Goal: Information Seeking & Learning: Check status

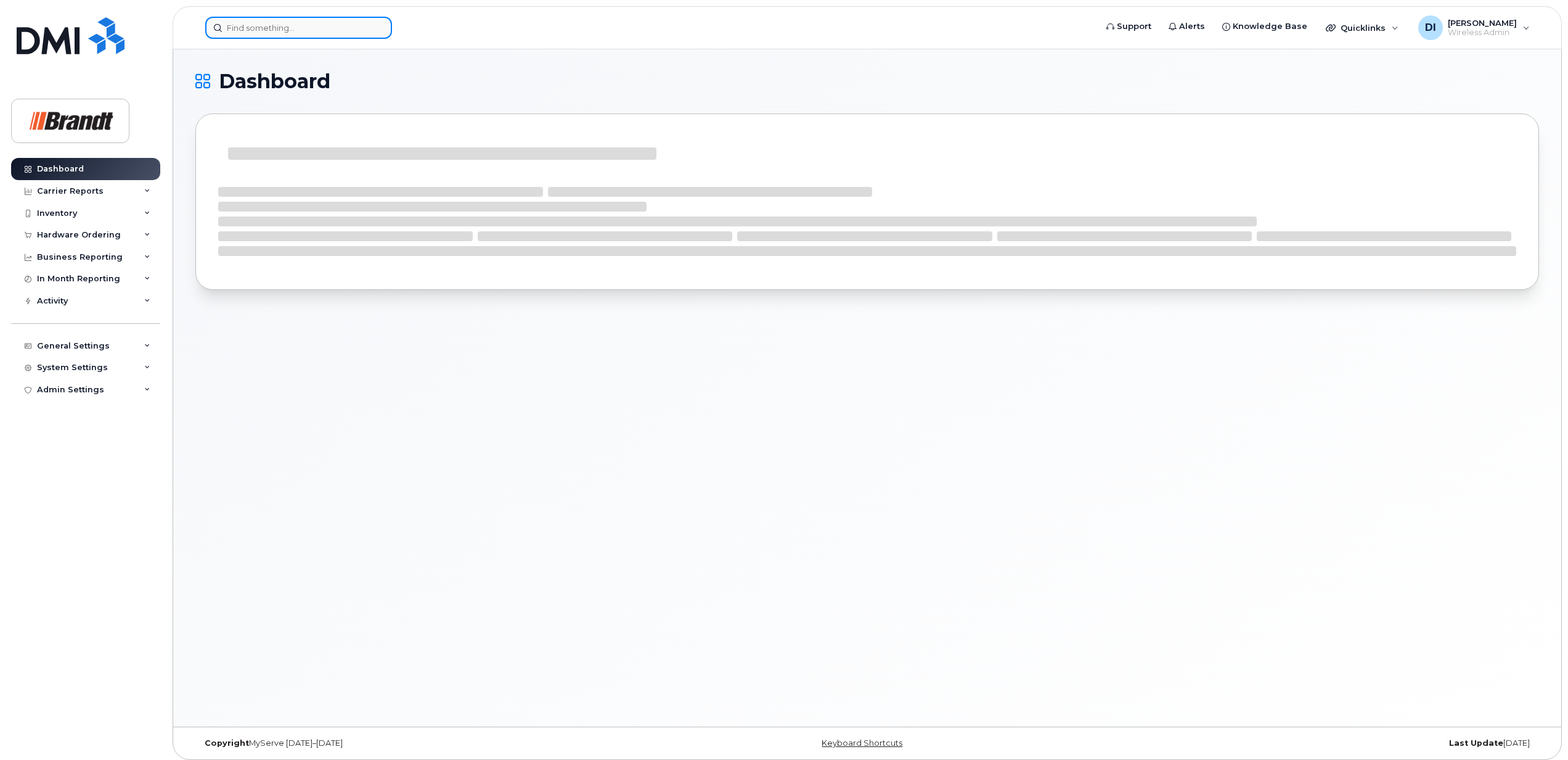
click at [277, 36] on input at bounding box center [298, 27] width 187 height 22
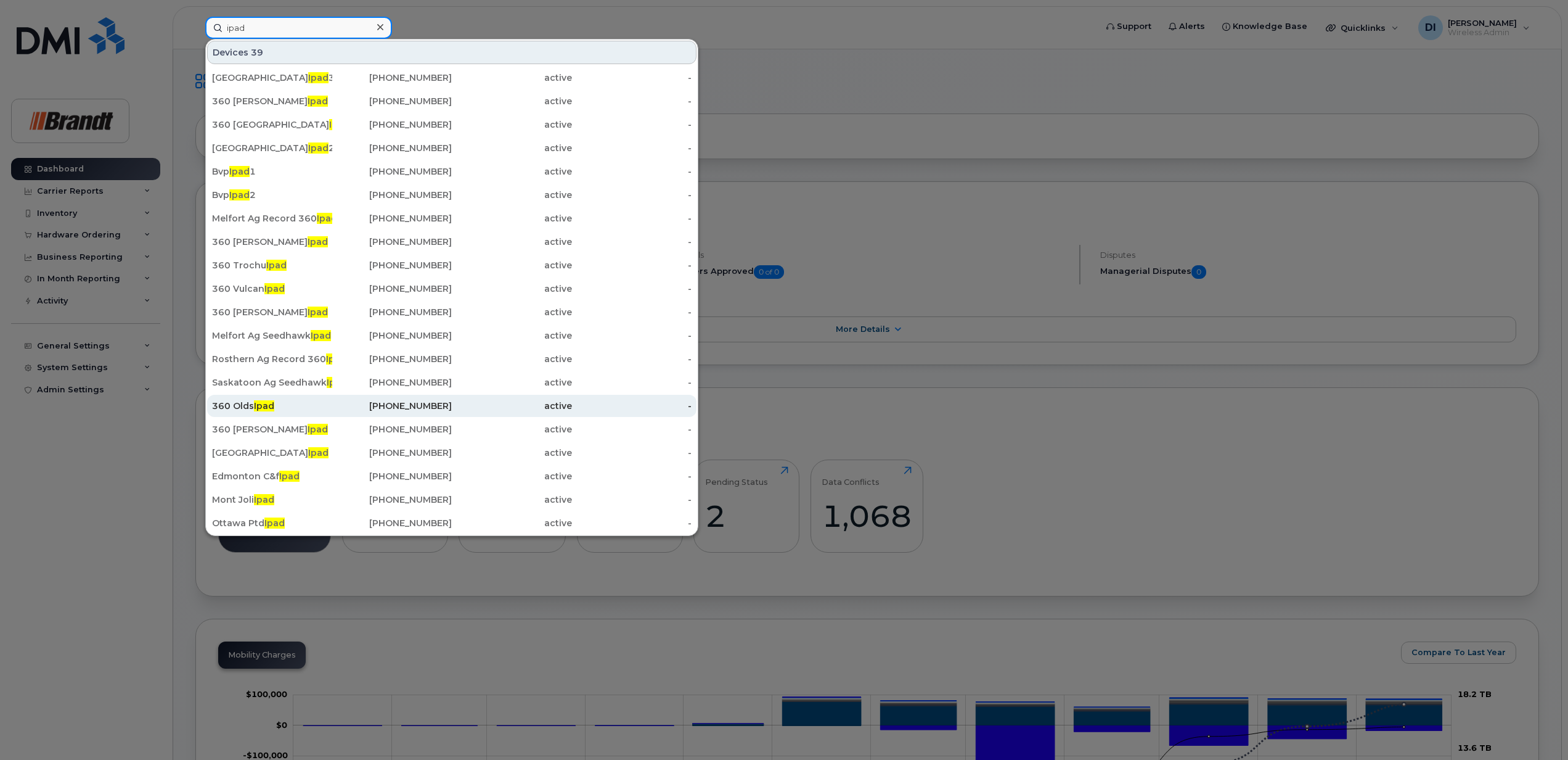
type input "ipad"
click at [242, 403] on div "360 Olds Ipad" at bounding box center [271, 405] width 120 height 12
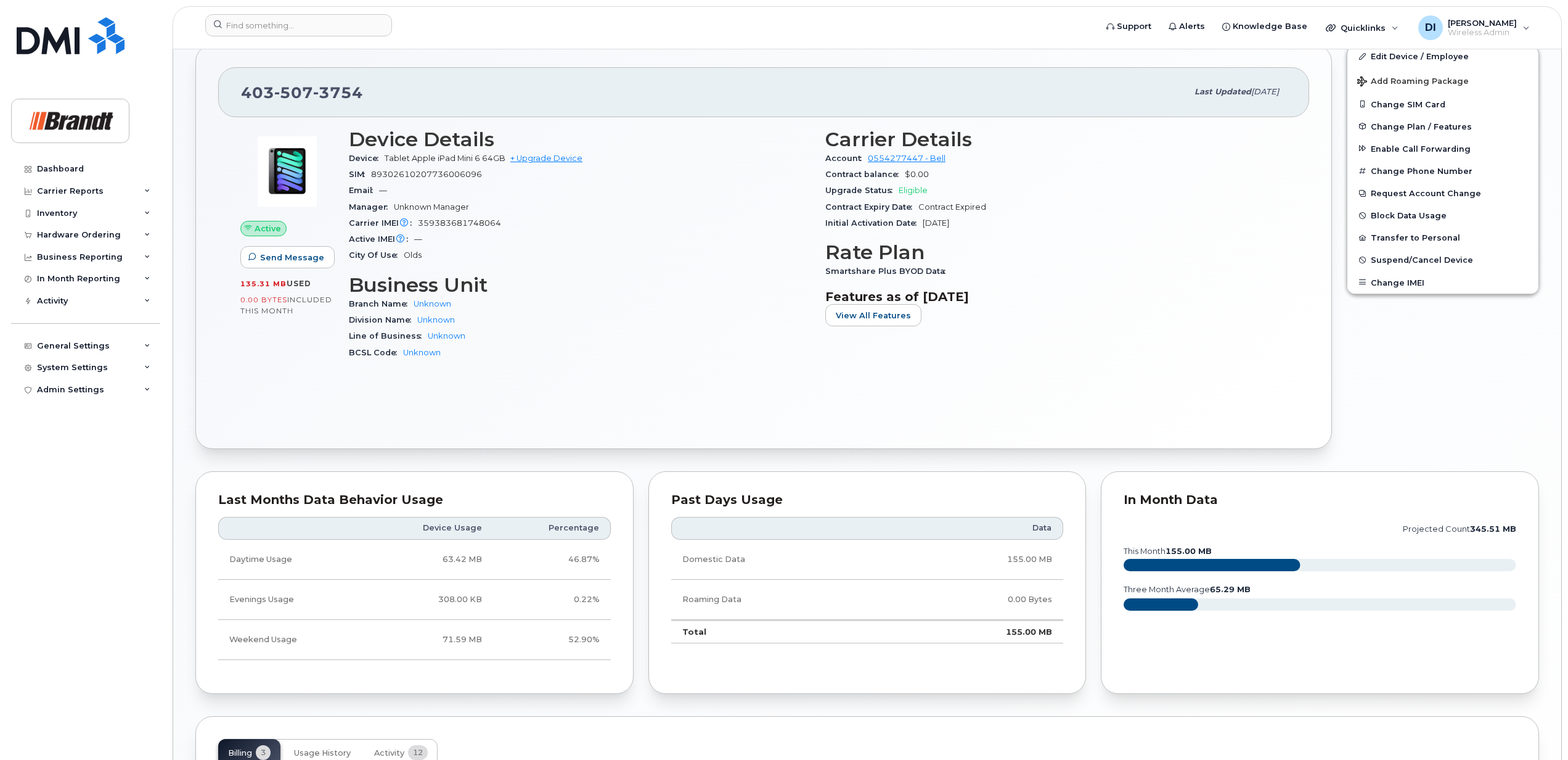
scroll to position [247, 0]
click at [868, 316] on span "View All Features" at bounding box center [874, 314] width 75 height 12
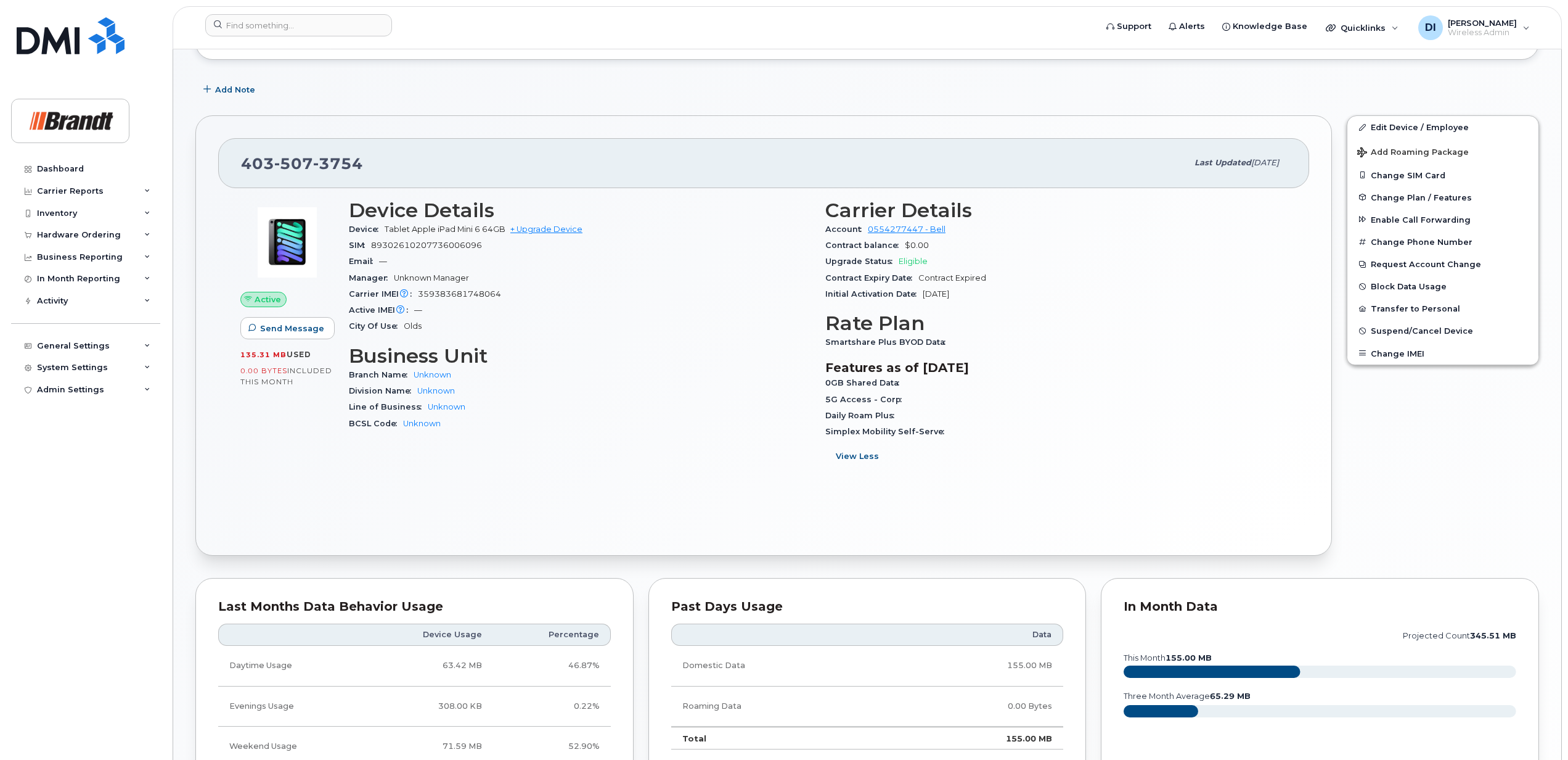
scroll to position [82, 0]
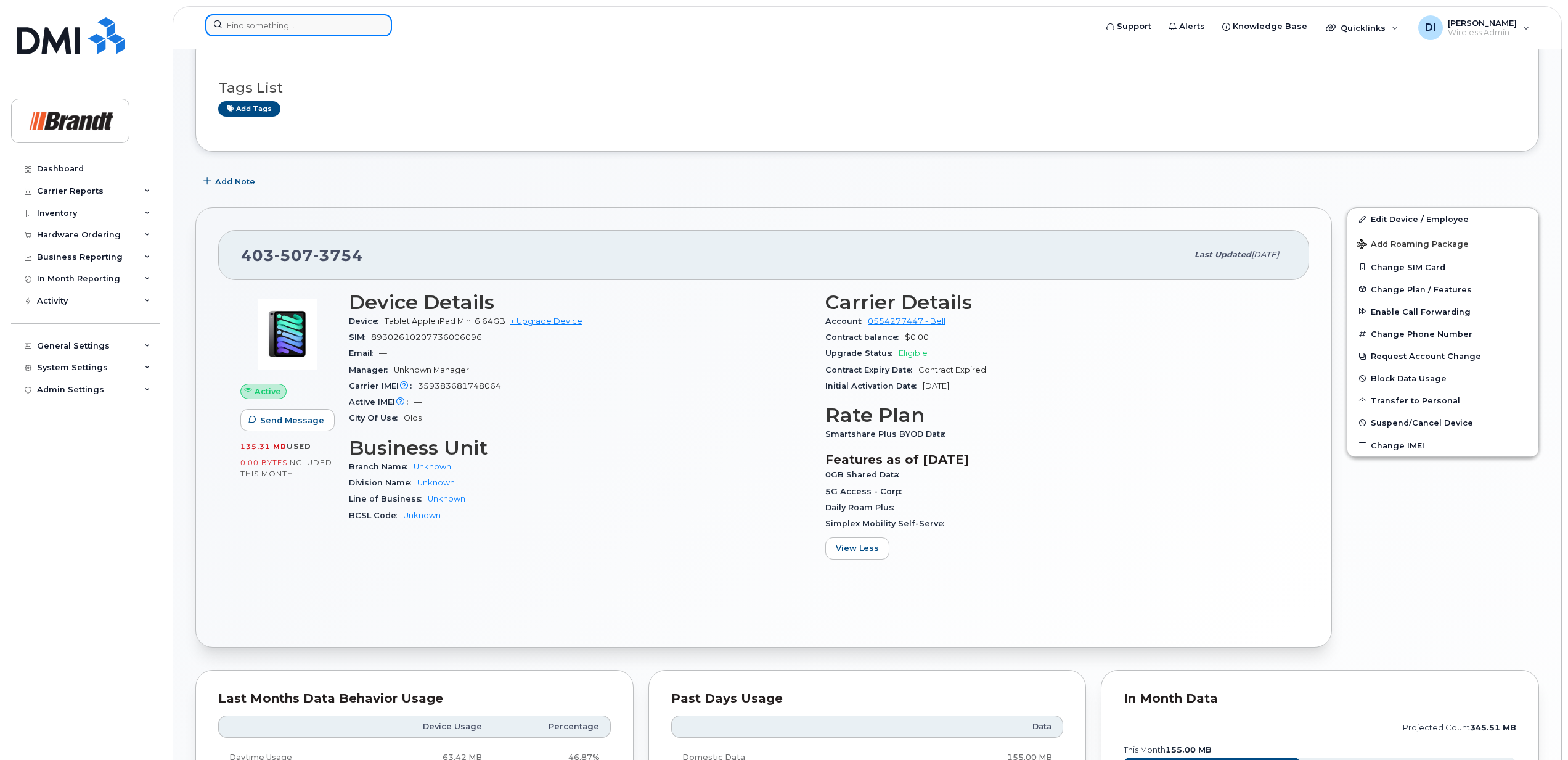
click at [292, 29] on input at bounding box center [298, 25] width 187 height 22
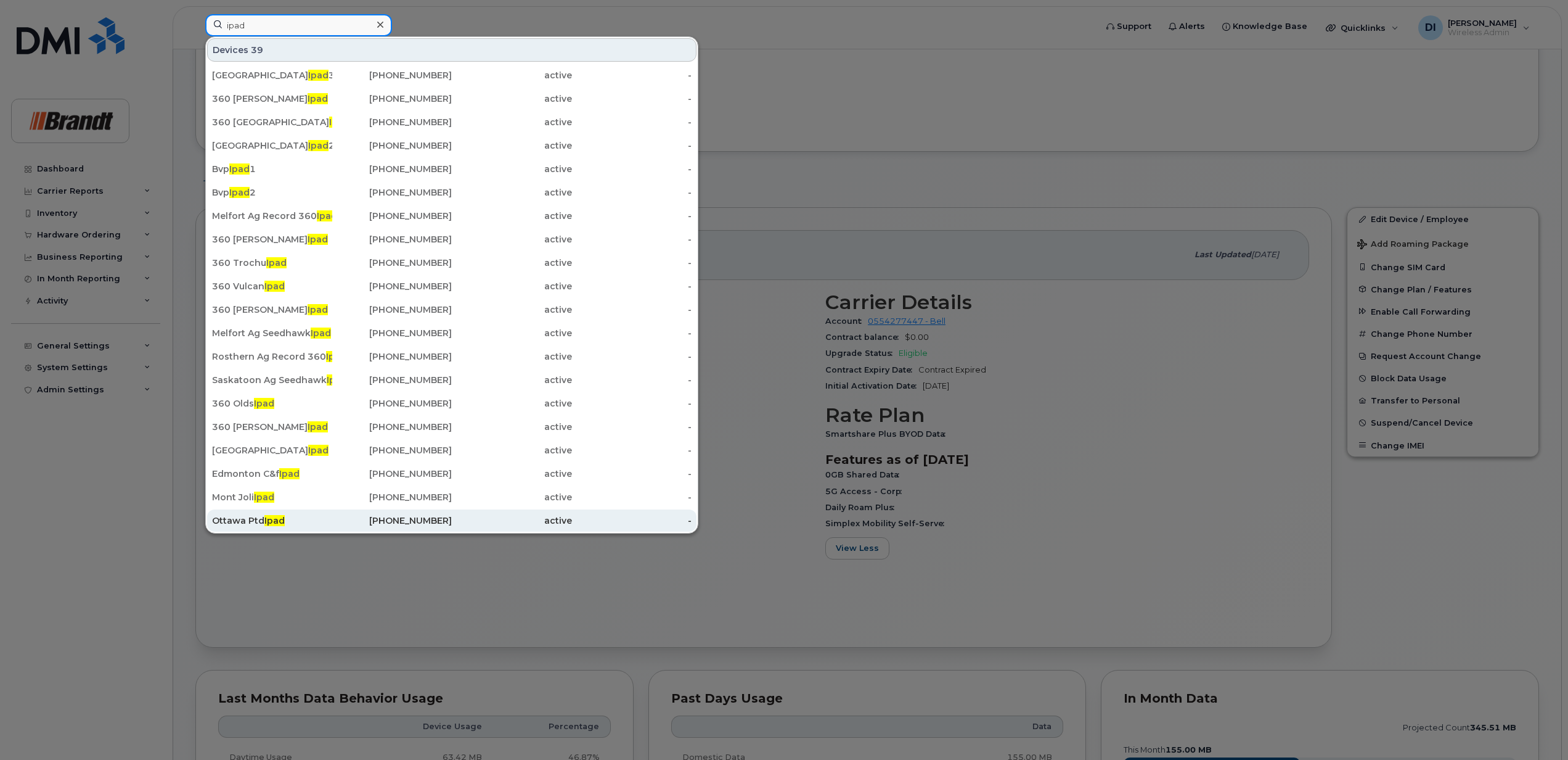
type input "ipad"
click at [246, 521] on div "Ottawa Ptd Ipad" at bounding box center [271, 520] width 120 height 12
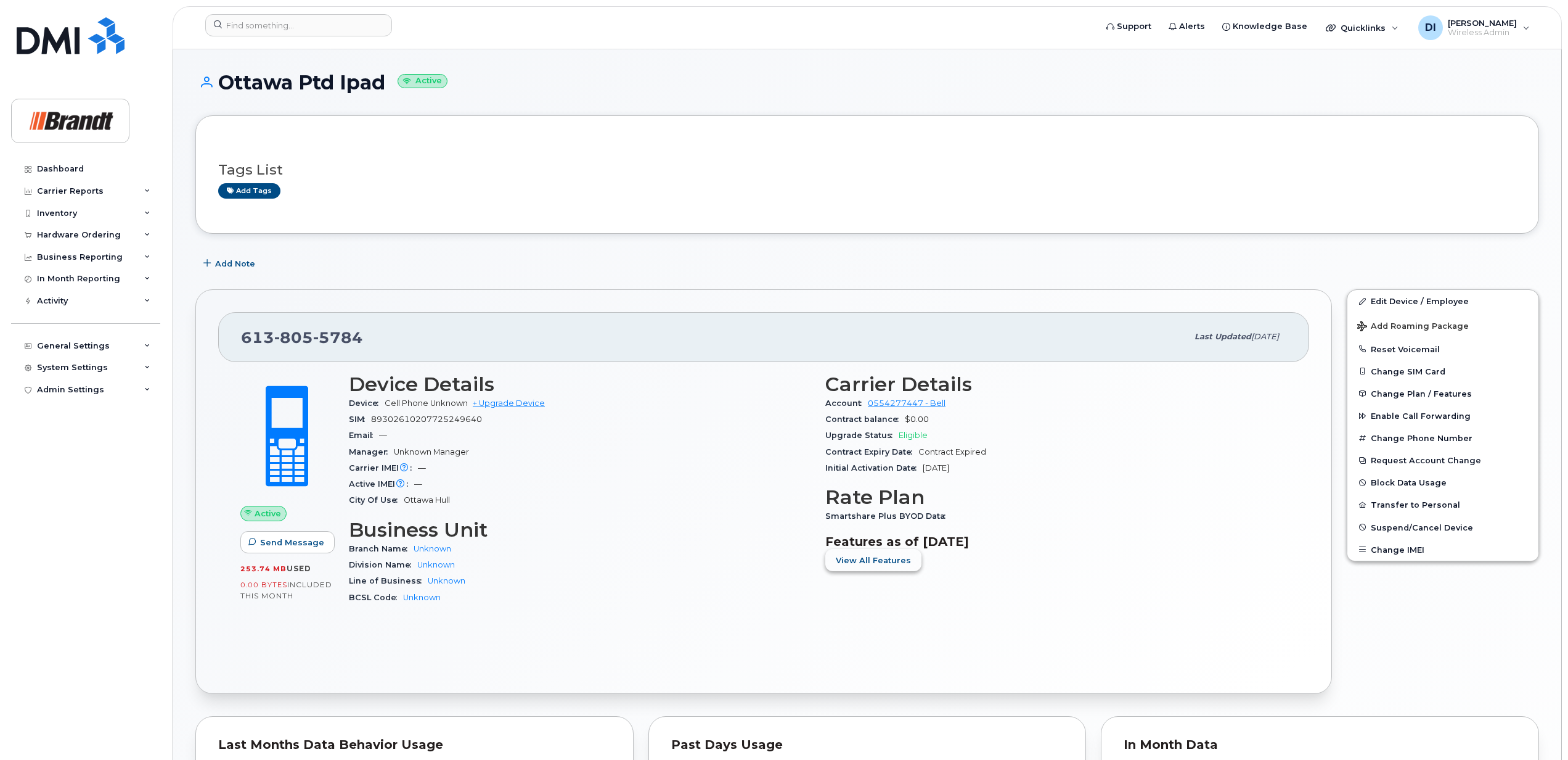
click at [890, 568] on button "View All Features" at bounding box center [874, 559] width 96 height 22
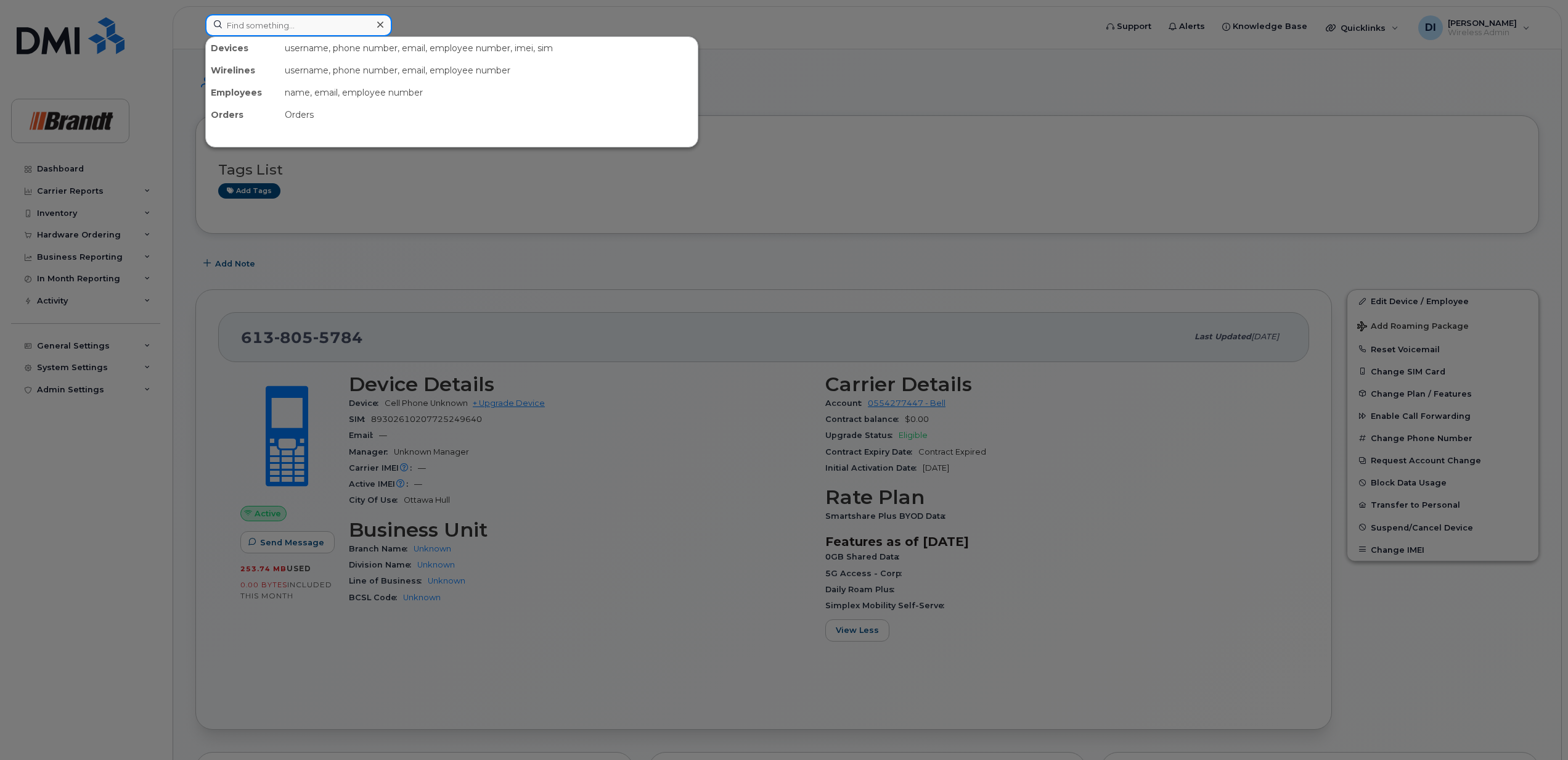
click at [276, 23] on input at bounding box center [298, 25] width 187 height 22
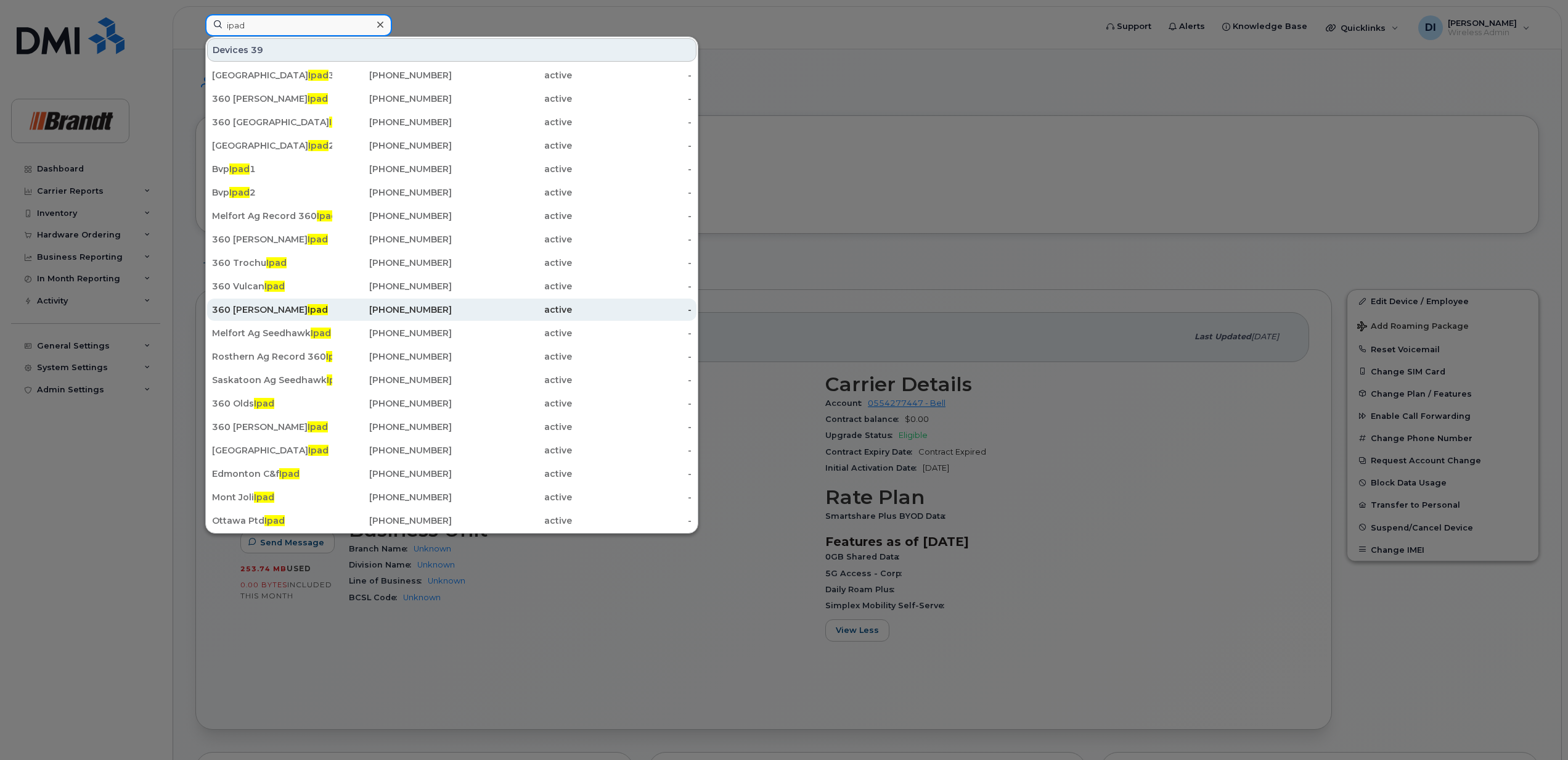
type input "ipad"
click at [250, 307] on div "360 Drumheller Ipad" at bounding box center [271, 309] width 120 height 12
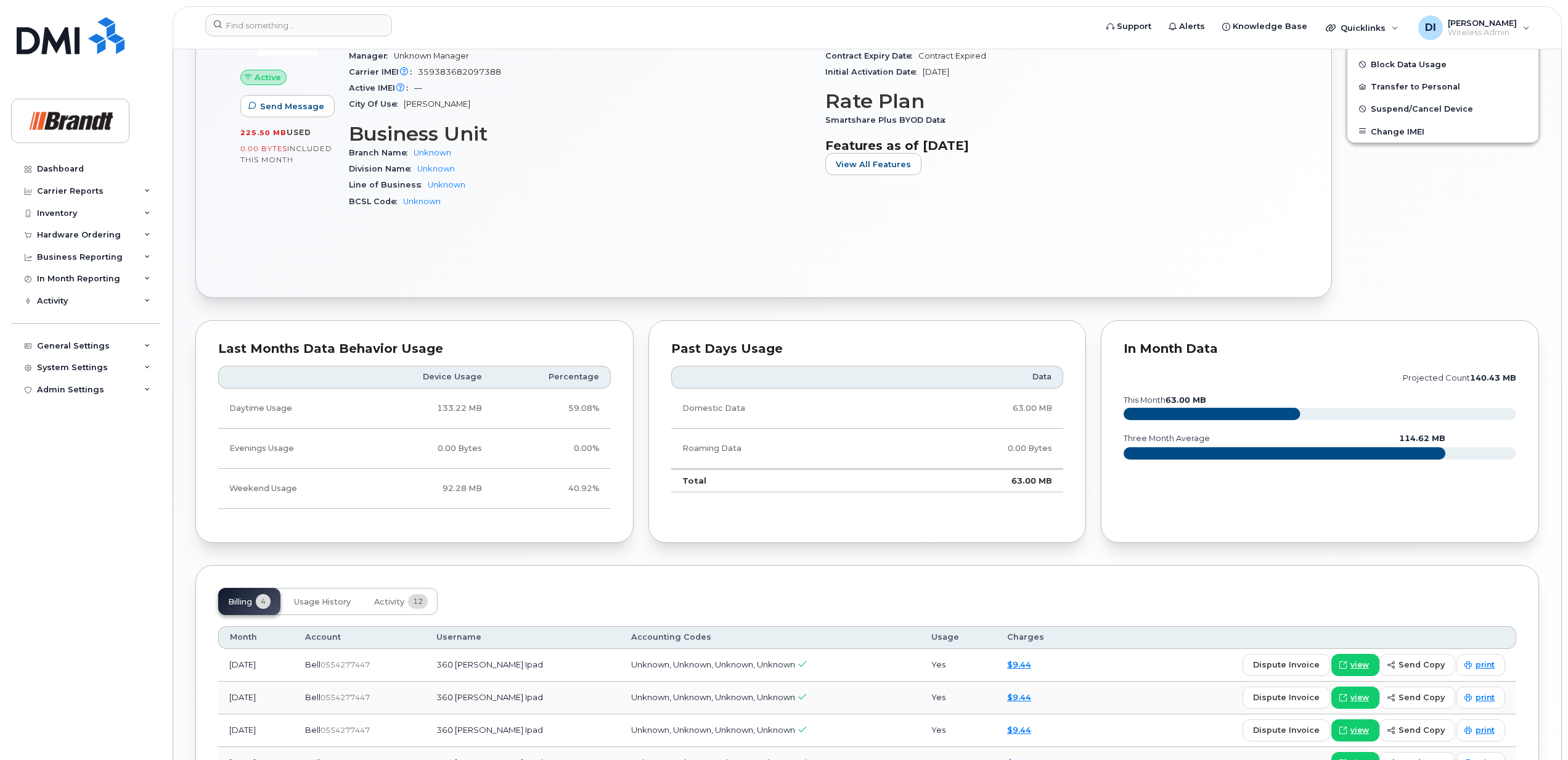
scroll to position [516, 0]
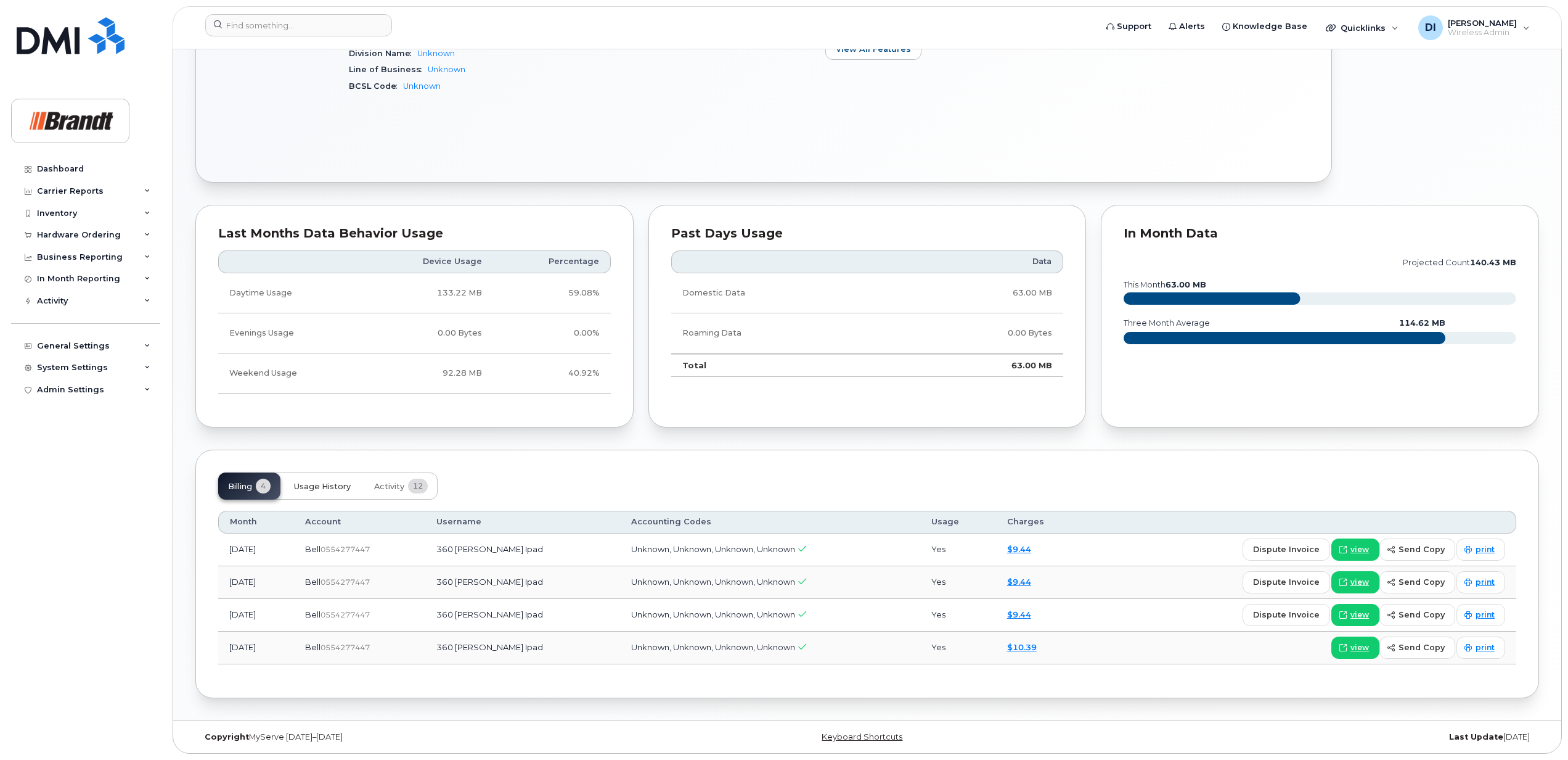
click at [319, 482] on span "Usage History" at bounding box center [322, 487] width 57 height 10
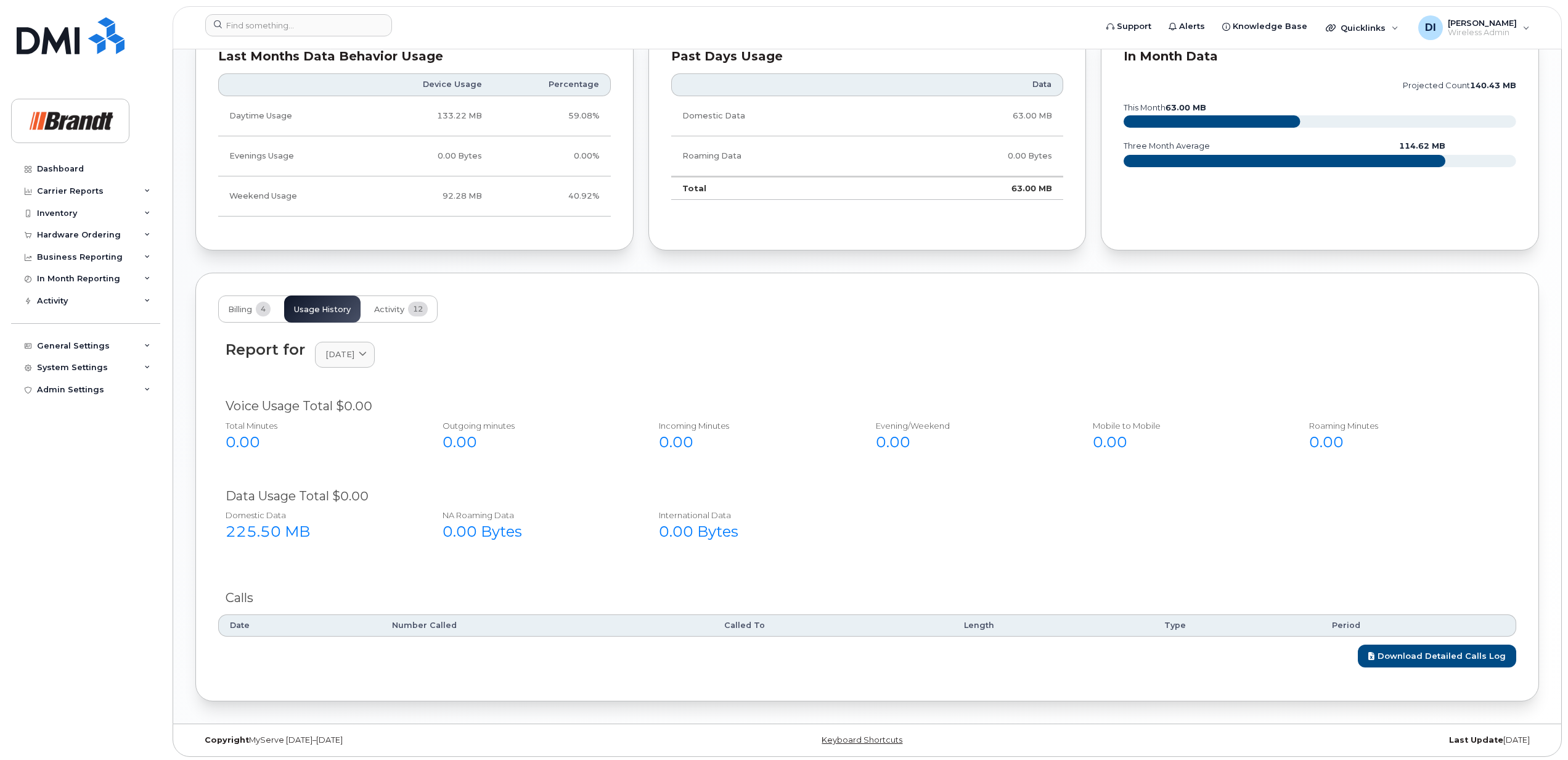
scroll to position [697, 0]
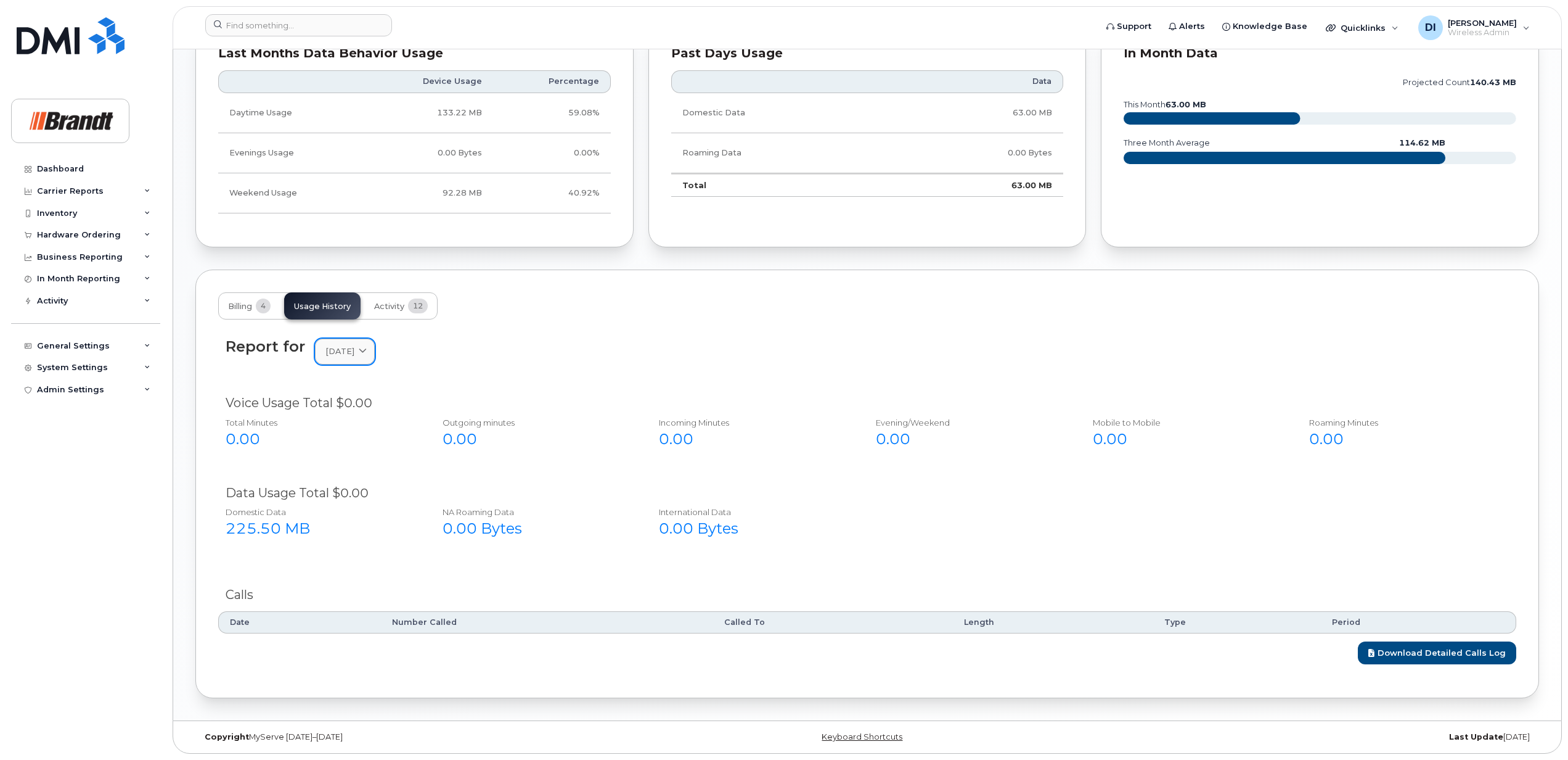
click at [368, 350] on span at bounding box center [363, 351] width 12 height 12
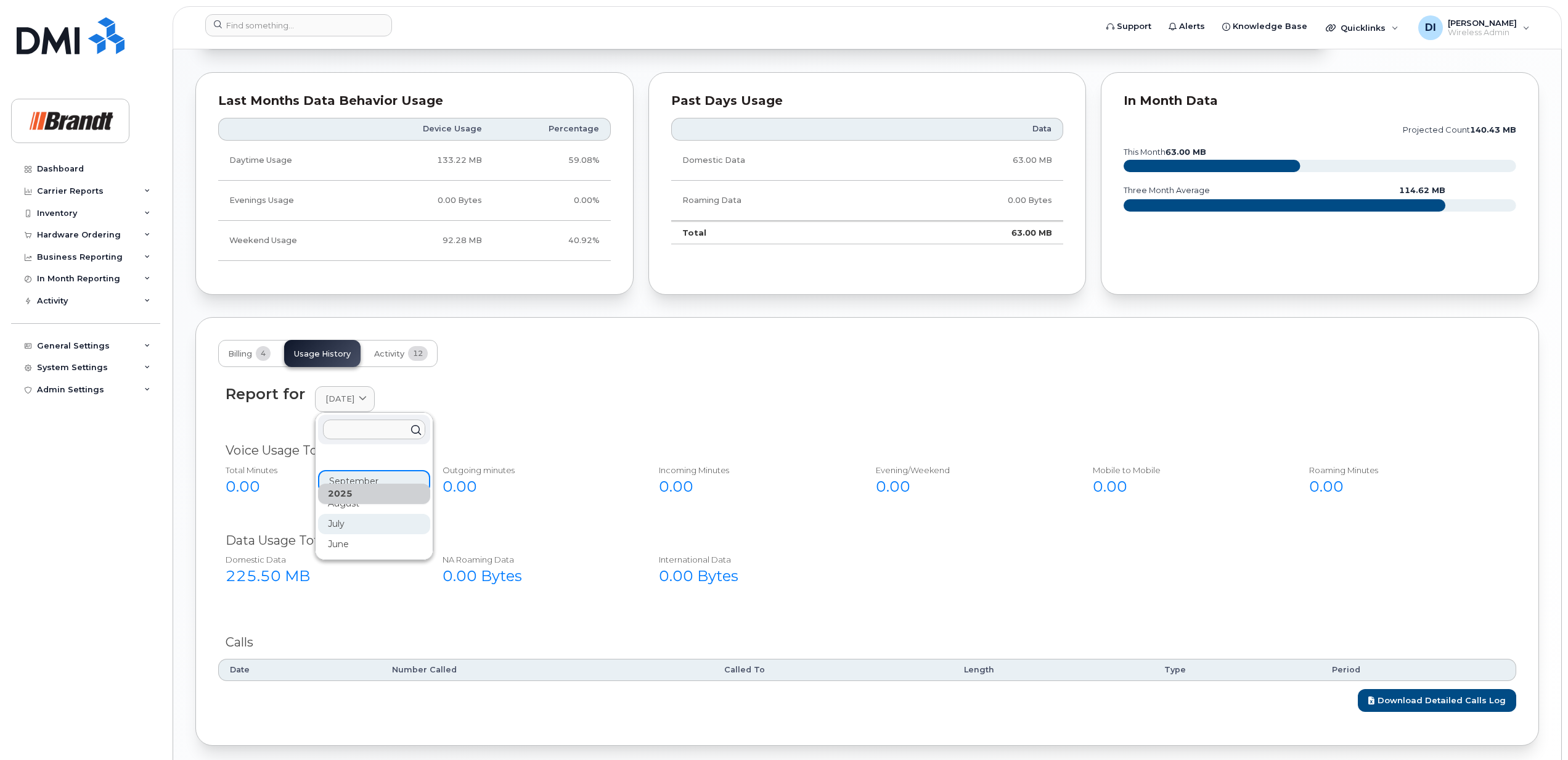
scroll to position [614, 0]
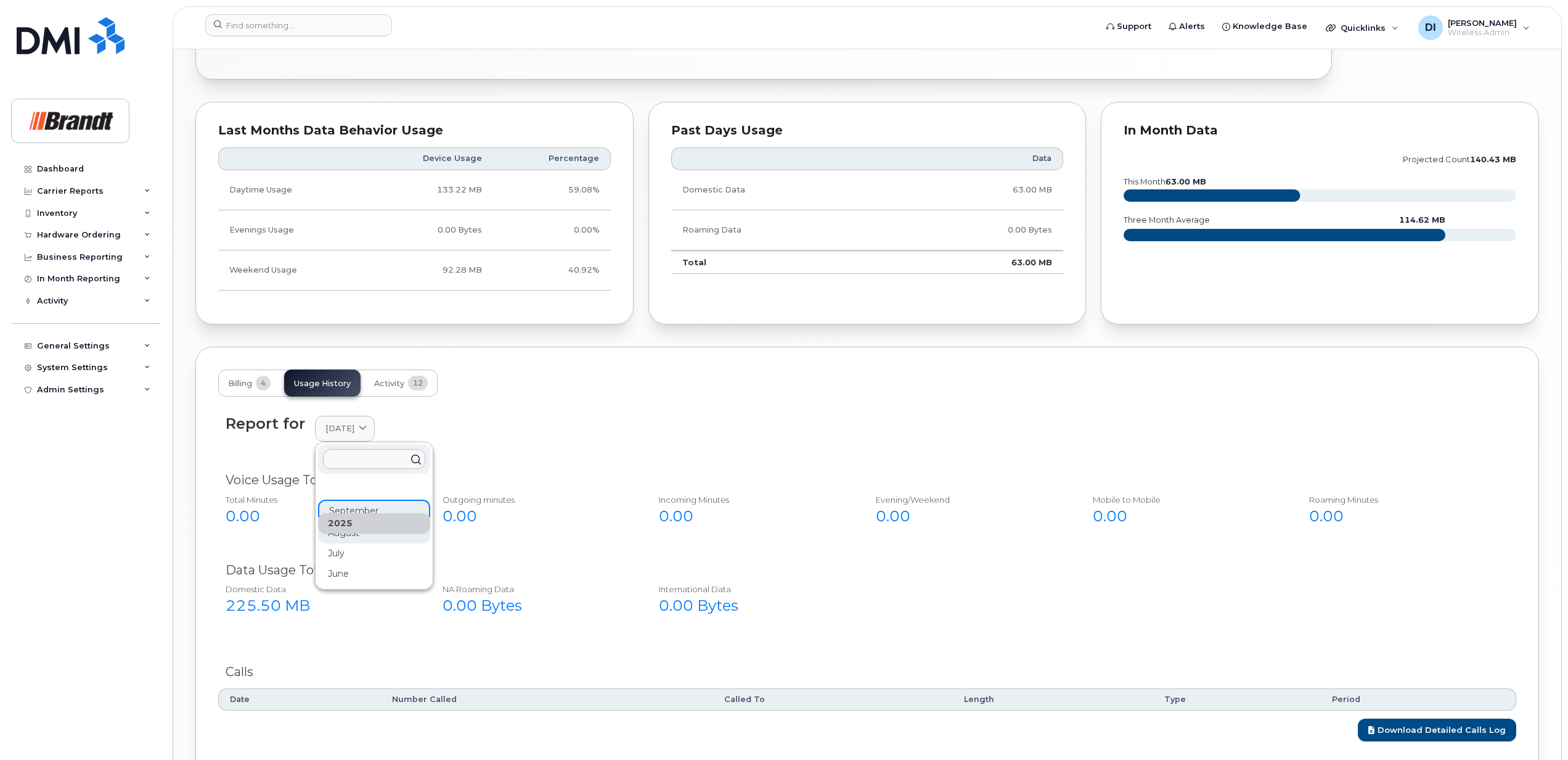
click at [346, 538] on div "August" at bounding box center [374, 533] width 112 height 20
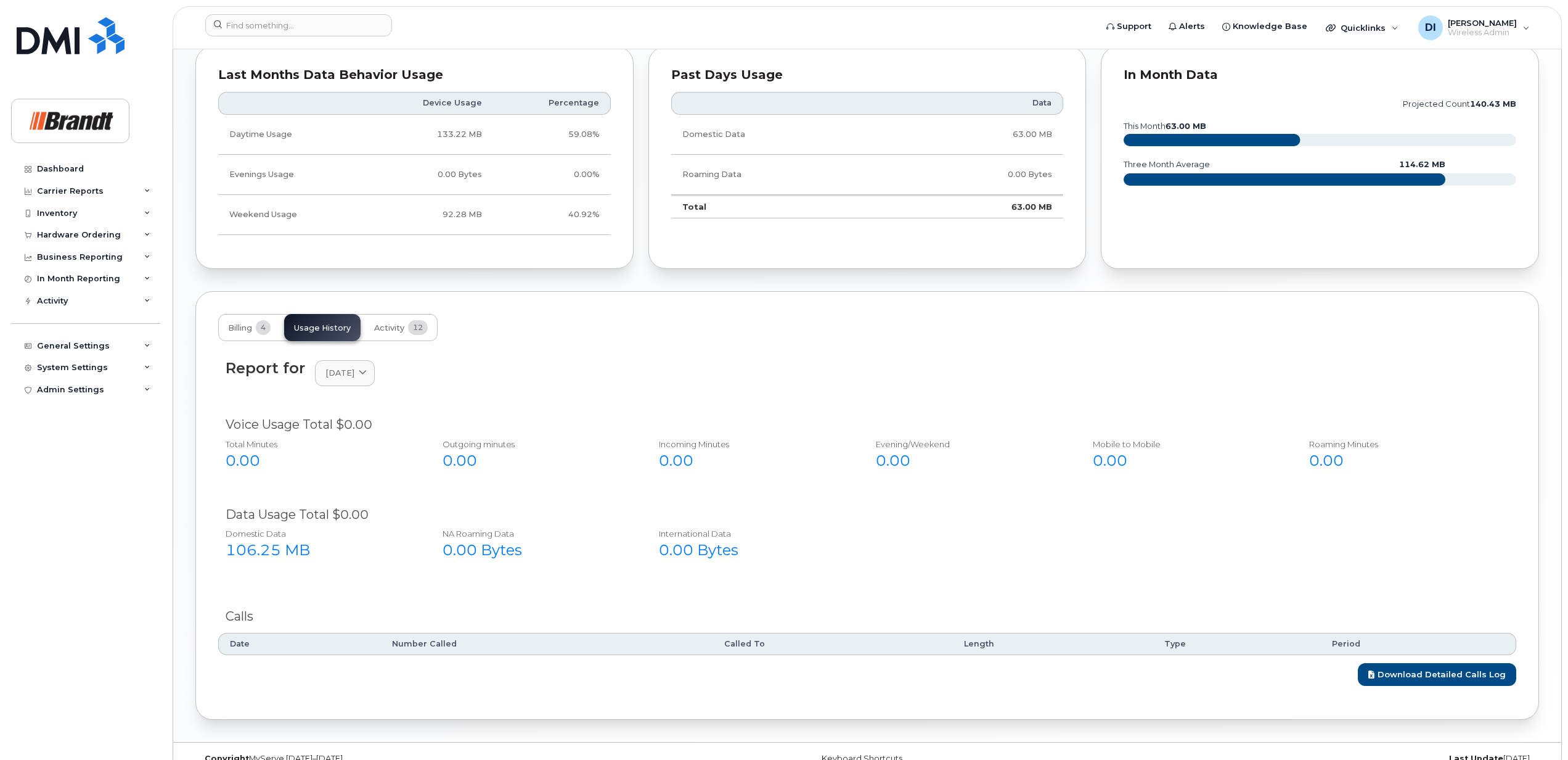
scroll to position [697, 0]
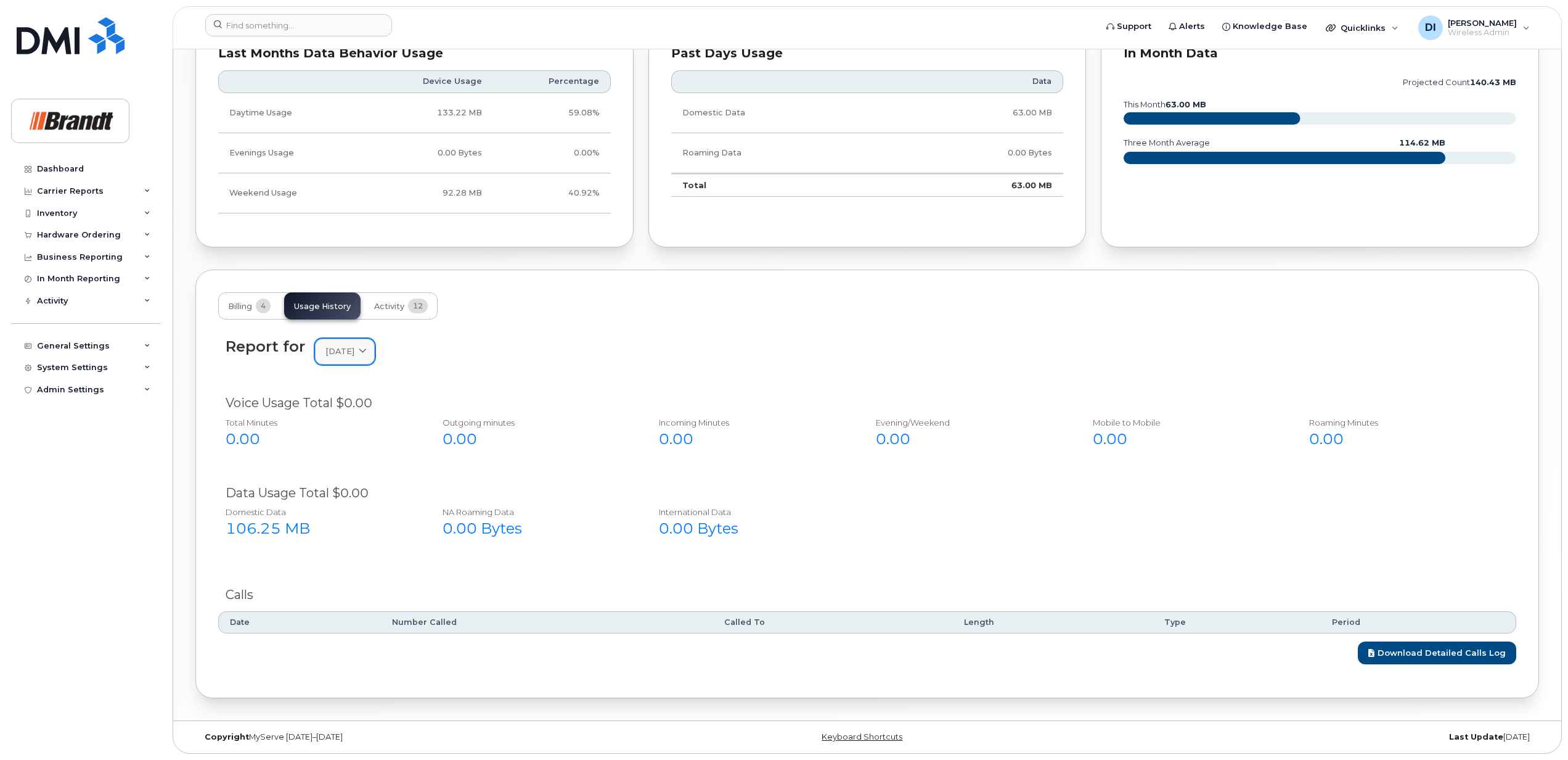
click at [368, 349] on span at bounding box center [363, 351] width 12 height 12
click at [345, 491] on div "June" at bounding box center [374, 496] width 112 height 20
click at [397, 301] on span "Activity" at bounding box center [388, 306] width 30 height 10
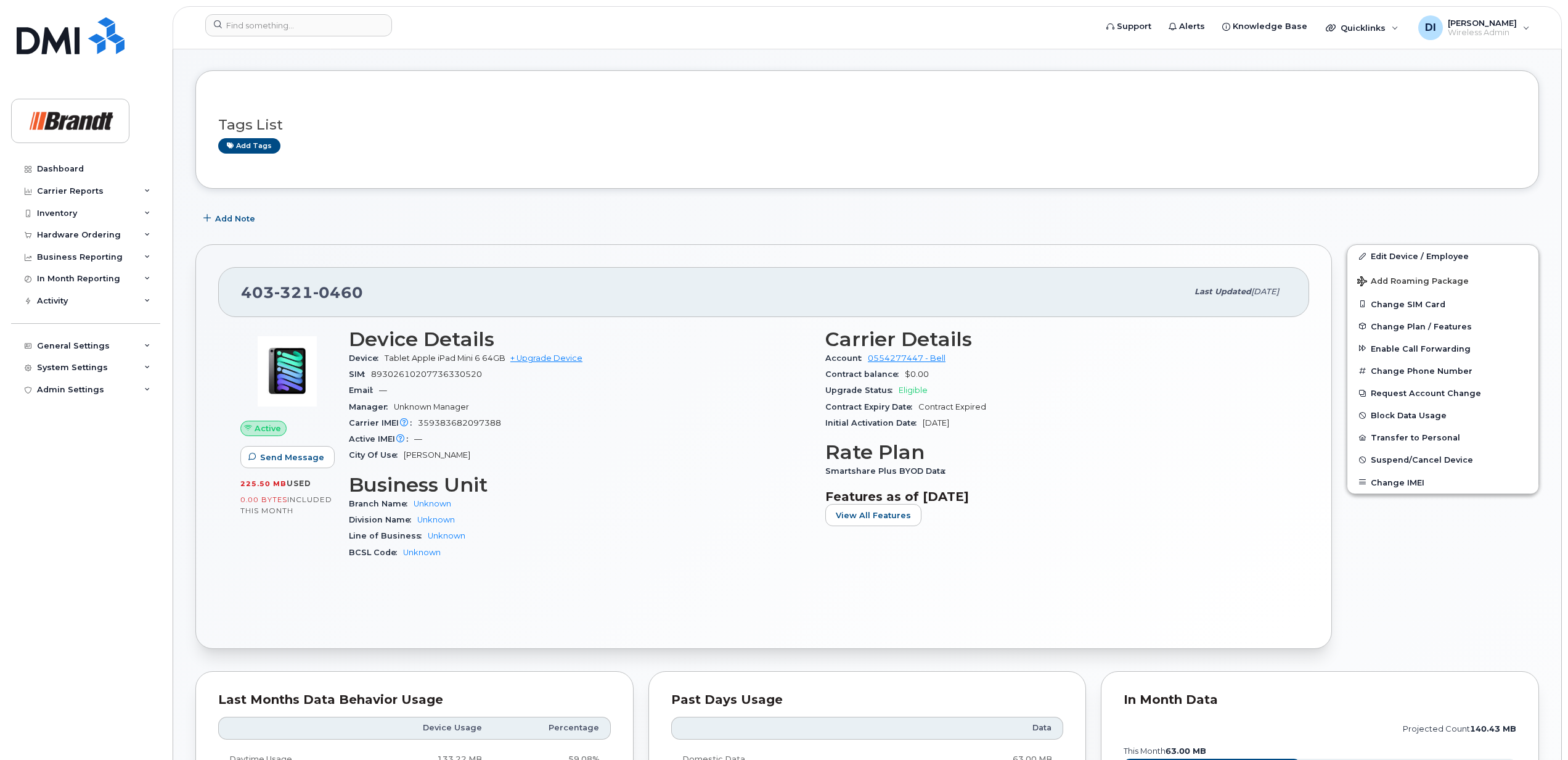
scroll to position [0, 0]
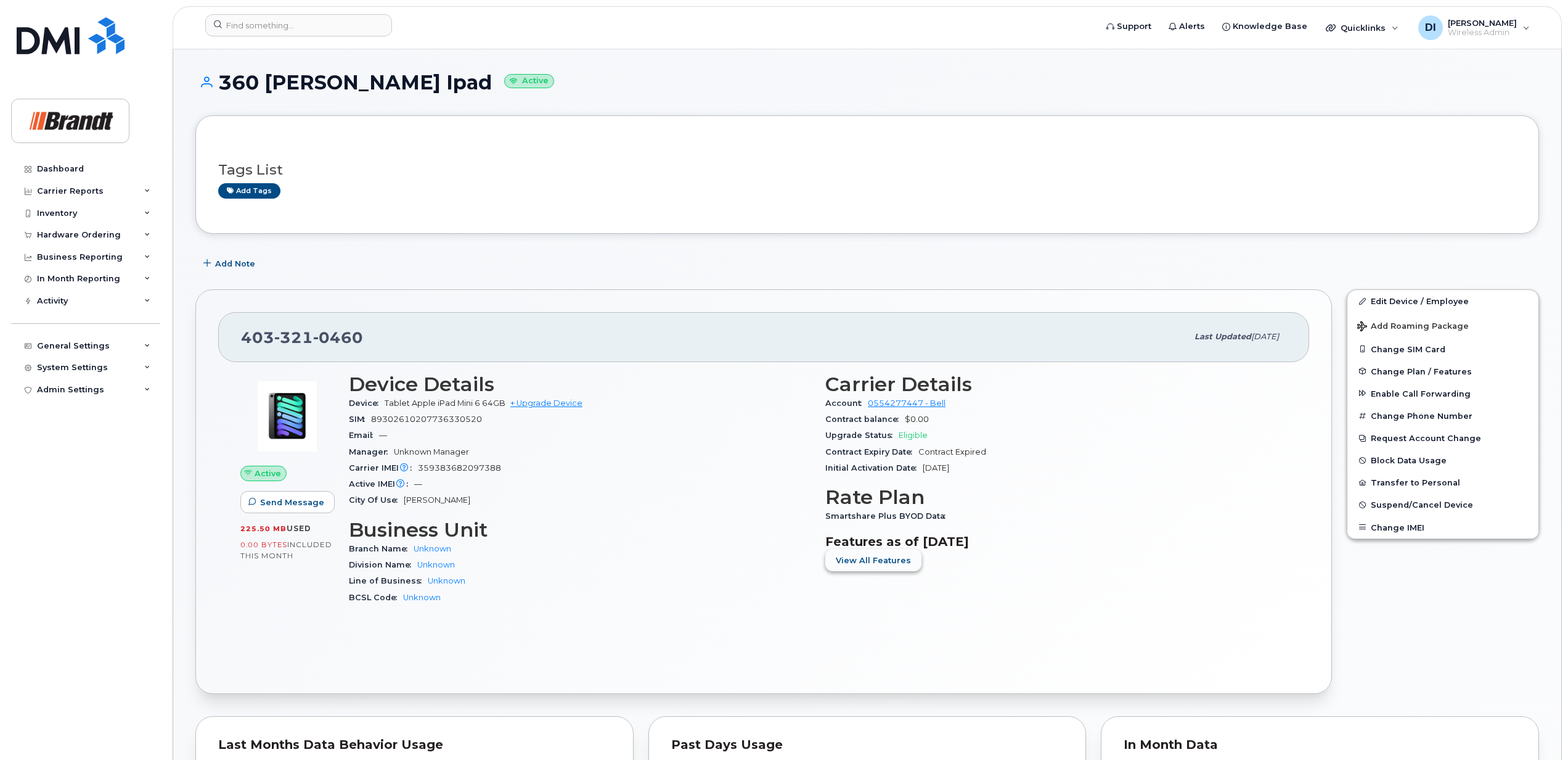
click at [888, 561] on span "View All Features" at bounding box center [874, 560] width 75 height 12
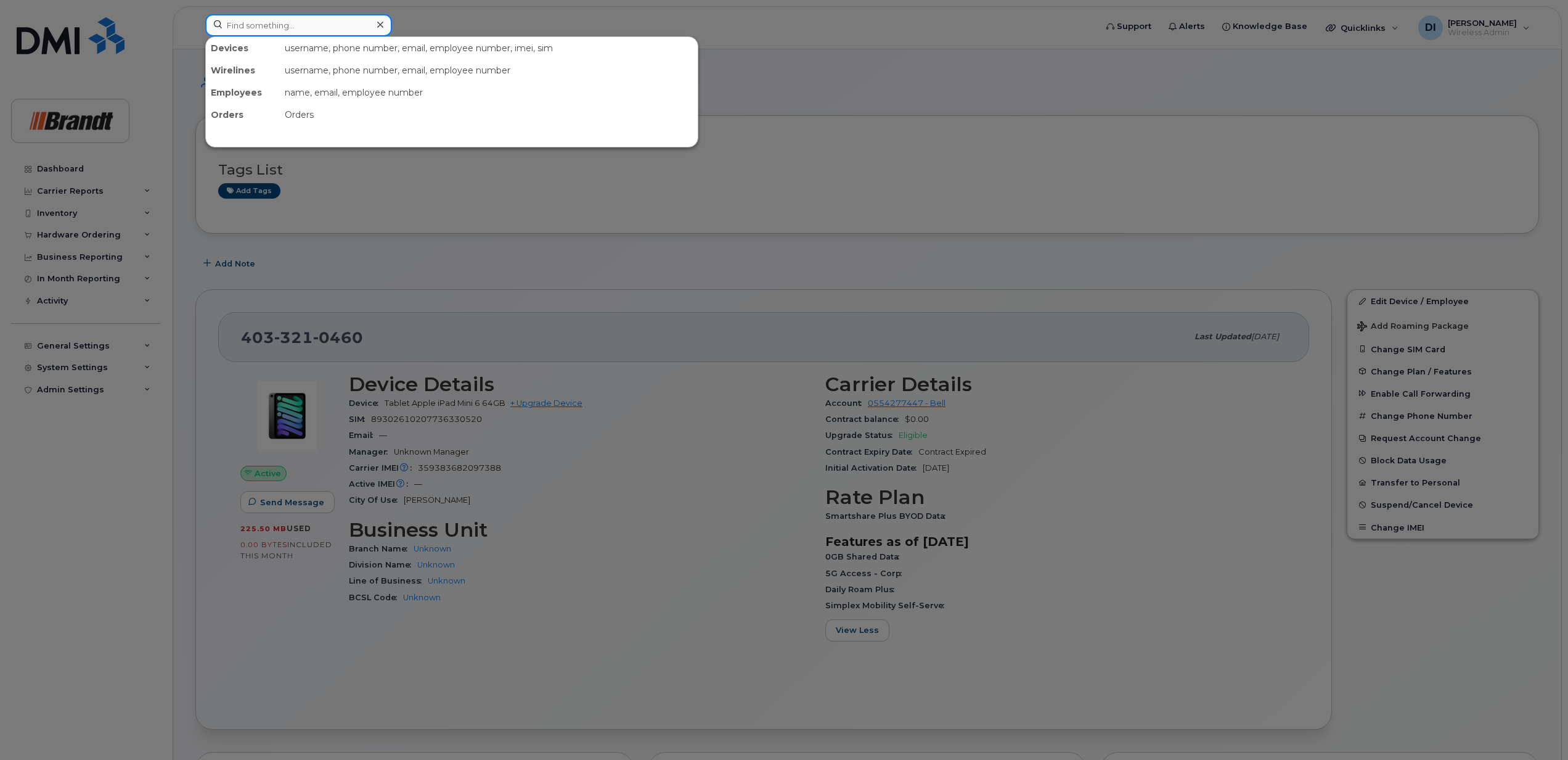
click at [250, 21] on input at bounding box center [298, 25] width 187 height 22
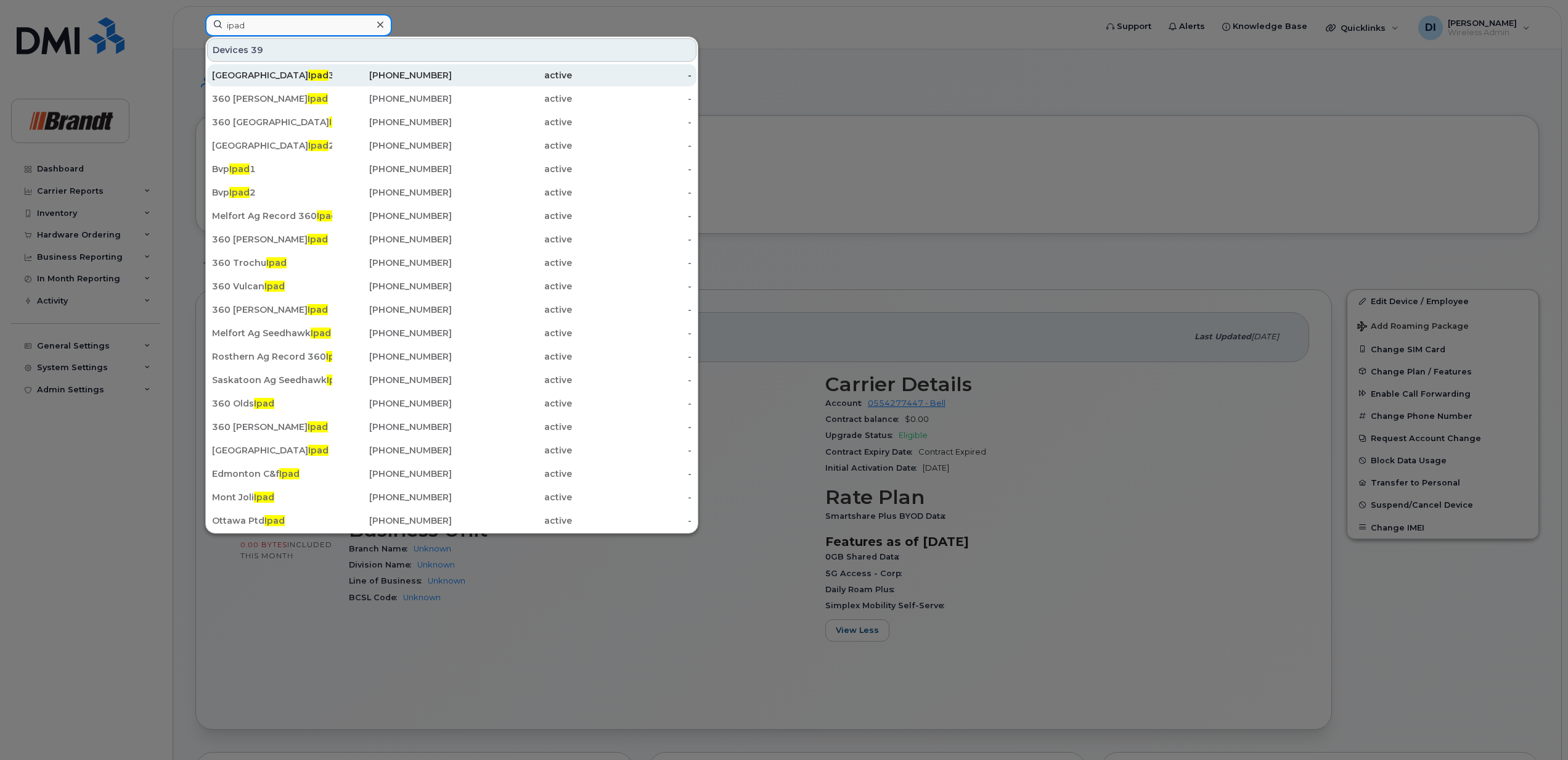
type input "ipad"
click at [308, 72] on span "Ipad" at bounding box center [317, 76] width 20 height 12
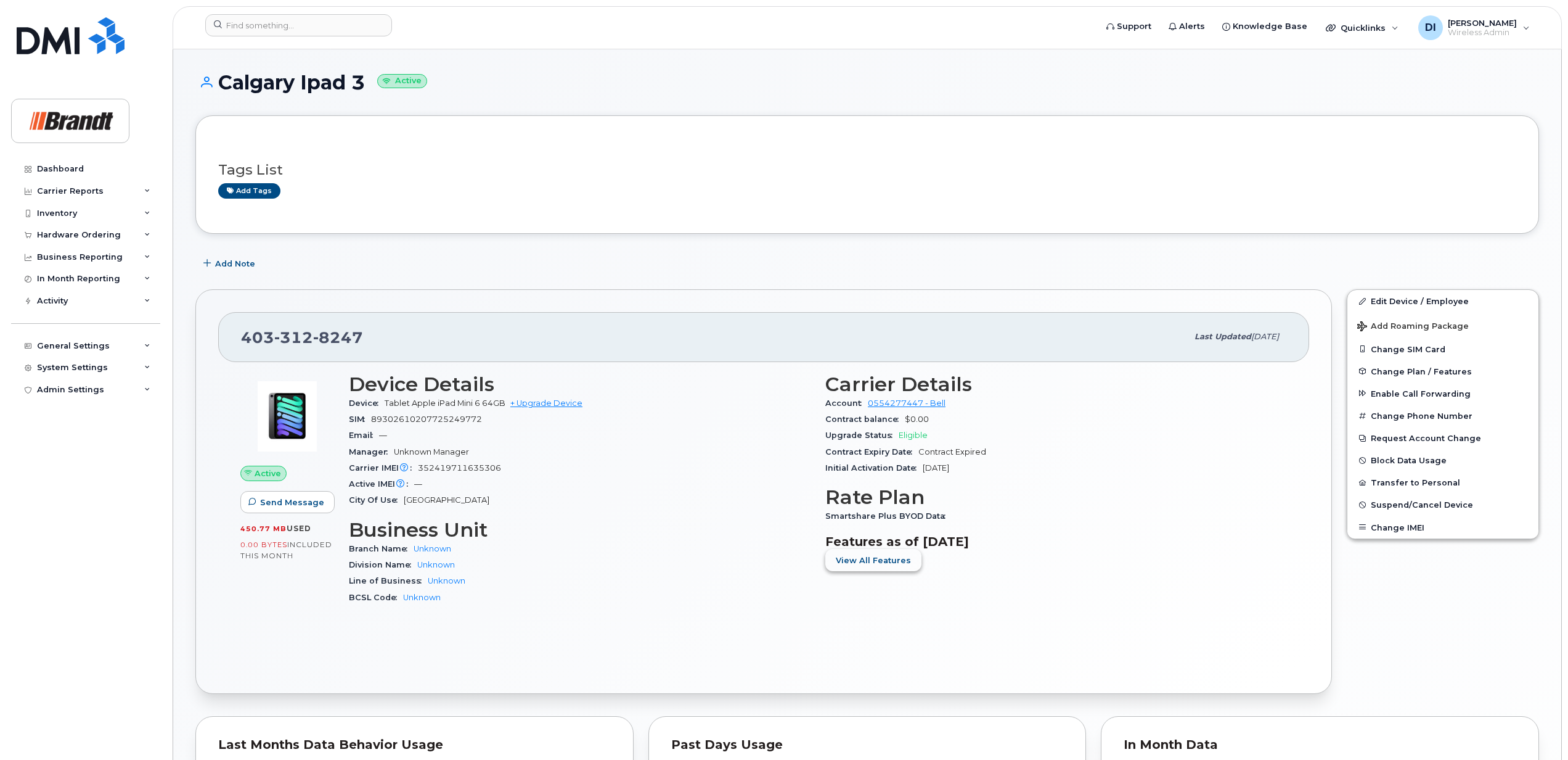
click at [873, 562] on span "View All Features" at bounding box center [874, 560] width 75 height 12
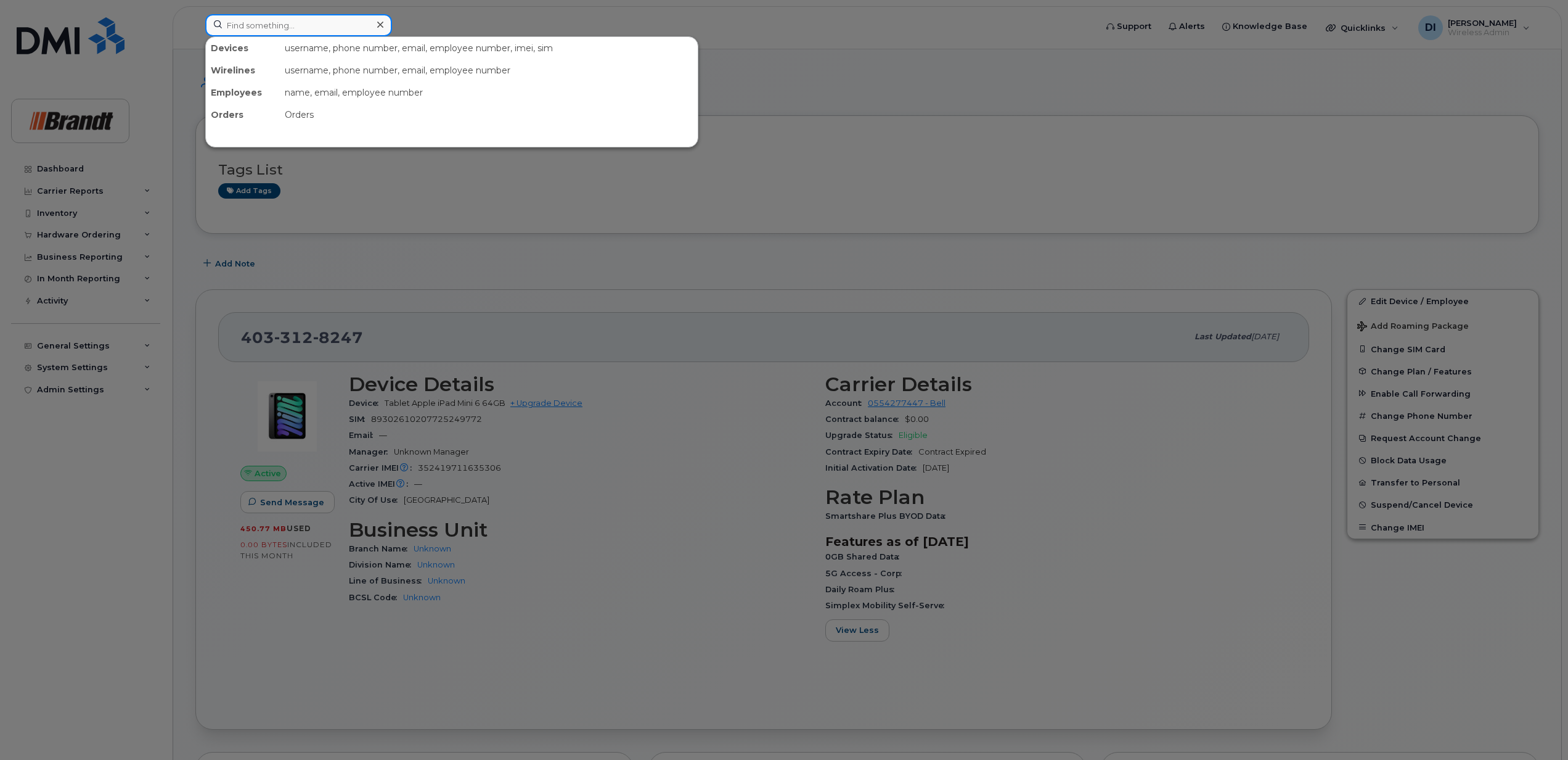
click at [289, 30] on input at bounding box center [298, 25] width 187 height 22
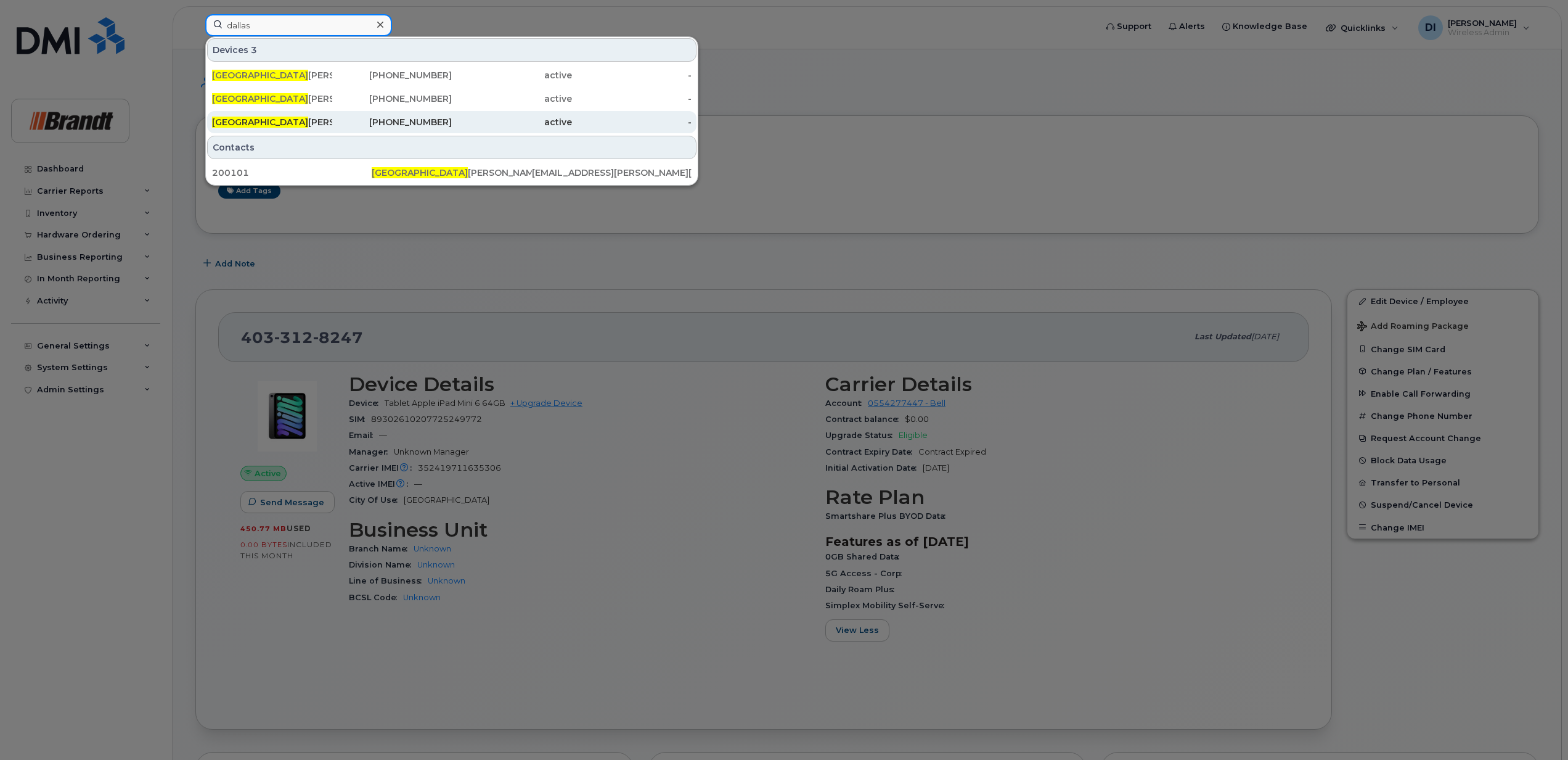
type input "dallas"
click at [254, 120] on div "[PERSON_NAME]" at bounding box center [271, 122] width 120 height 12
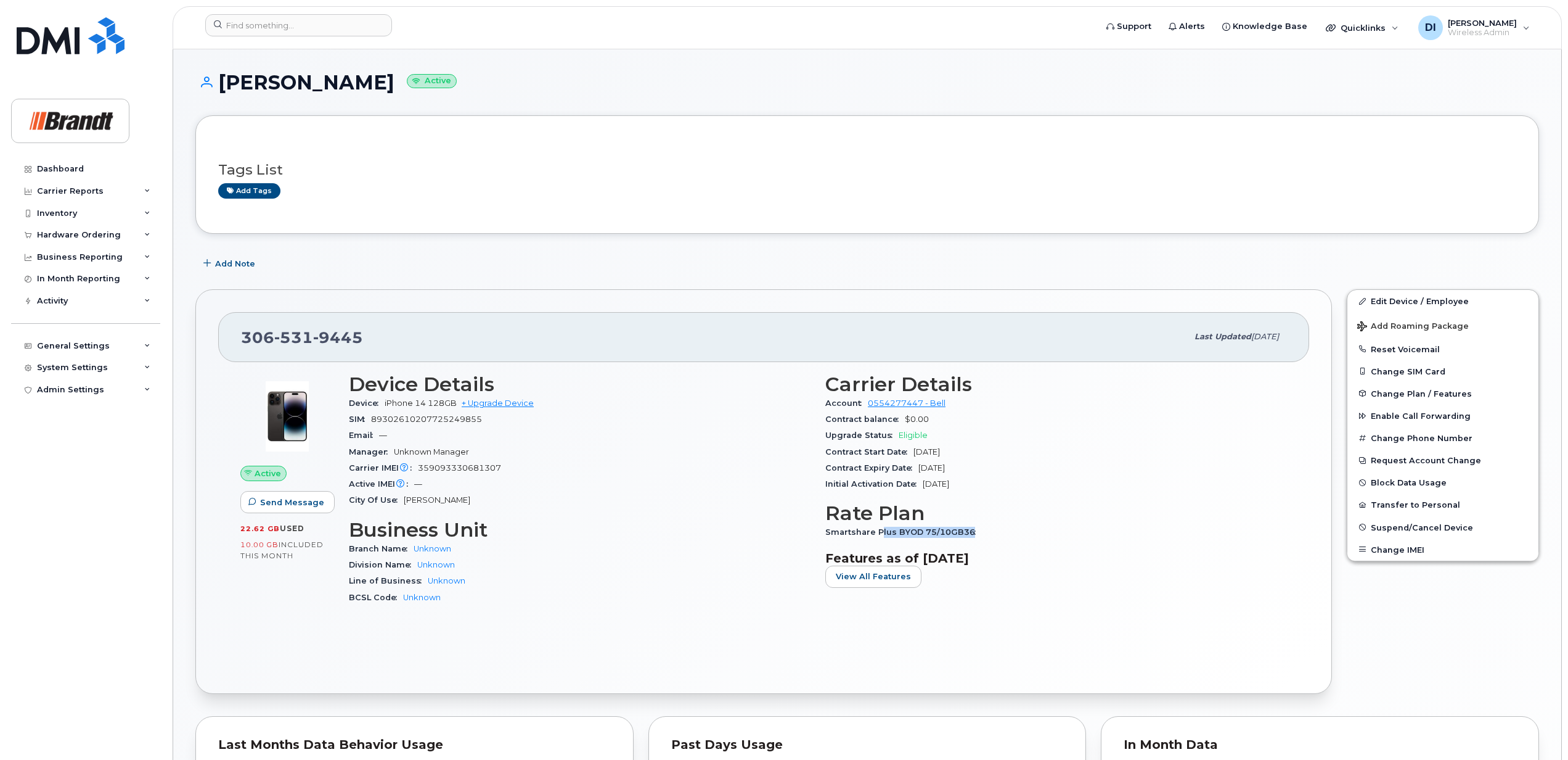
drag, startPoint x: 971, startPoint y: 534, endPoint x: 878, endPoint y: 533, distance: 93.0
click at [878, 533] on span "Smartshare Plus BYOD 75/10GB36" at bounding box center [903, 533] width 156 height 10
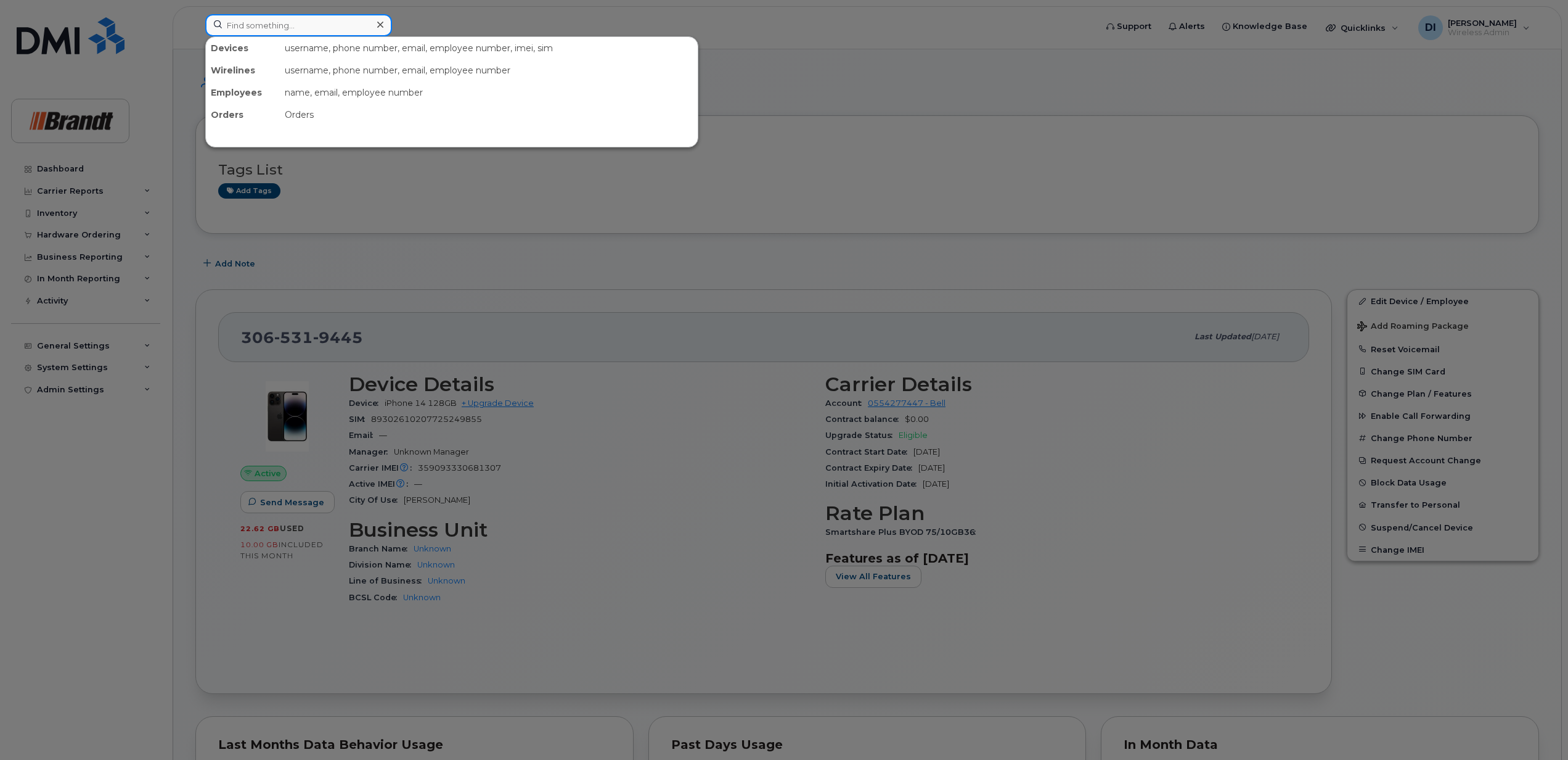
click at [294, 30] on input at bounding box center [298, 25] width 187 height 22
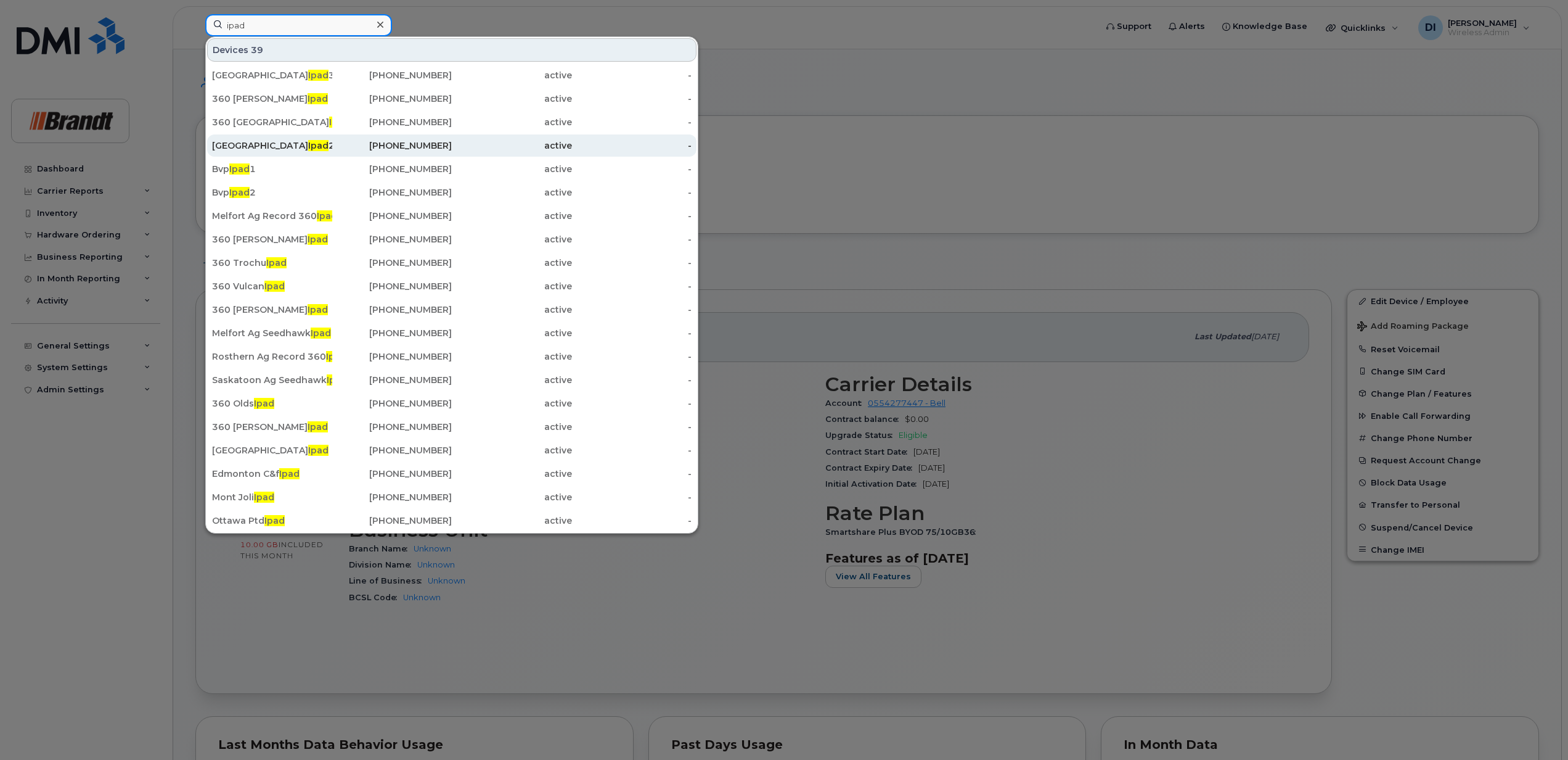
type input "ipad"
click at [308, 149] on span "Ipad" at bounding box center [317, 146] width 20 height 12
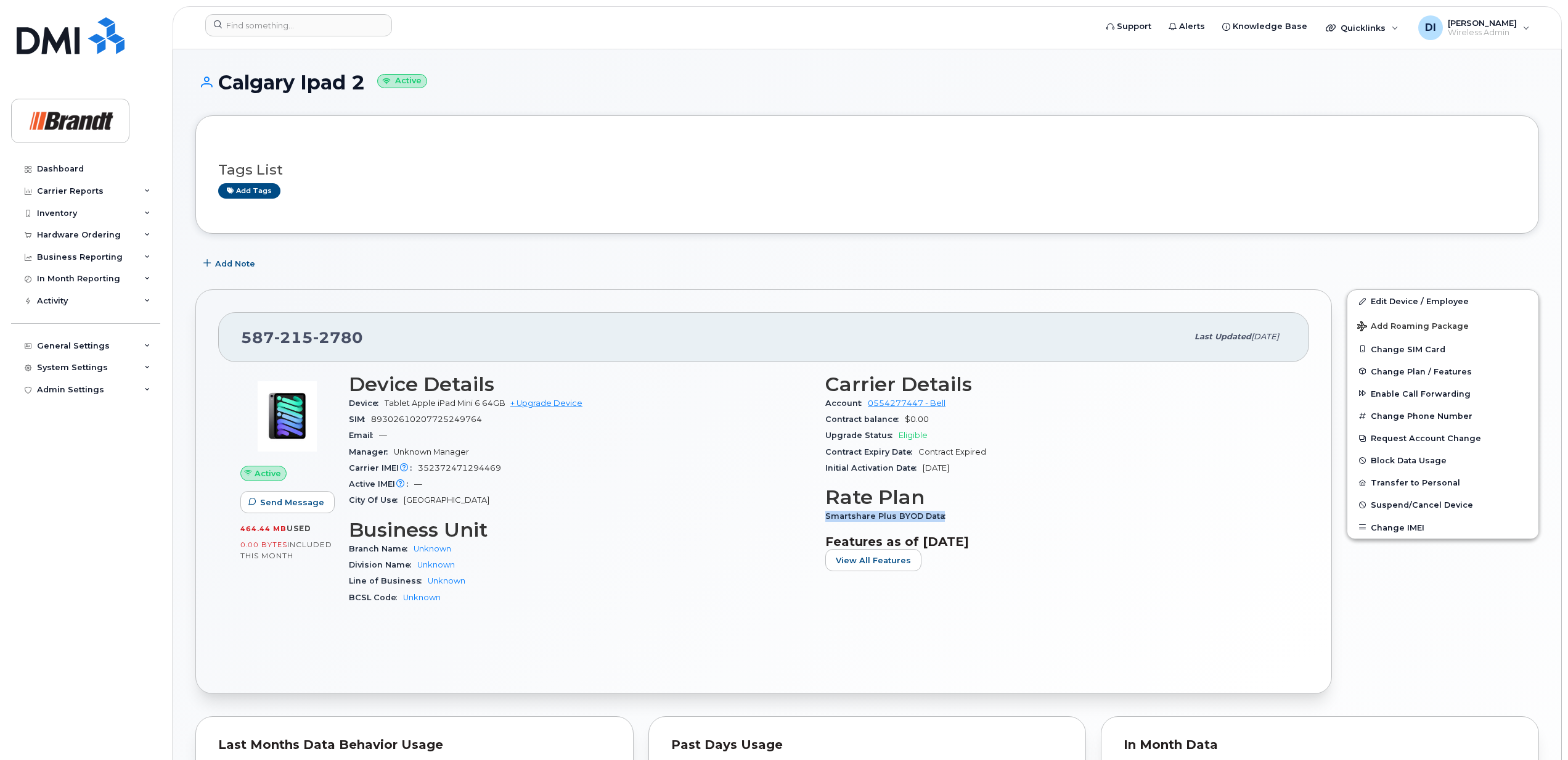
drag, startPoint x: 824, startPoint y: 517, endPoint x: 939, endPoint y: 520, distance: 115.0
click at [939, 520] on div "Carrier Details Account 0554277447 - Bell Contract balance $0.00 Upgrade Status…" at bounding box center [1056, 494] width 477 height 257
copy span "Smartshare Plus BYOD Data"
drag, startPoint x: 1014, startPoint y: 517, endPoint x: 997, endPoint y: 519, distance: 17.1
click at [1014, 517] on div "Smartshare Plus BYOD Data" at bounding box center [1056, 516] width 461 height 16
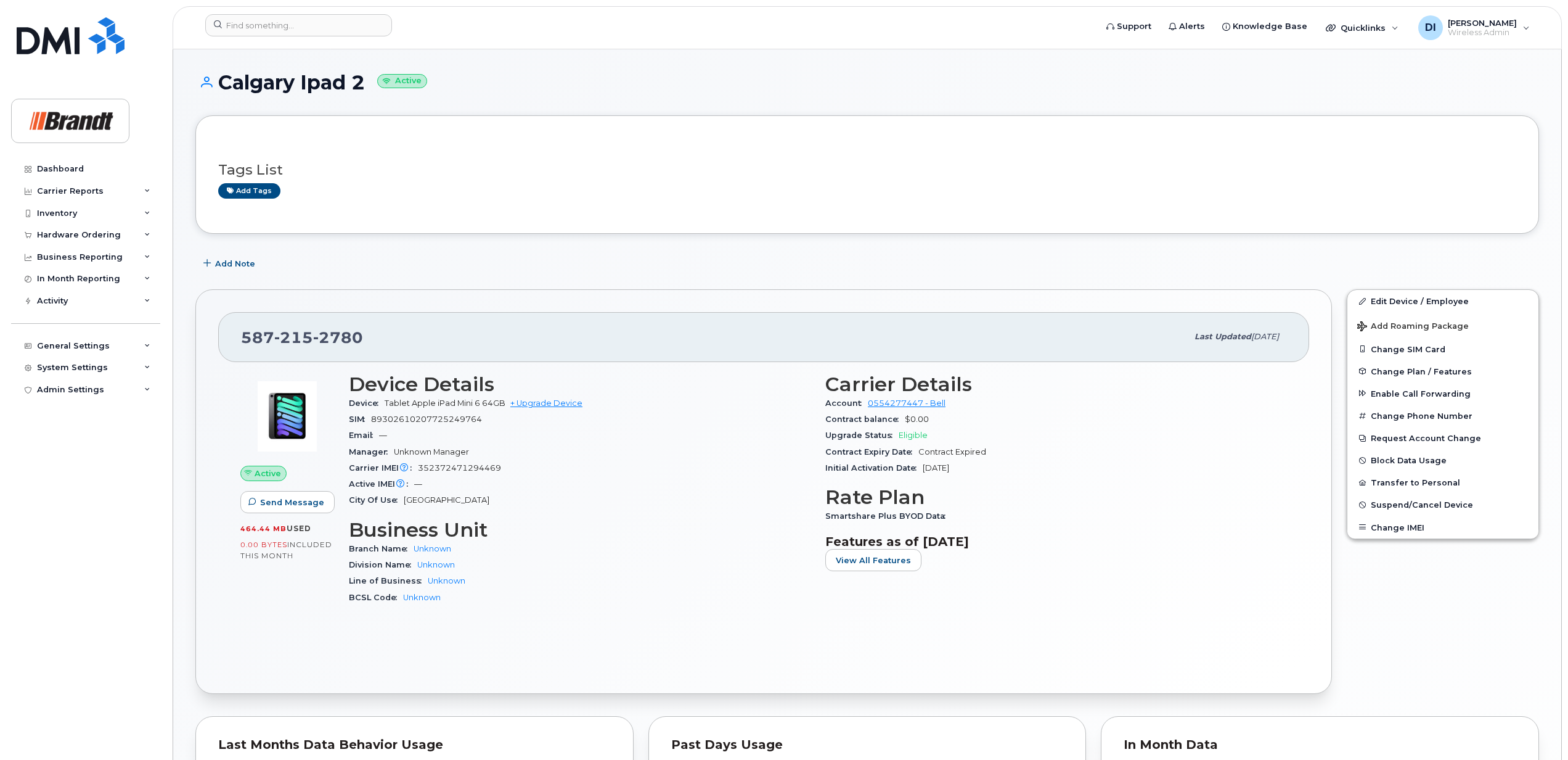
click at [940, 526] on div "Carrier Details Account 0554277447 - Bell Contract balance $0.00 Upgrade Status…" at bounding box center [1056, 494] width 477 height 257
click at [937, 516] on span "Smartshare Plus BYOD Data" at bounding box center [889, 516] width 127 height 10
click at [863, 565] on span "View All Features" at bounding box center [874, 560] width 75 height 12
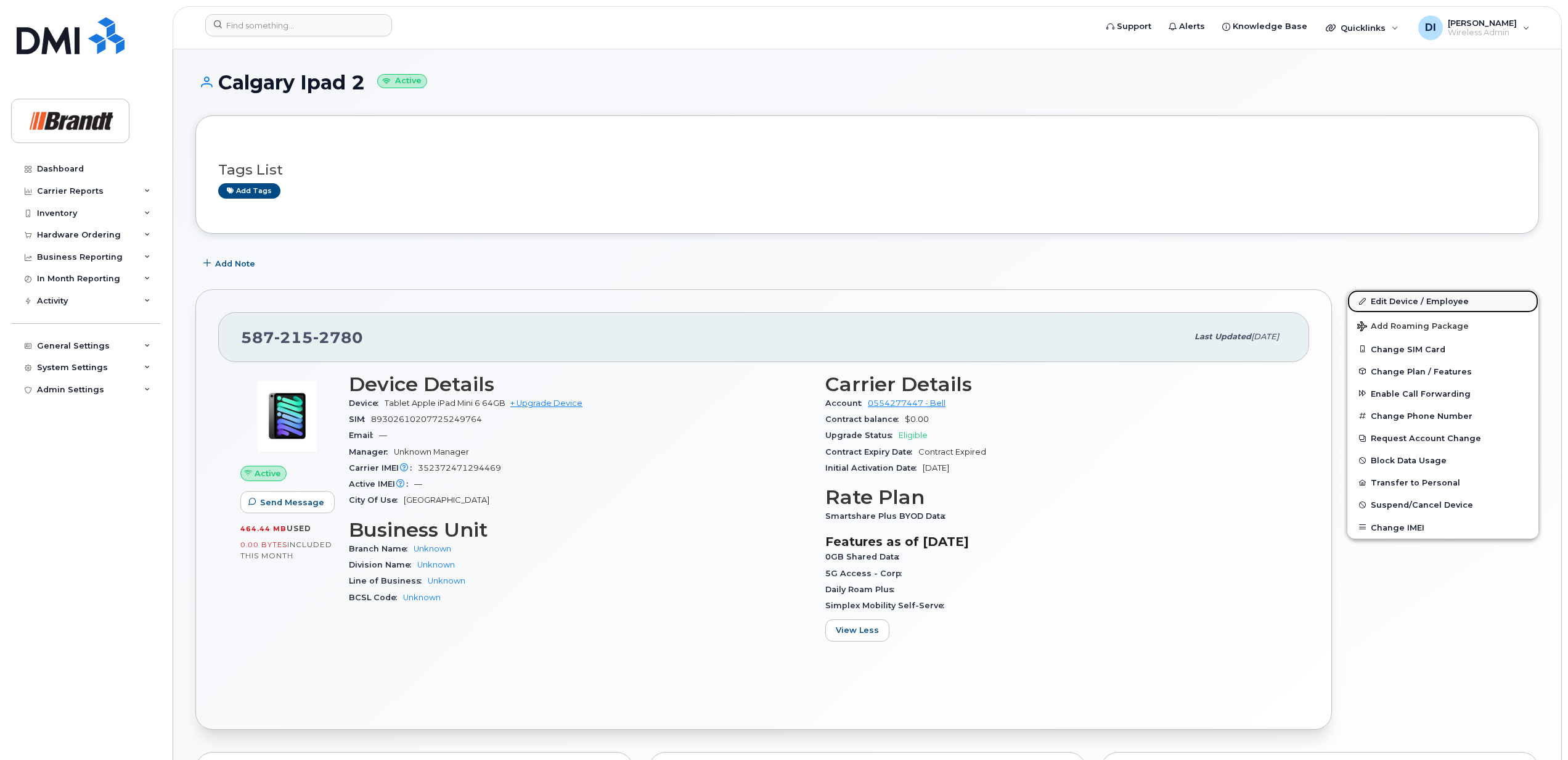
click at [1395, 303] on link "Edit Device / Employee" at bounding box center [1442, 300] width 191 height 22
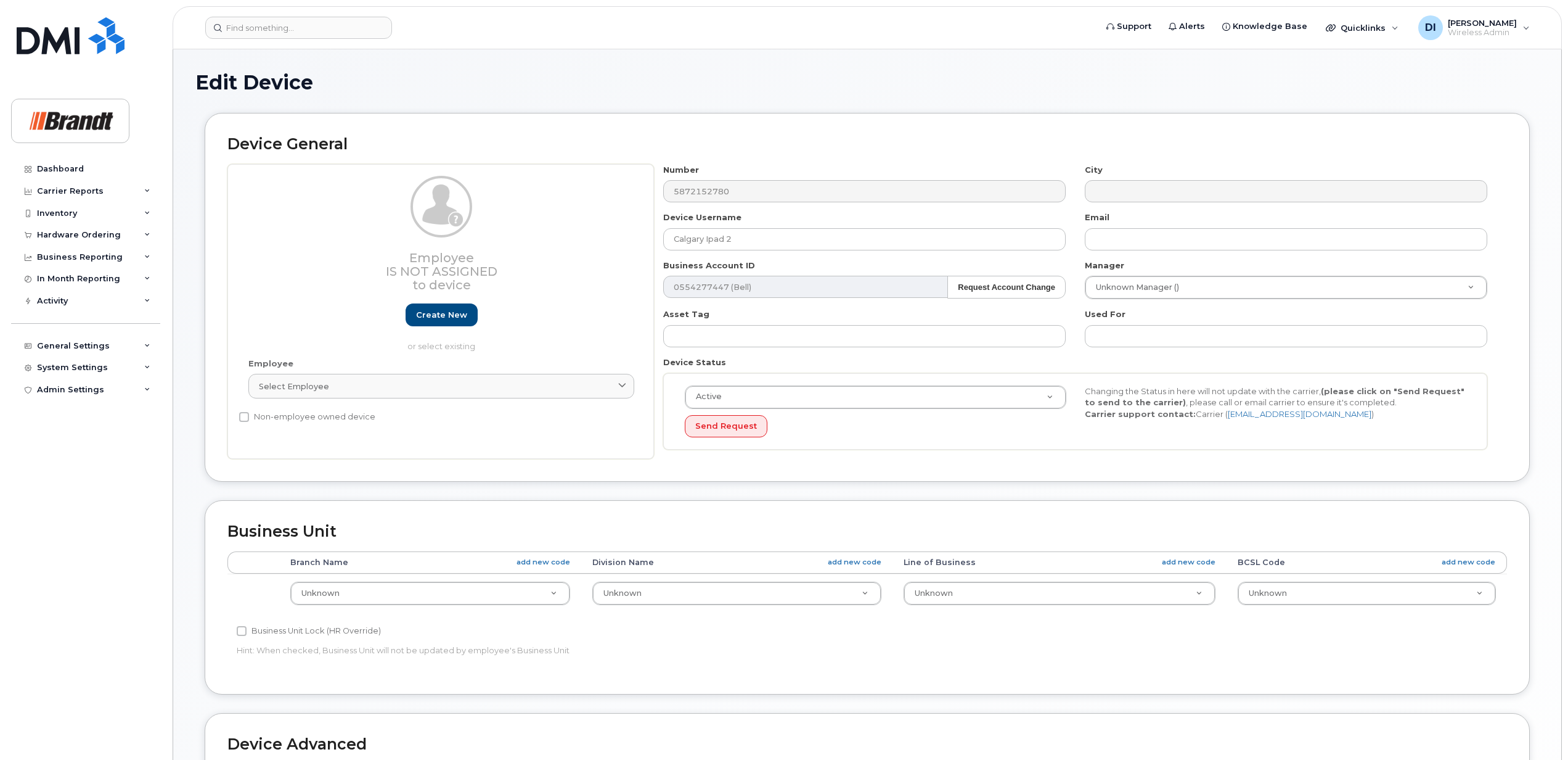
select select "33722384"
select select "34499151"
select select "35132258"
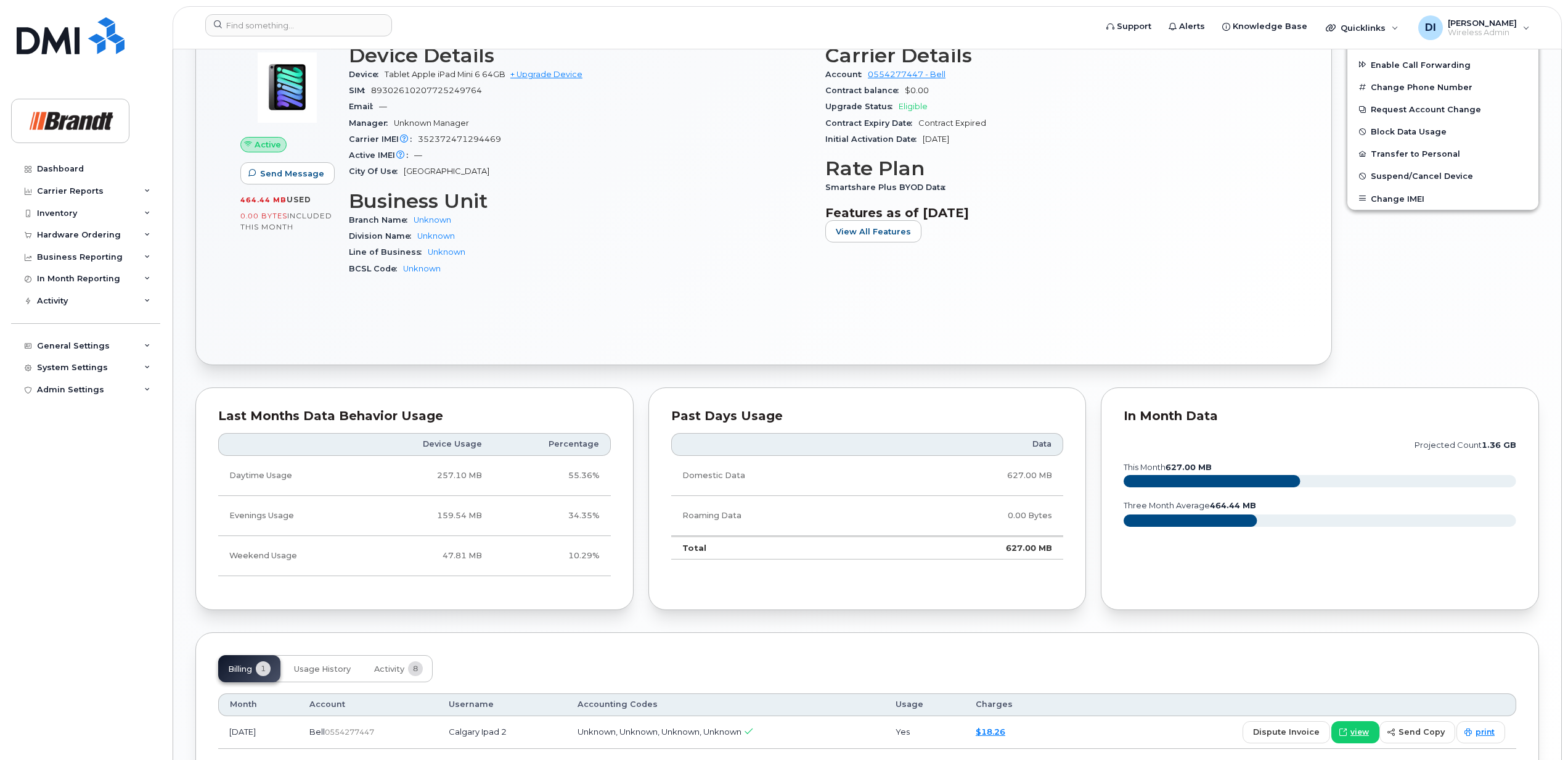
scroll to position [417, 0]
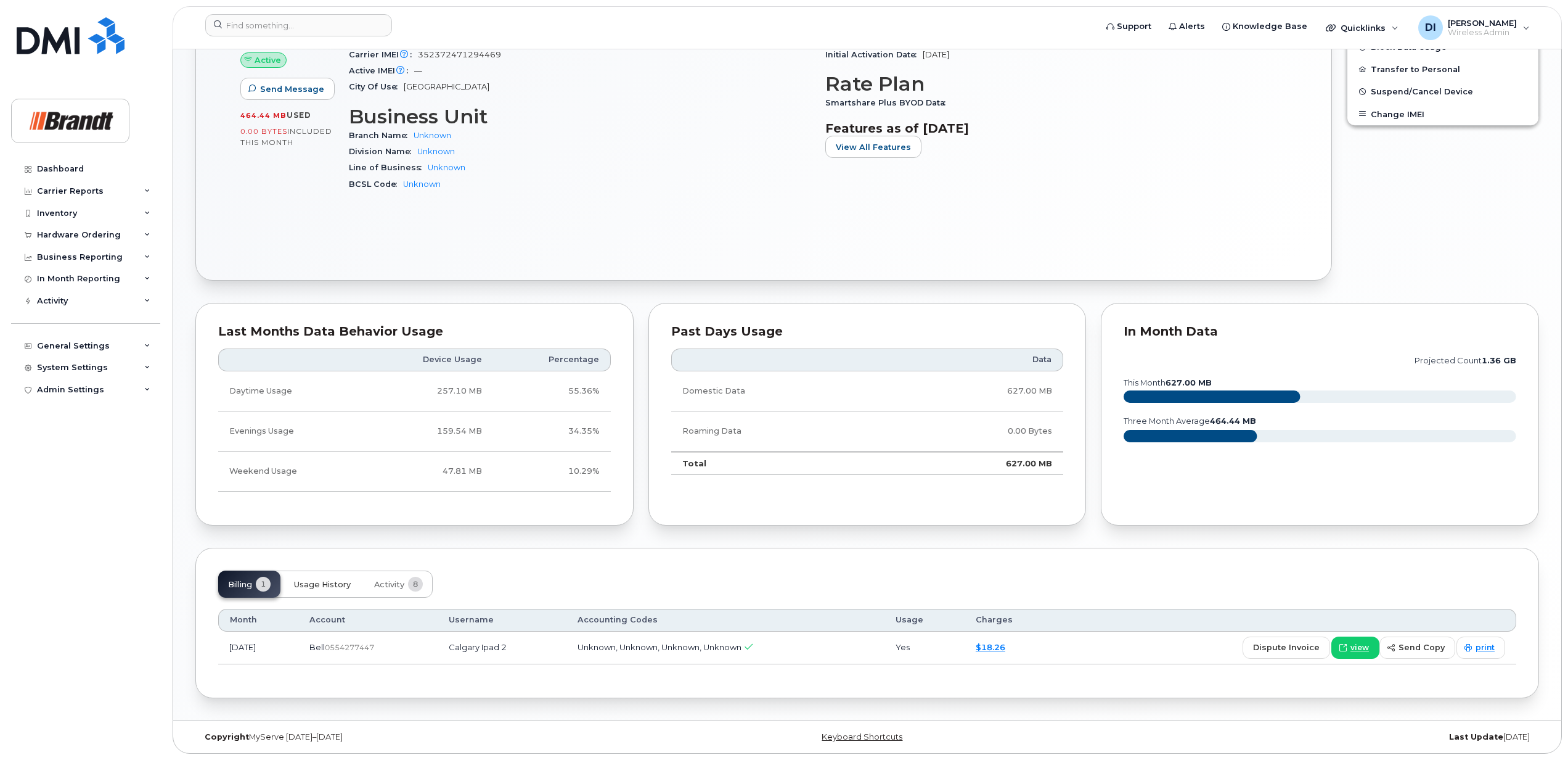
click at [316, 580] on span "Usage History" at bounding box center [322, 584] width 57 height 10
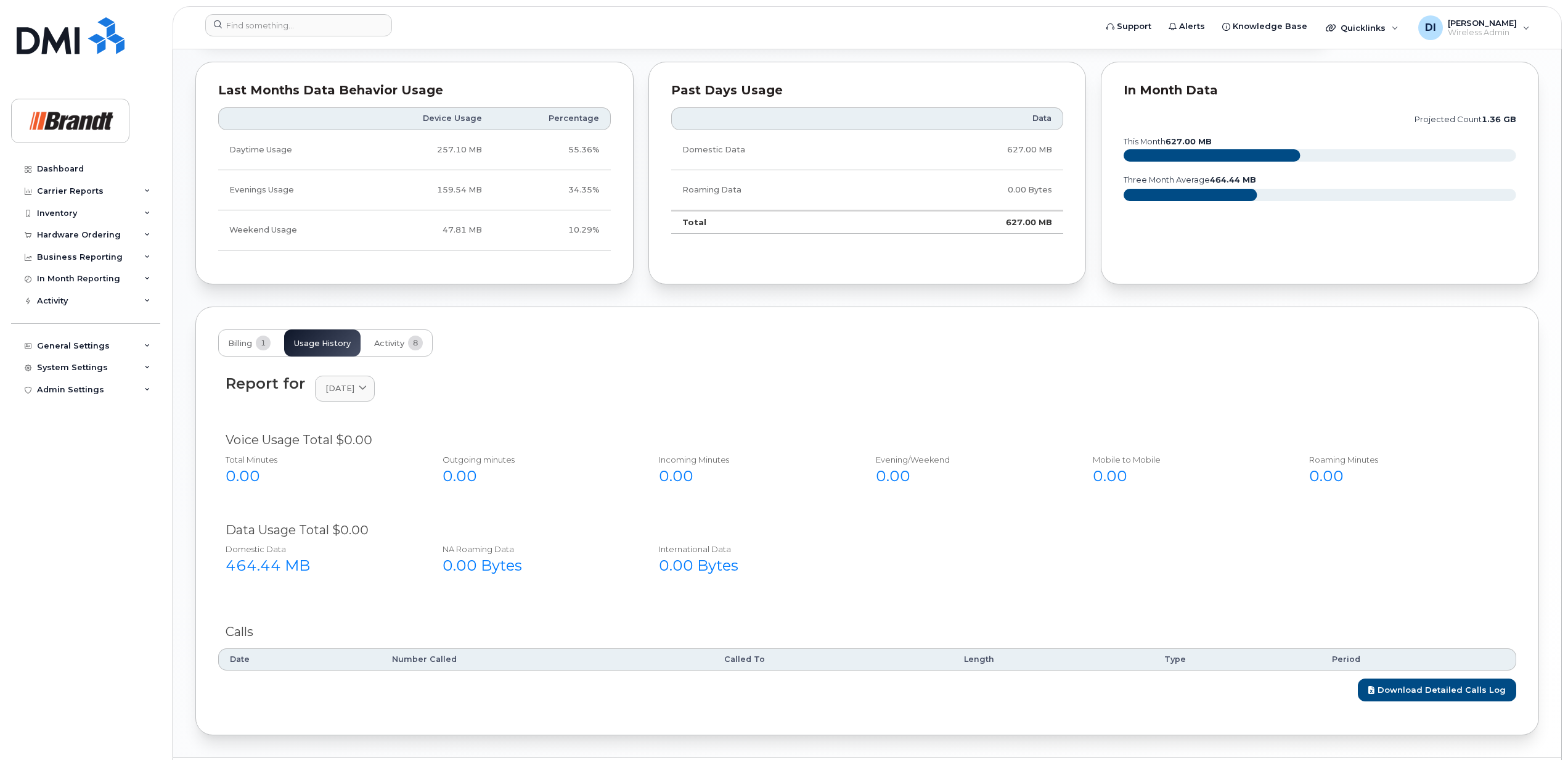
scroll to position [664, 0]
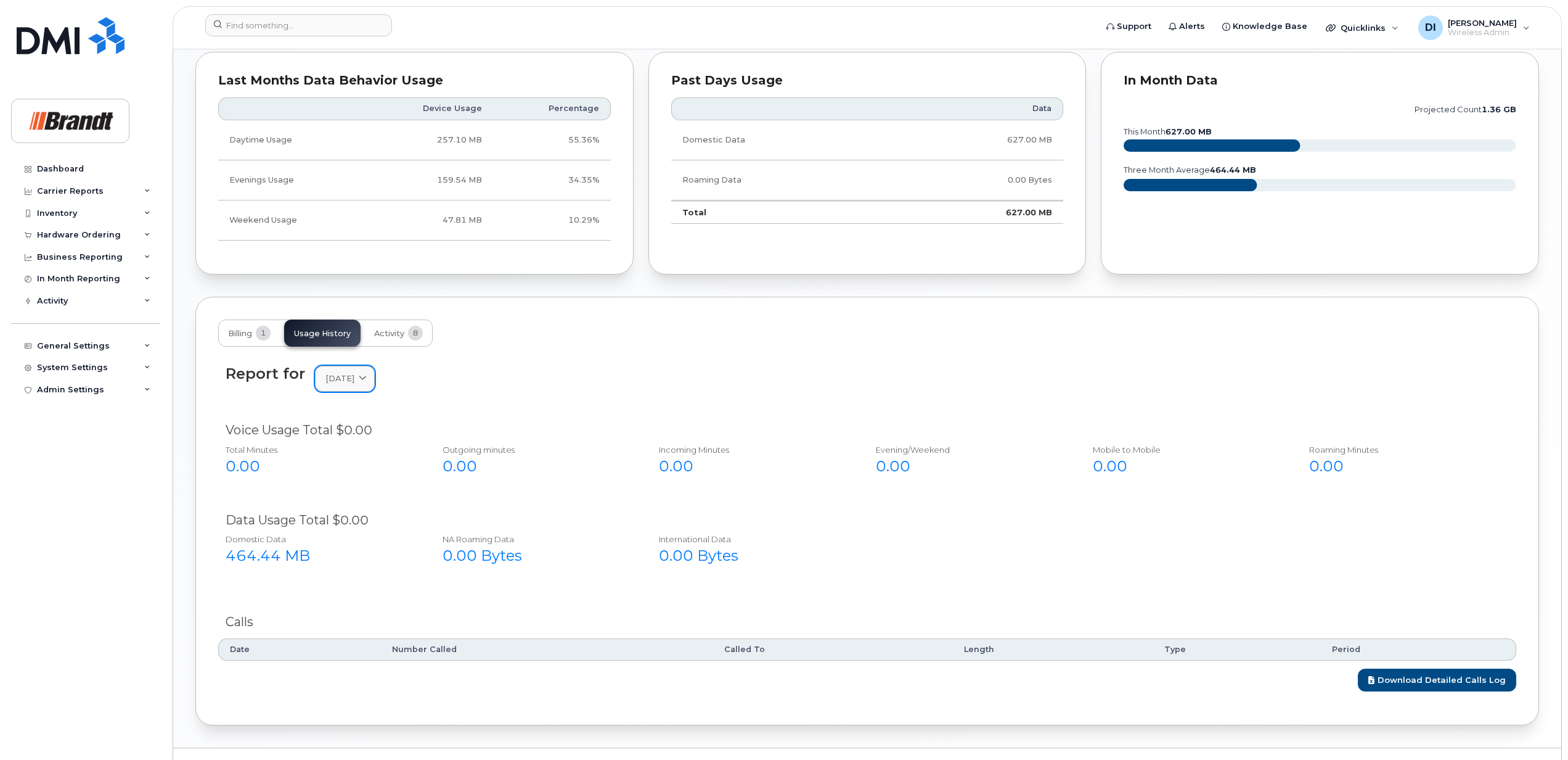
click at [364, 381] on div "September 2025" at bounding box center [344, 378] width 38 height 12
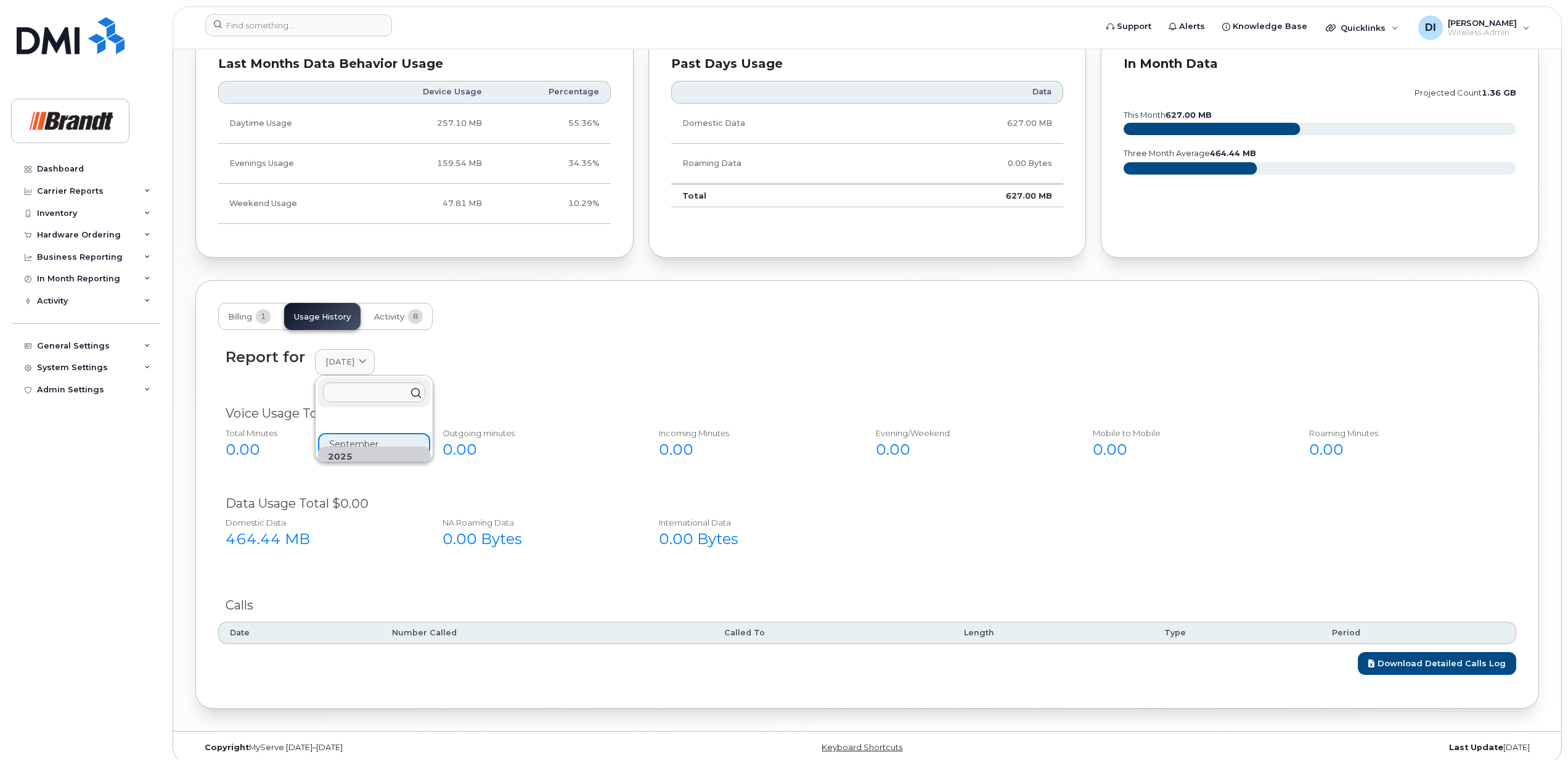
scroll to position [697, 0]
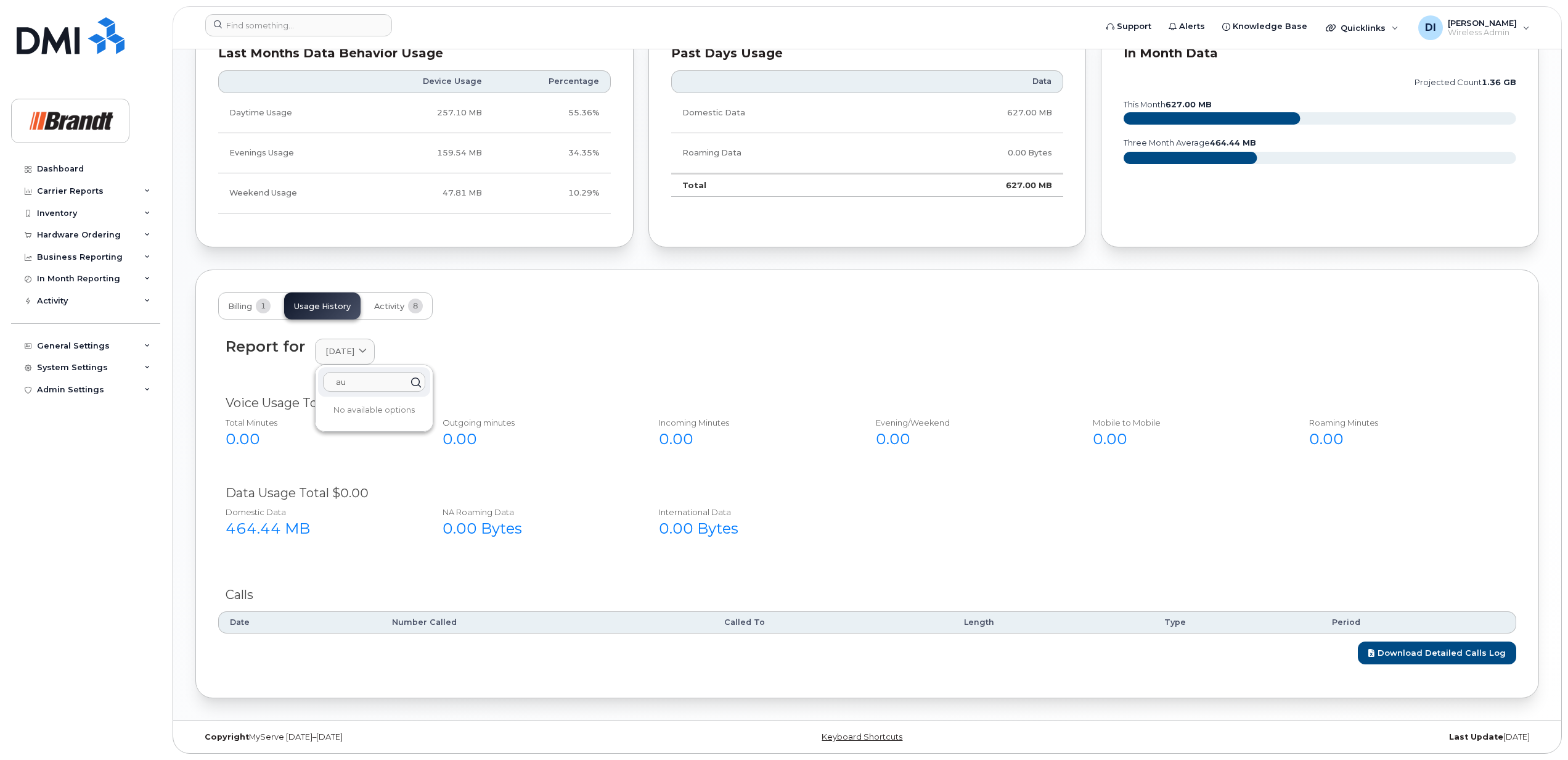
type input "a"
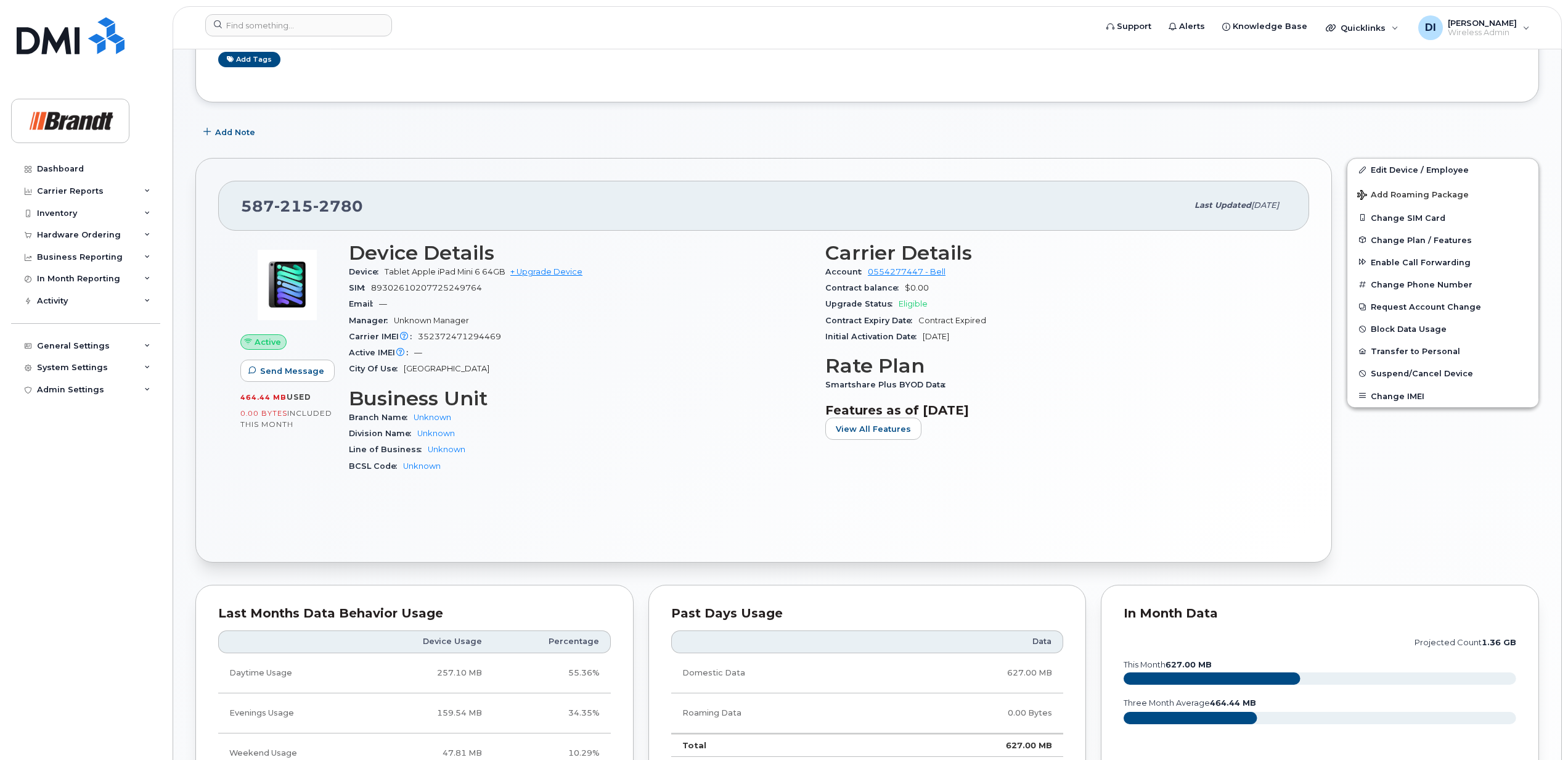
scroll to position [0, 0]
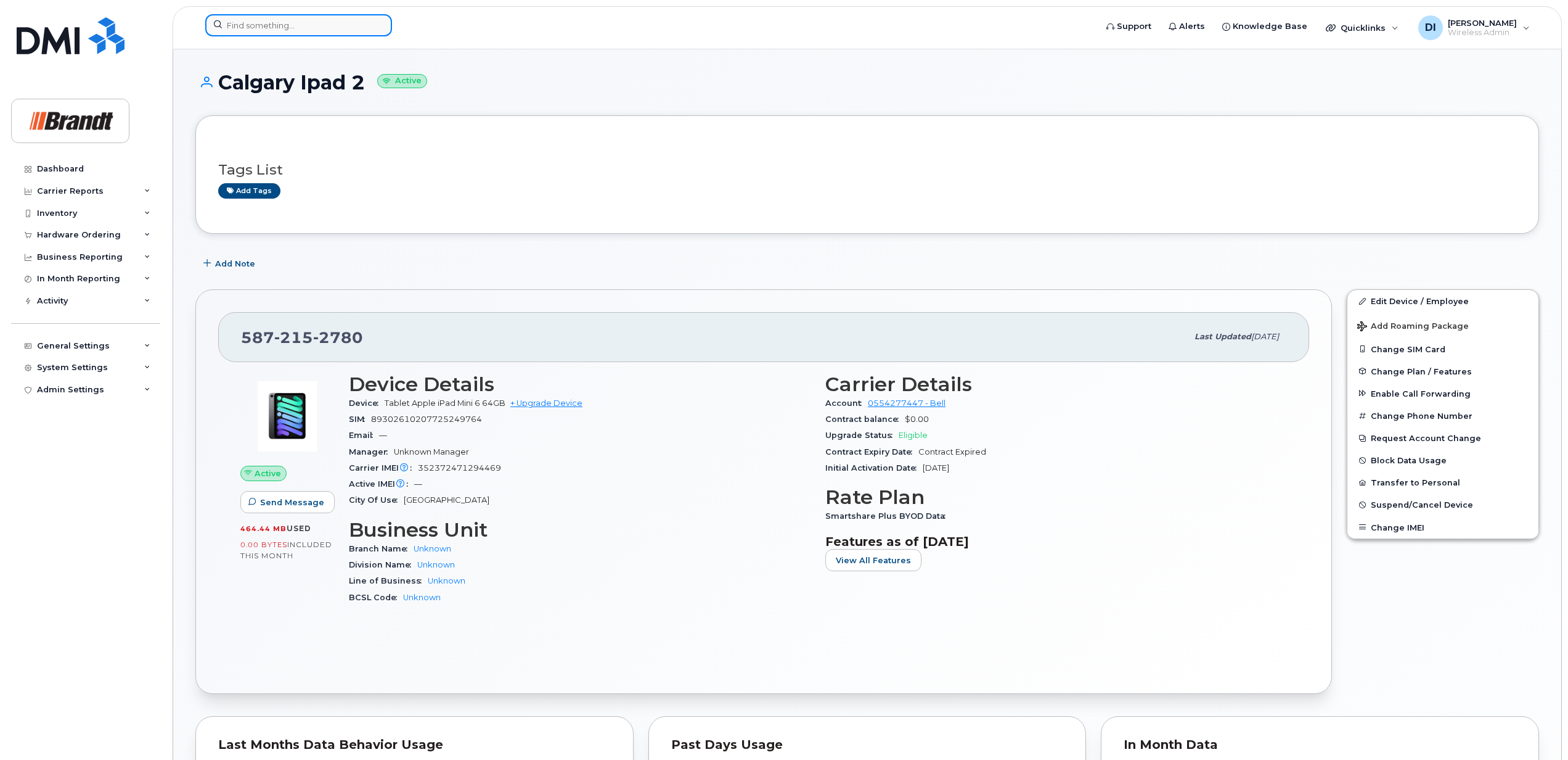
click at [243, 21] on input at bounding box center [298, 25] width 187 height 22
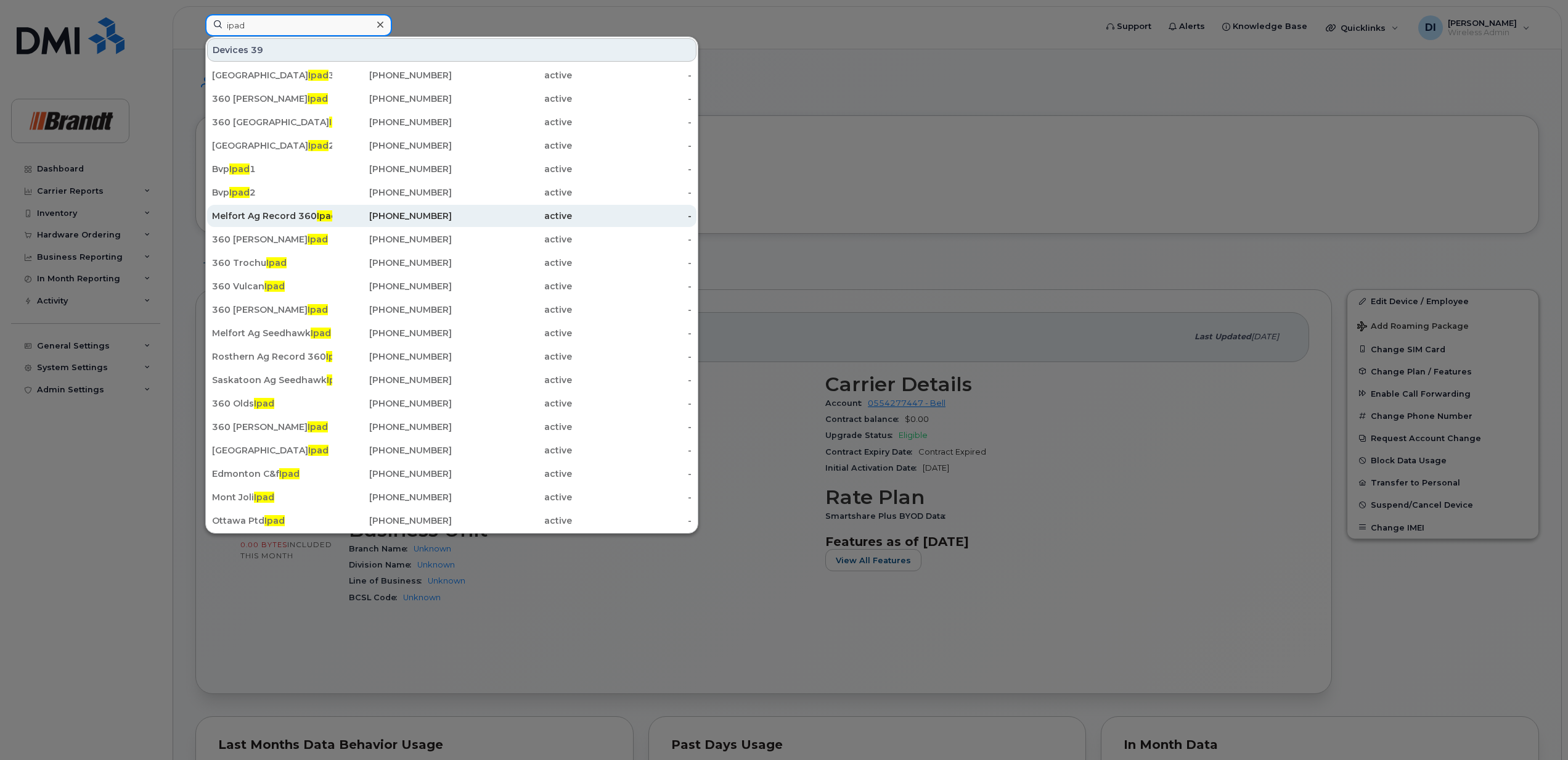
type input "ipad"
click at [249, 216] on div "Melfort Ag Record 360 Ipad" at bounding box center [271, 216] width 120 height 12
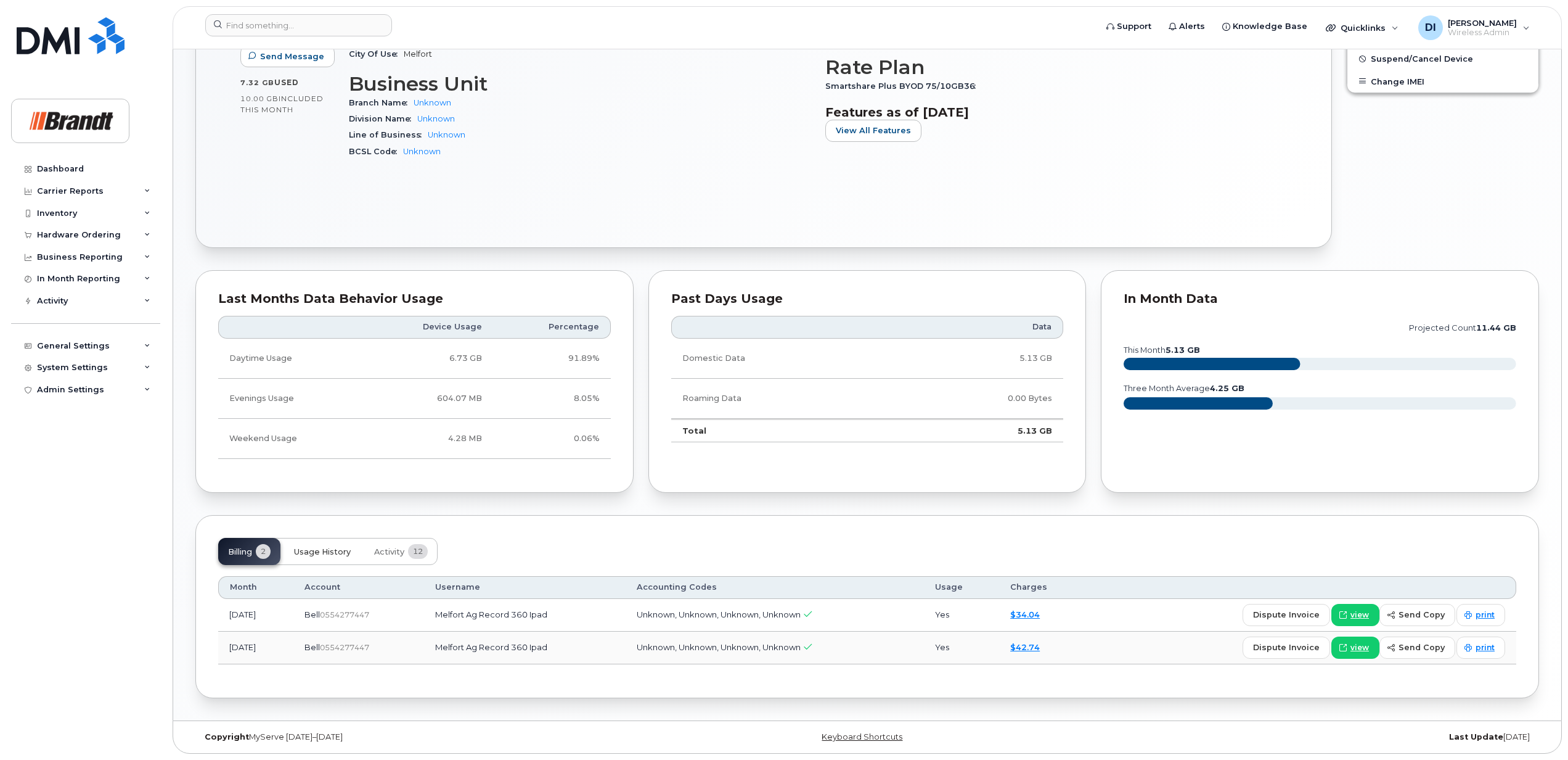
scroll to position [450, 0]
click at [336, 552] on span "Usage History" at bounding box center [322, 552] width 57 height 10
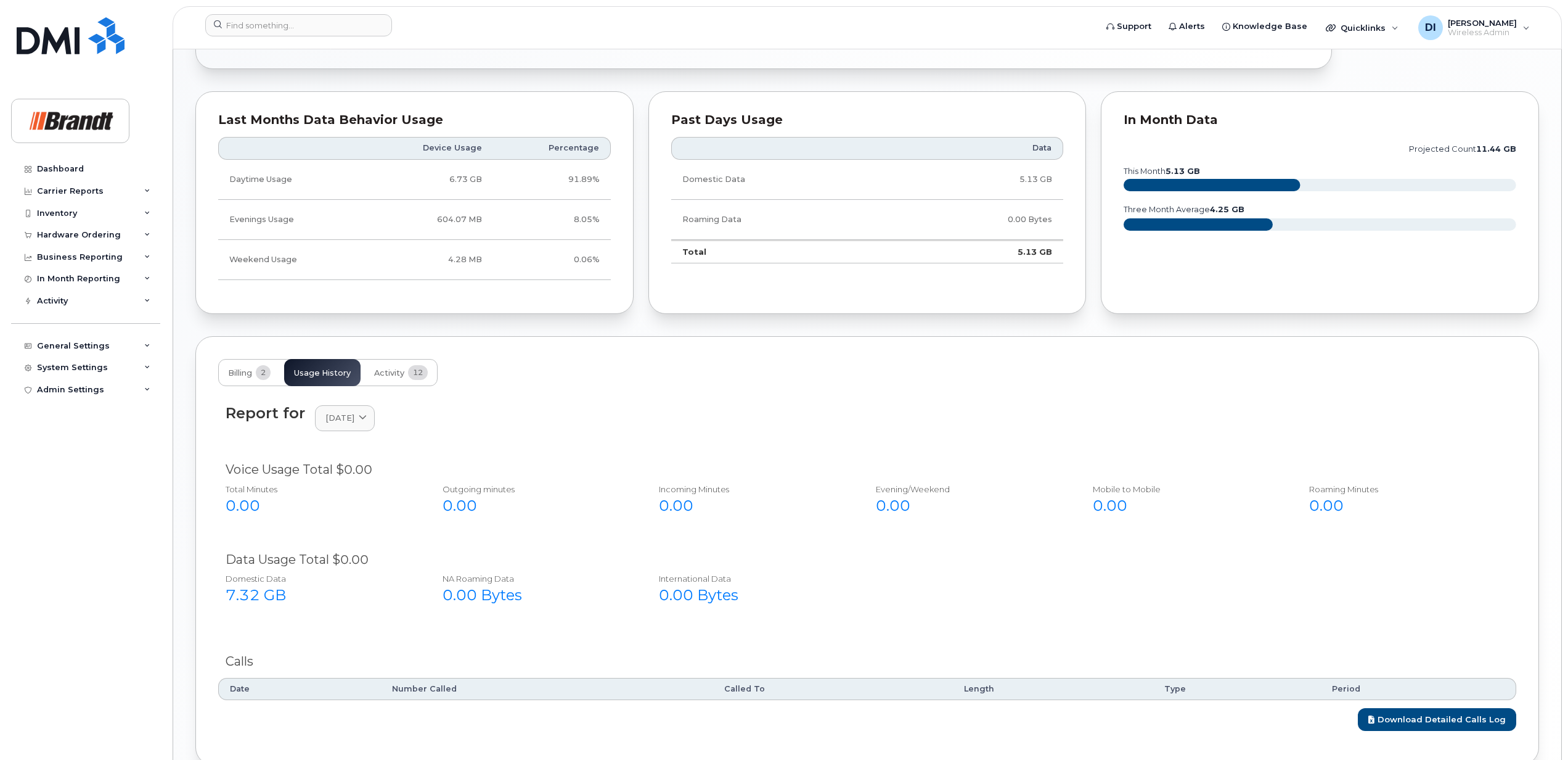
scroll to position [697, 0]
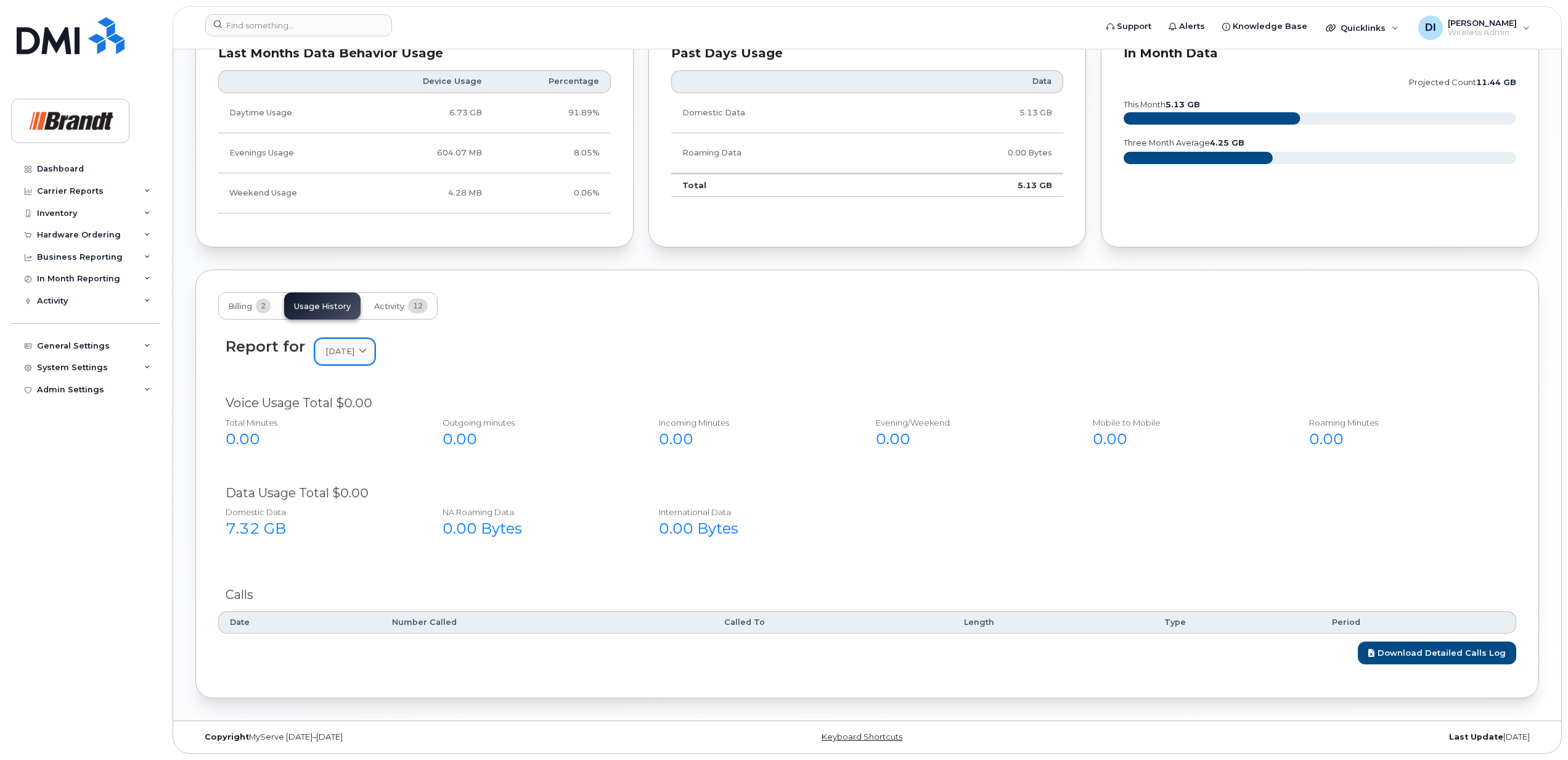
click at [355, 353] on span "September 2025" at bounding box center [339, 351] width 29 height 12
click at [342, 458] on div "August" at bounding box center [374, 456] width 112 height 20
click at [366, 348] on icon at bounding box center [363, 351] width 8 height 8
click at [378, 376] on input "text" at bounding box center [374, 382] width 103 height 20
type input "July"
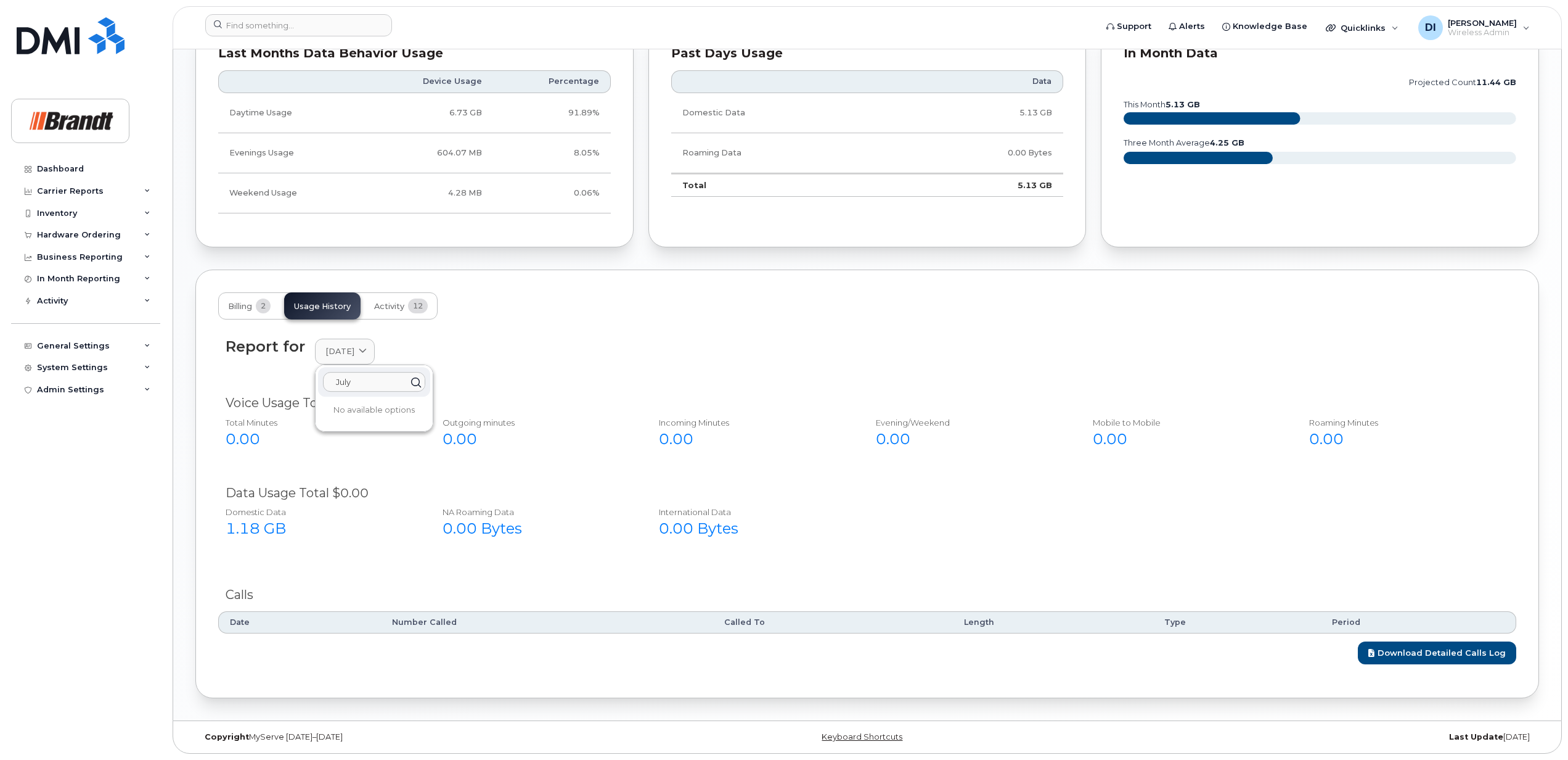
drag, startPoint x: 370, startPoint y: 380, endPoint x: 273, endPoint y: 403, distance: 99.7
click at [276, 402] on div "Report for August 2025 July No available options Voice Usage Total $0.00 Total …" at bounding box center [868, 496] width 1299 height 333
click at [249, 304] on span "Billing" at bounding box center [240, 306] width 24 height 10
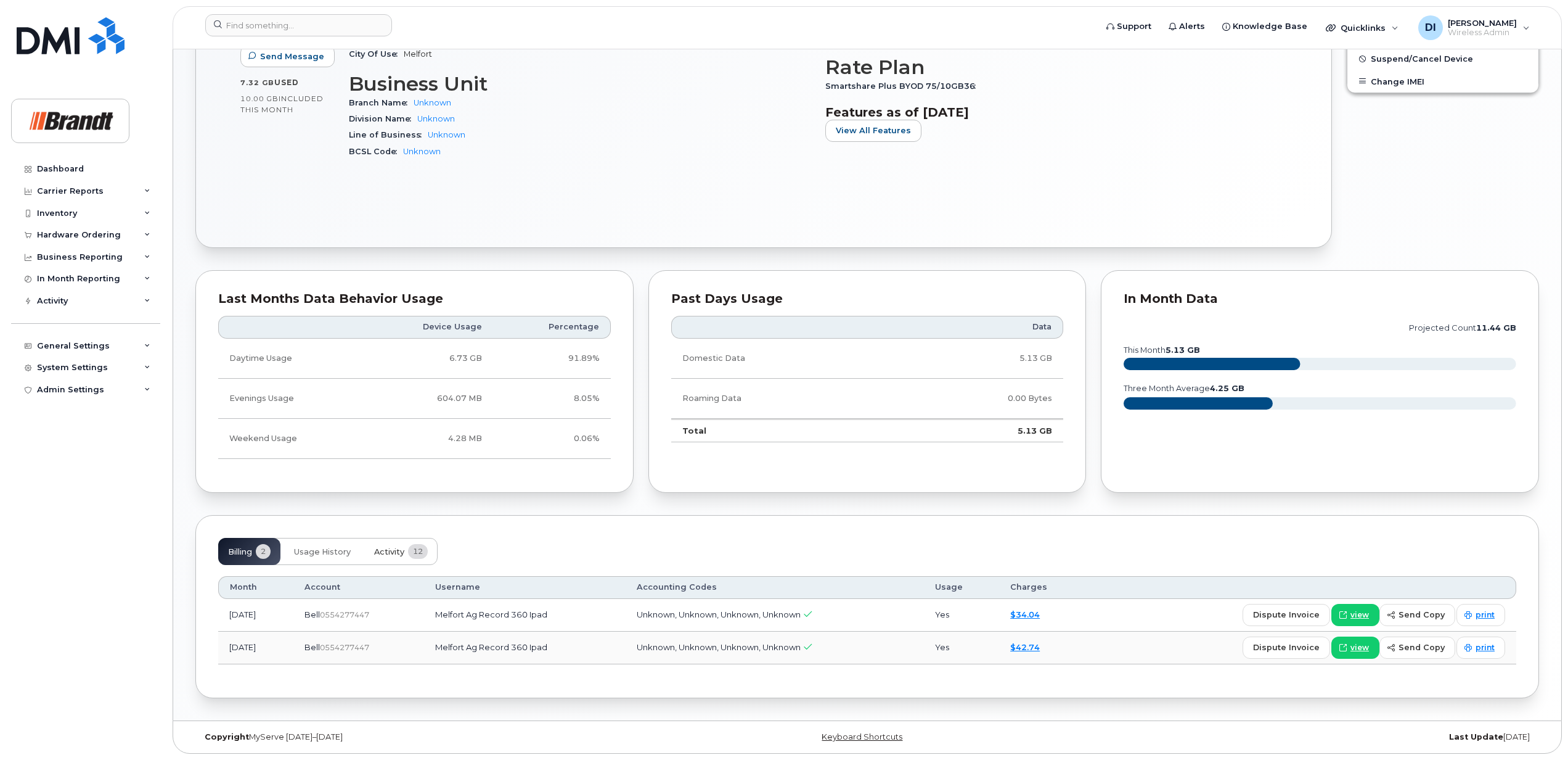
scroll to position [450, 0]
click at [1040, 645] on link "$42.74" at bounding box center [1024, 647] width 30 height 10
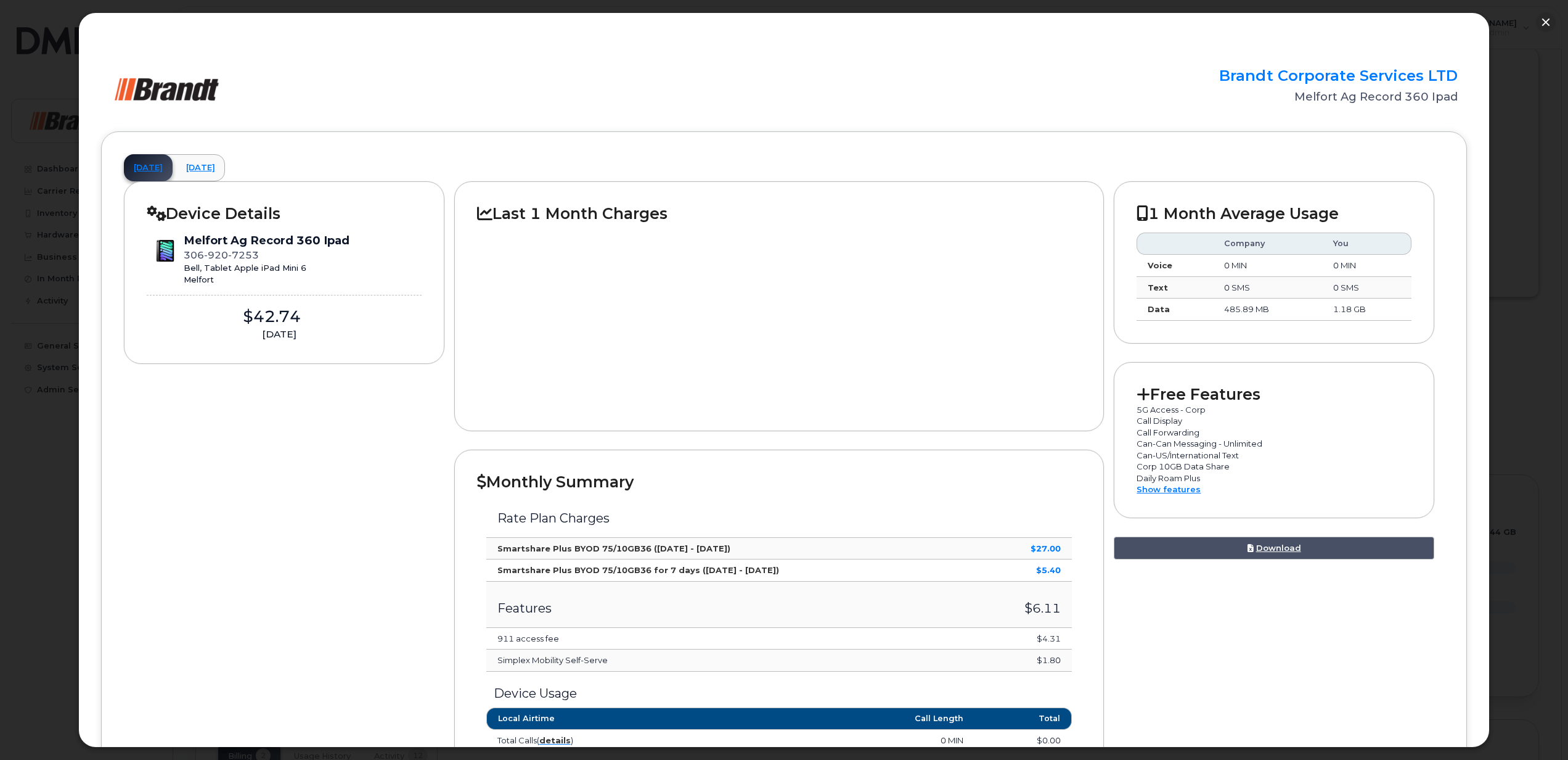
scroll to position [203, 0]
click at [225, 166] on link "September 2025" at bounding box center [200, 168] width 49 height 27
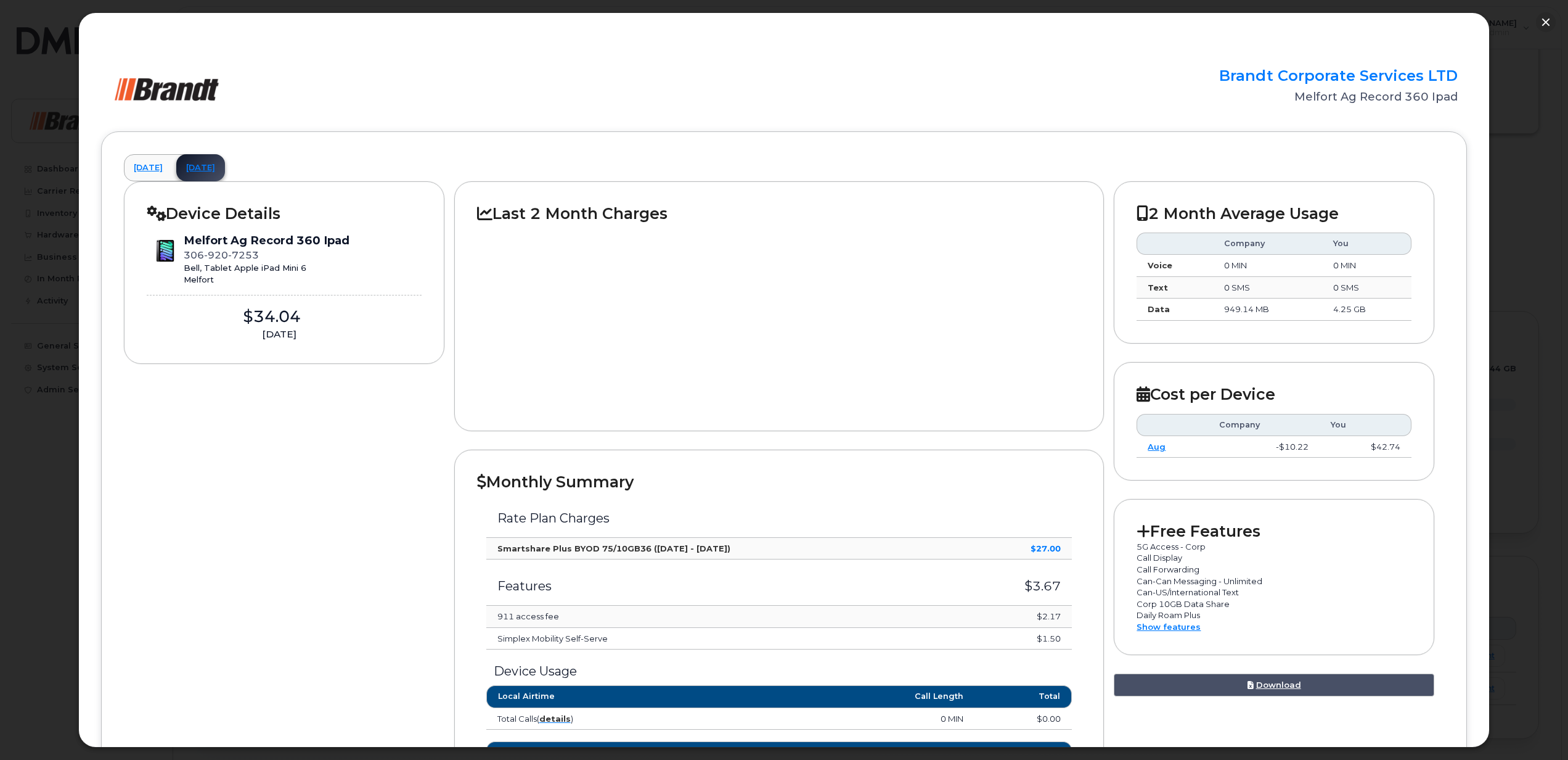
scroll to position [368, 0]
click at [1547, 21] on button "button" at bounding box center [1546, 22] width 20 height 20
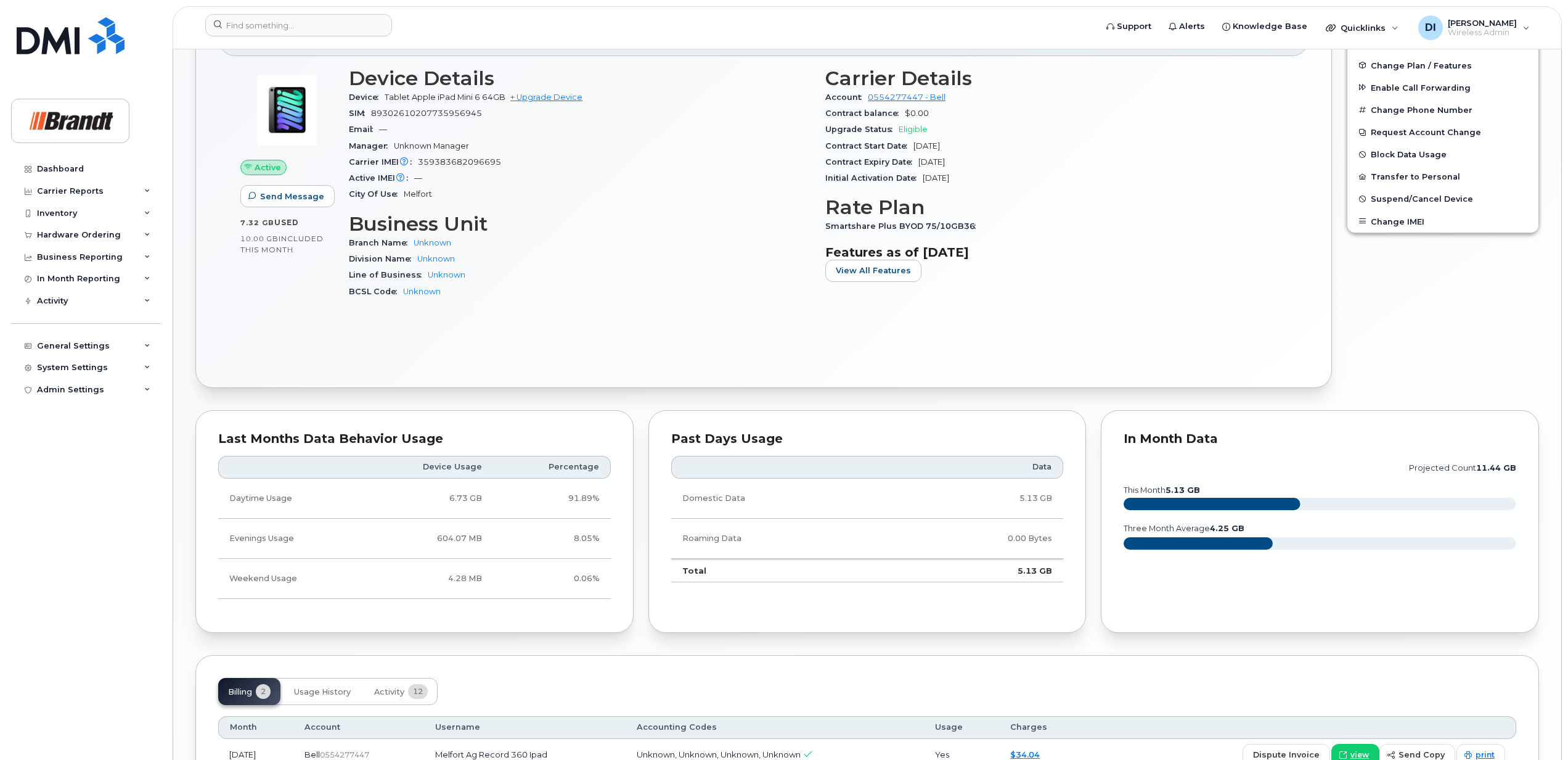
scroll to position [203, 0]
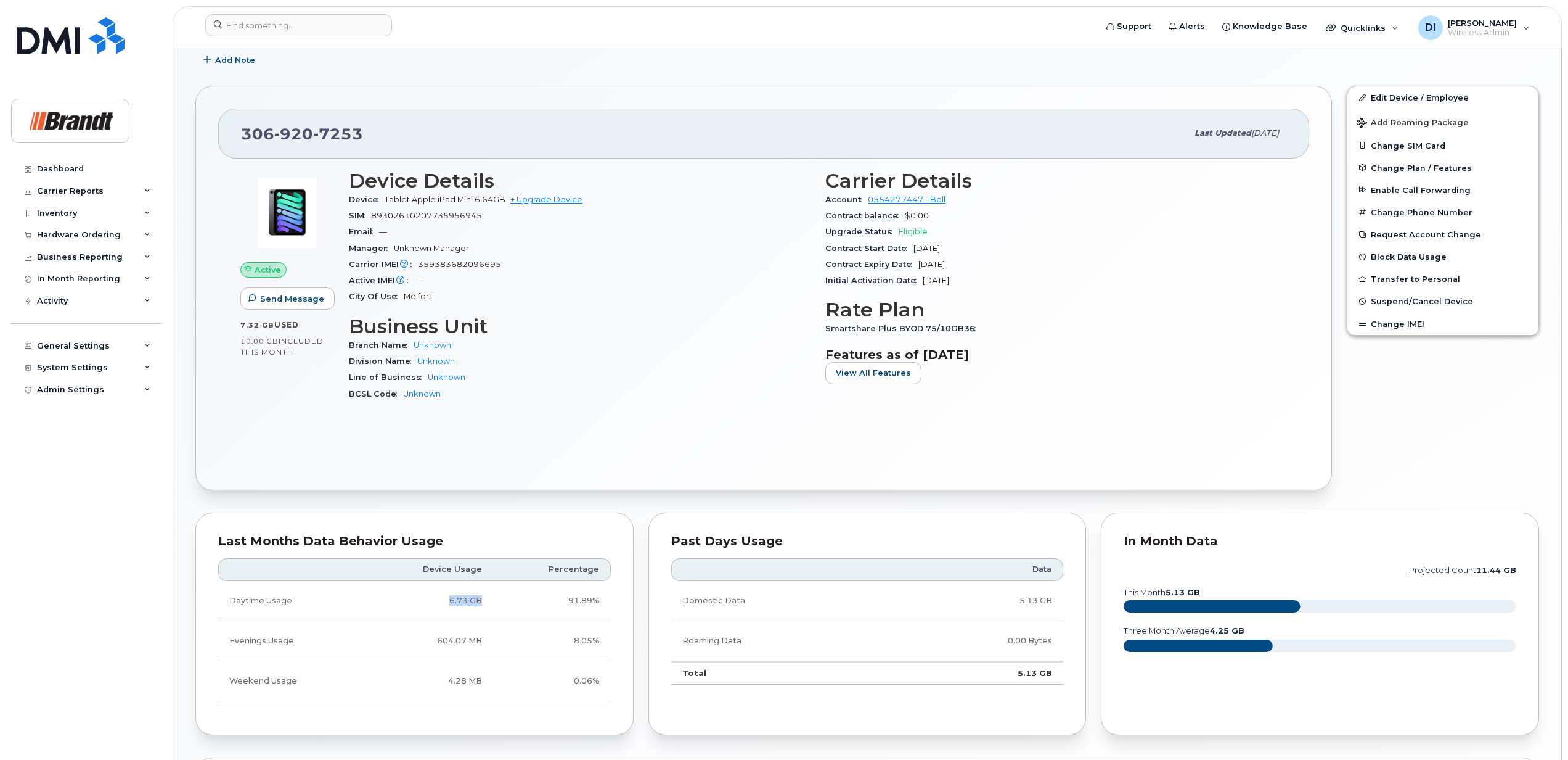
drag, startPoint x: 453, startPoint y: 603, endPoint x: 492, endPoint y: 605, distance: 39.1
click at [492, 605] on td "6.73 GB" at bounding box center [428, 601] width 130 height 40
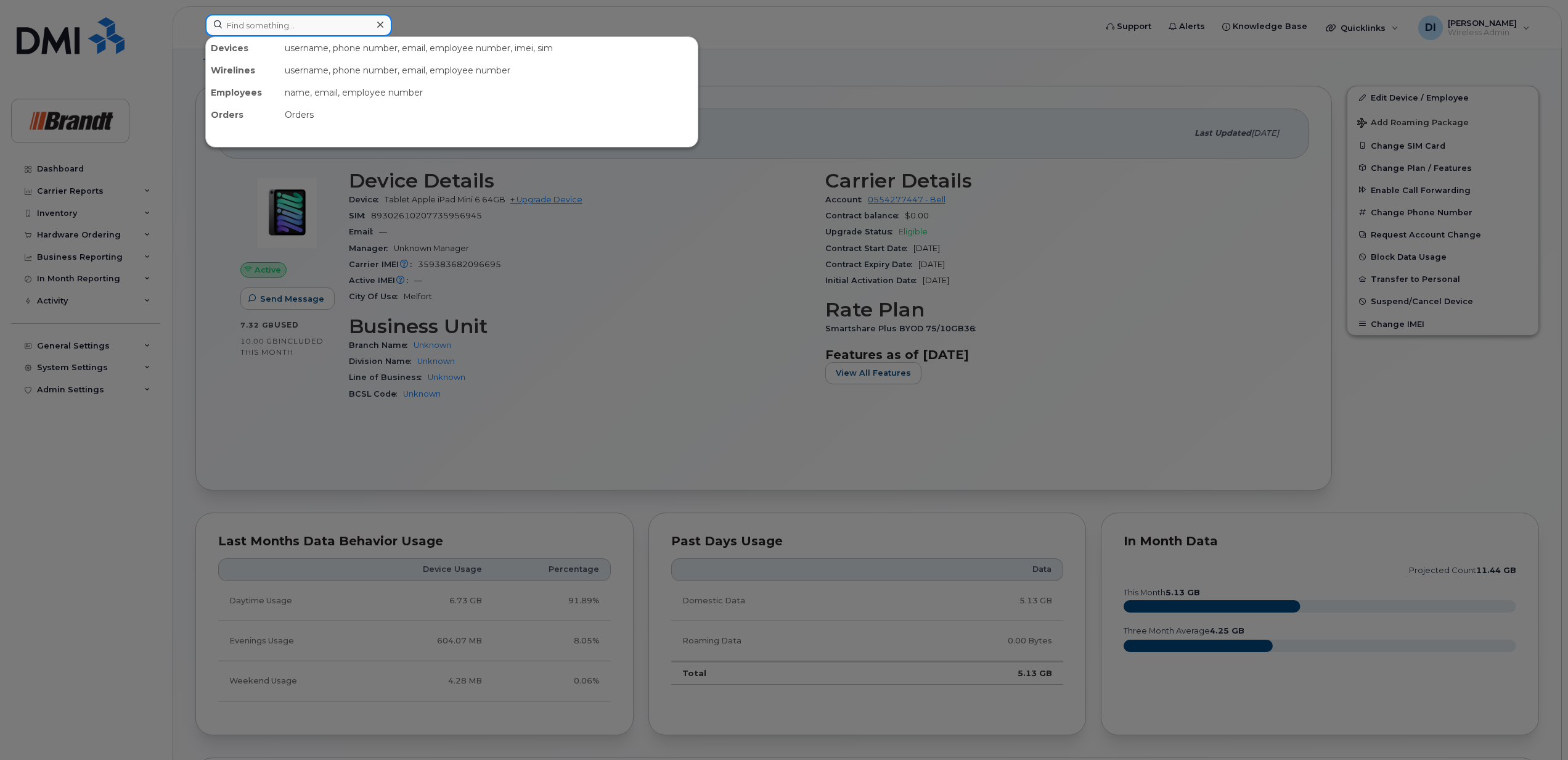
click at [262, 23] on input at bounding box center [298, 25] width 187 height 22
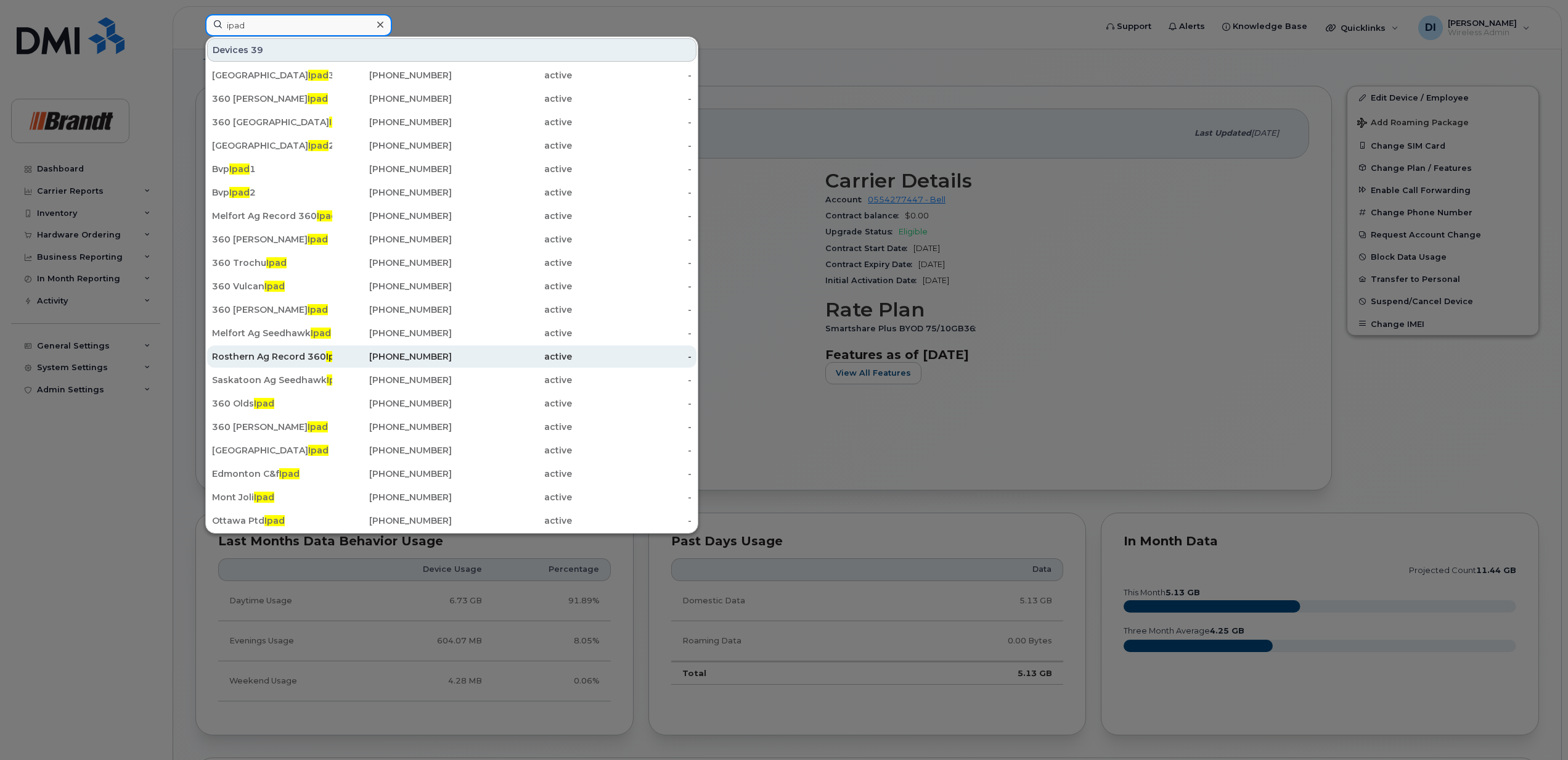
type input "ipad"
click at [262, 356] on div "Rosthern Ag Record 360 Ipad" at bounding box center [271, 356] width 120 height 12
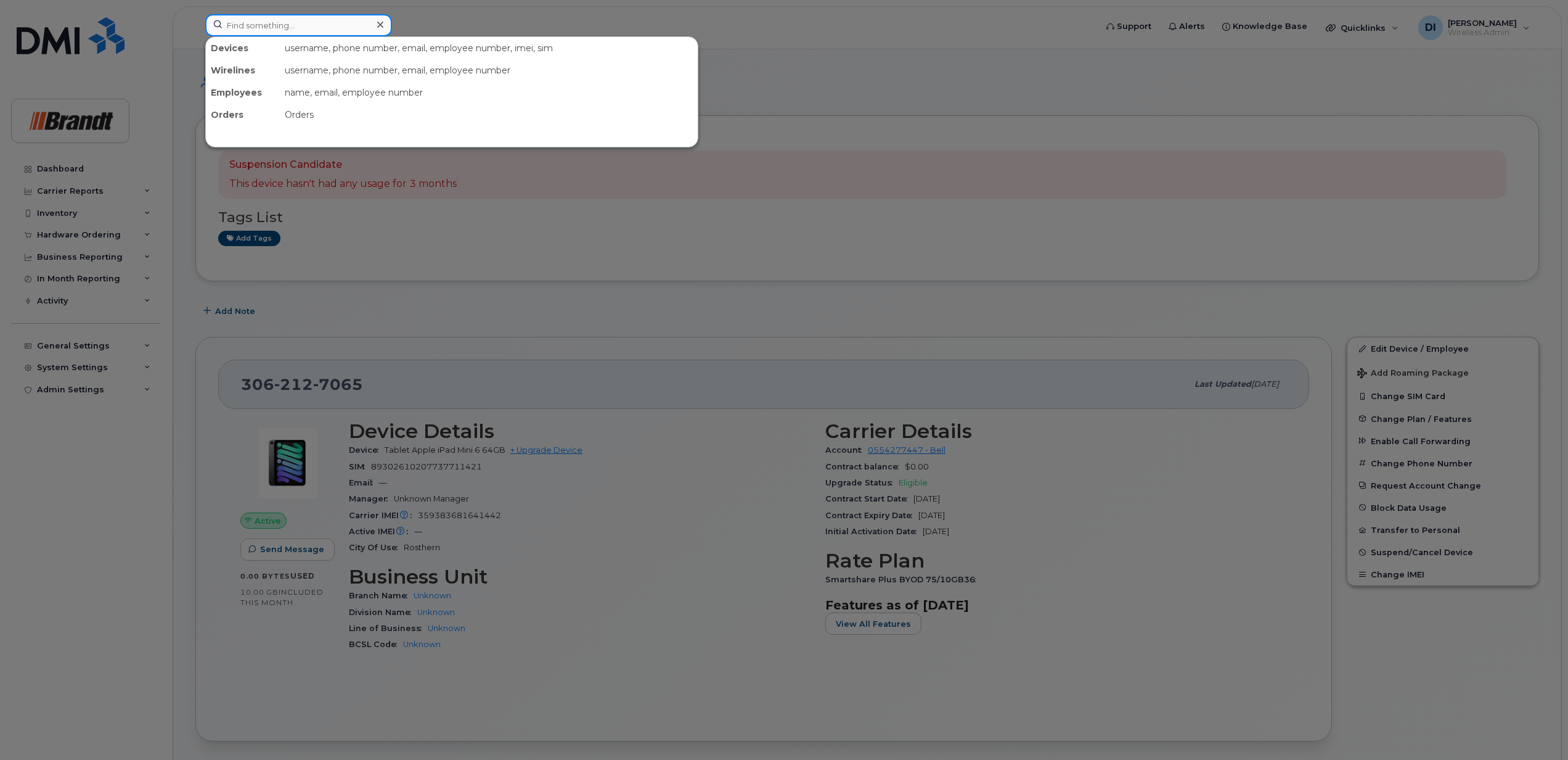
click at [273, 23] on input at bounding box center [298, 25] width 187 height 22
type input "A"
type input "a"
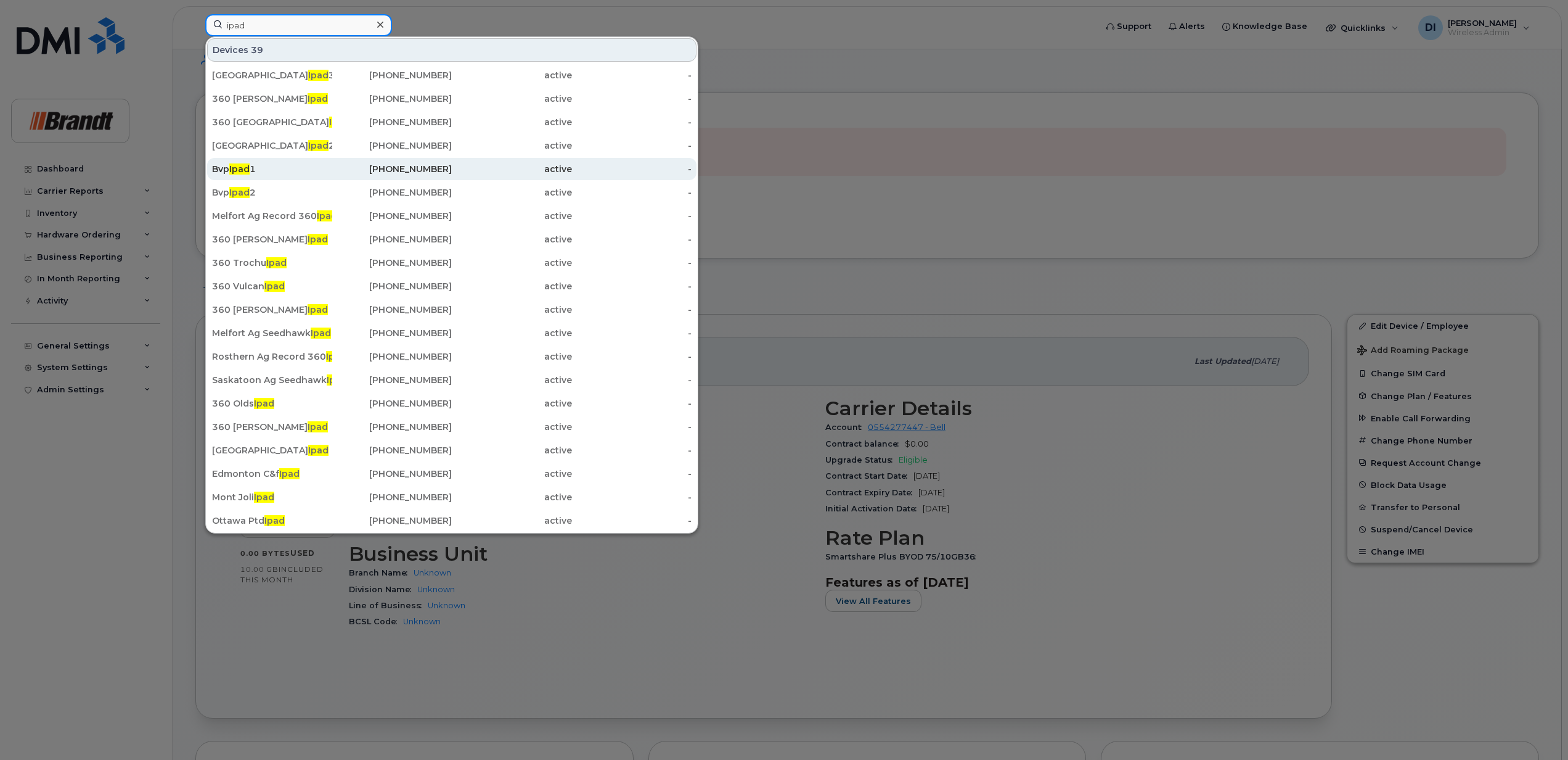
scroll to position [164, 0]
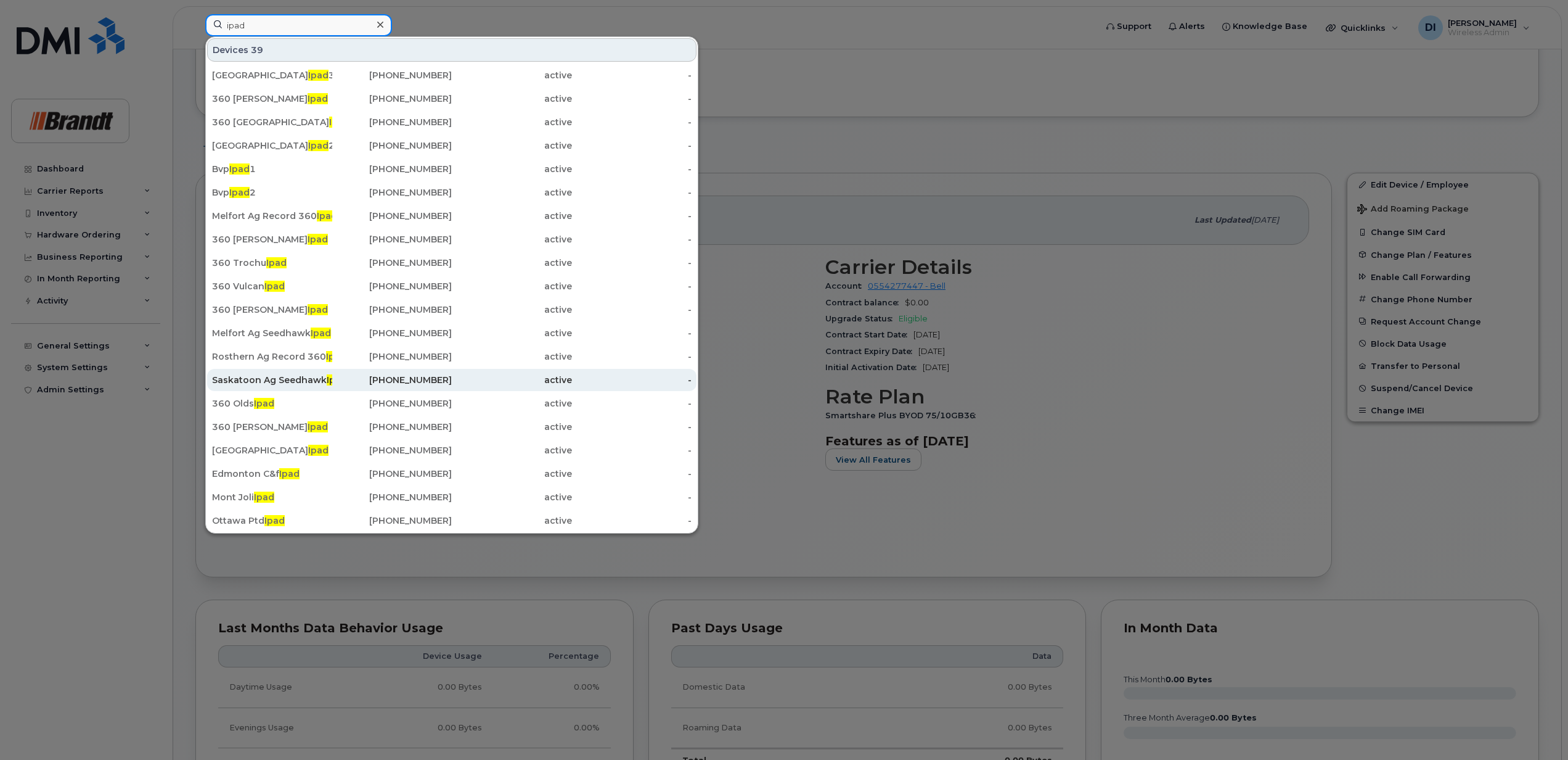
type input "ipad"
click at [274, 382] on div "Saskatoon Ag Seedhawk Ipad" at bounding box center [271, 379] width 120 height 12
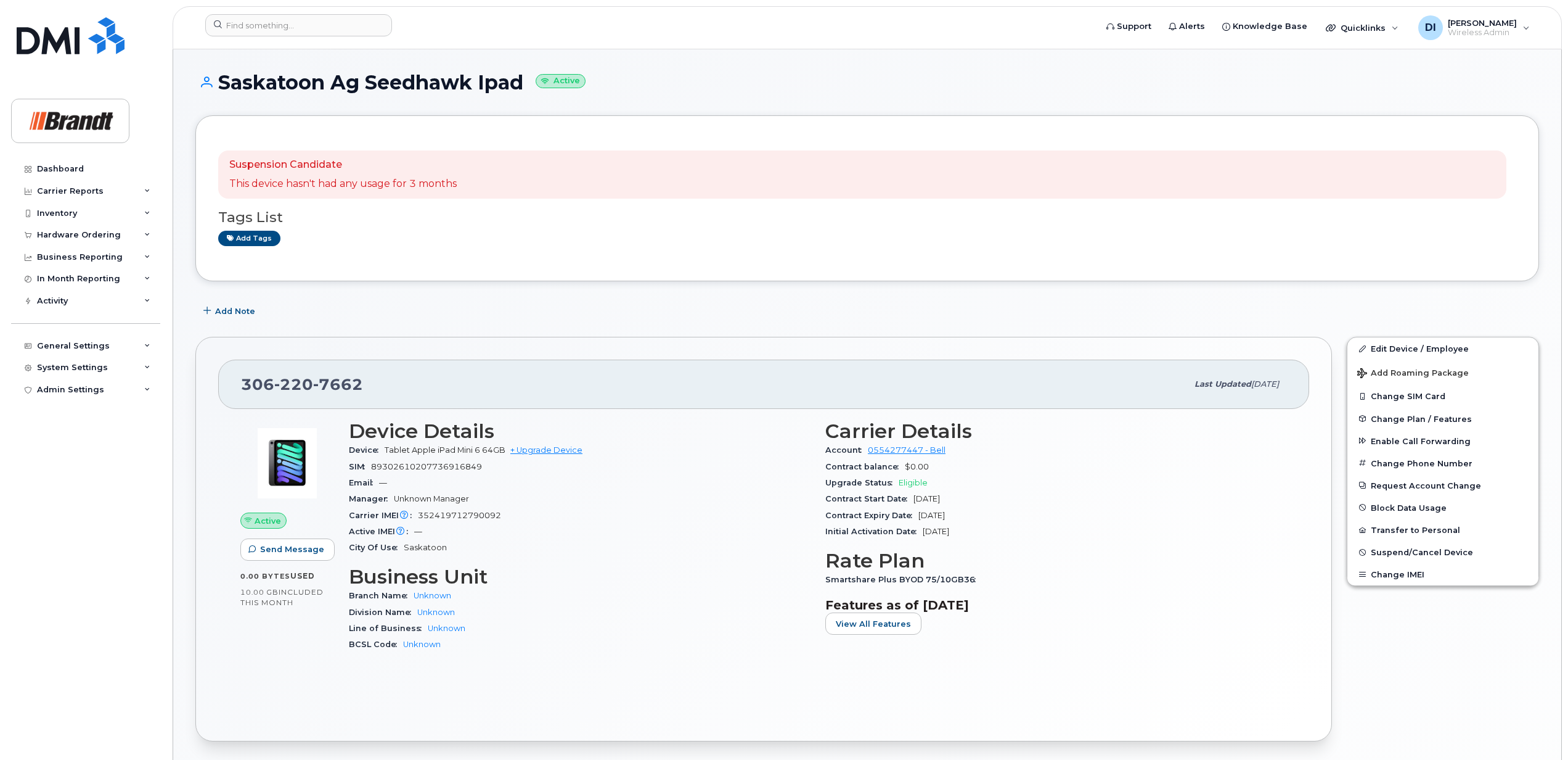
drag, startPoint x: 294, startPoint y: 606, endPoint x: 240, endPoint y: 601, distance: 54.2
click at [238, 593] on div "Active Send Message 0.00 Bytes  used 10.00 GB  included this month" at bounding box center [287, 541] width 108 height 257
drag, startPoint x: 240, startPoint y: 601, endPoint x: 272, endPoint y: 653, distance: 61.1
click at [272, 653] on div "Active Send Message 0.00 Bytes  used 10.00 GB  included this month" at bounding box center [287, 541] width 108 height 257
drag, startPoint x: 303, startPoint y: 600, endPoint x: 243, endPoint y: 590, distance: 60.8
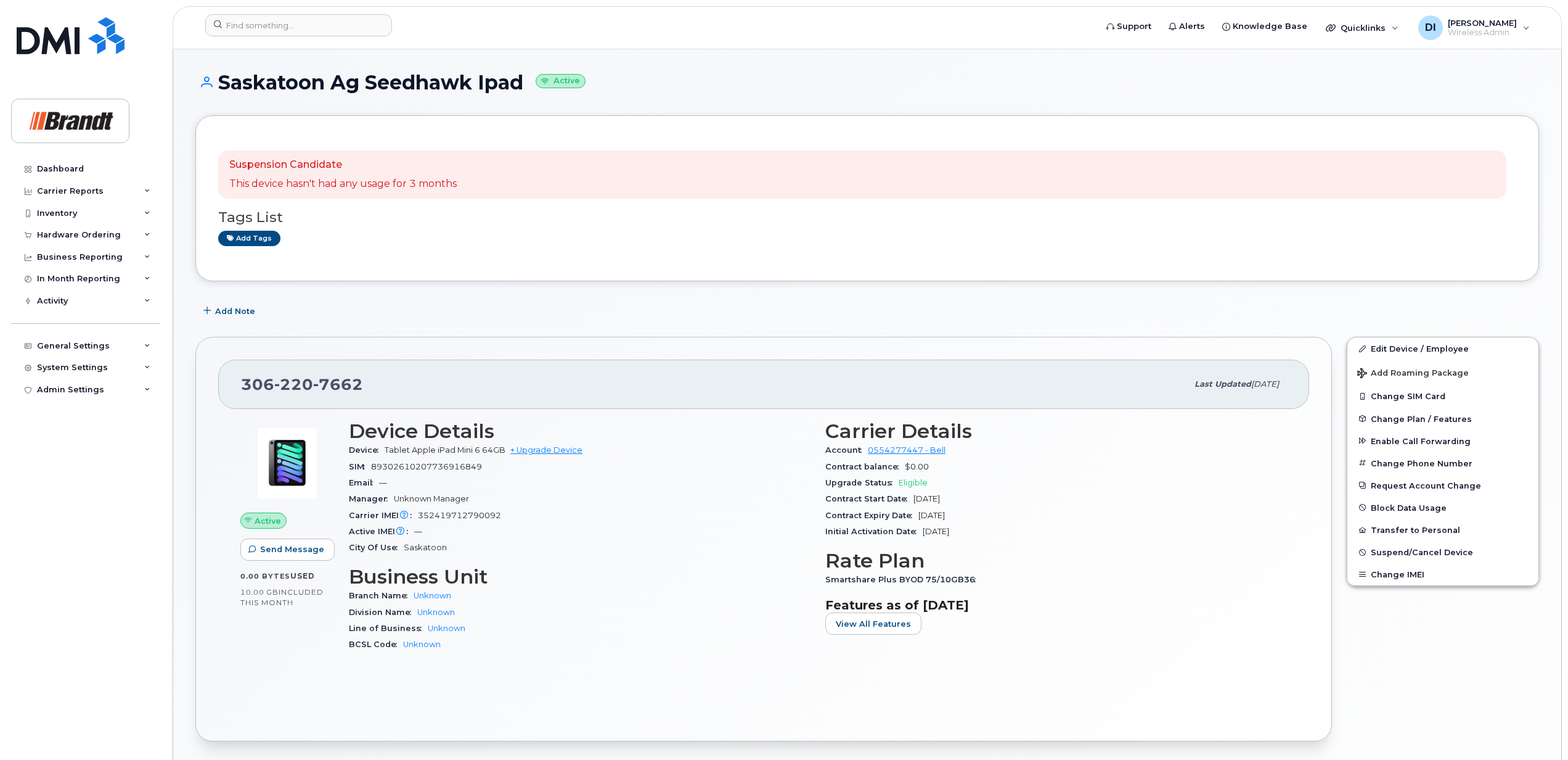
click at [243, 590] on div "10.00 GB  included this month" at bounding box center [288, 597] width 94 height 21
click at [267, 21] on input at bounding box center [298, 25] width 187 height 22
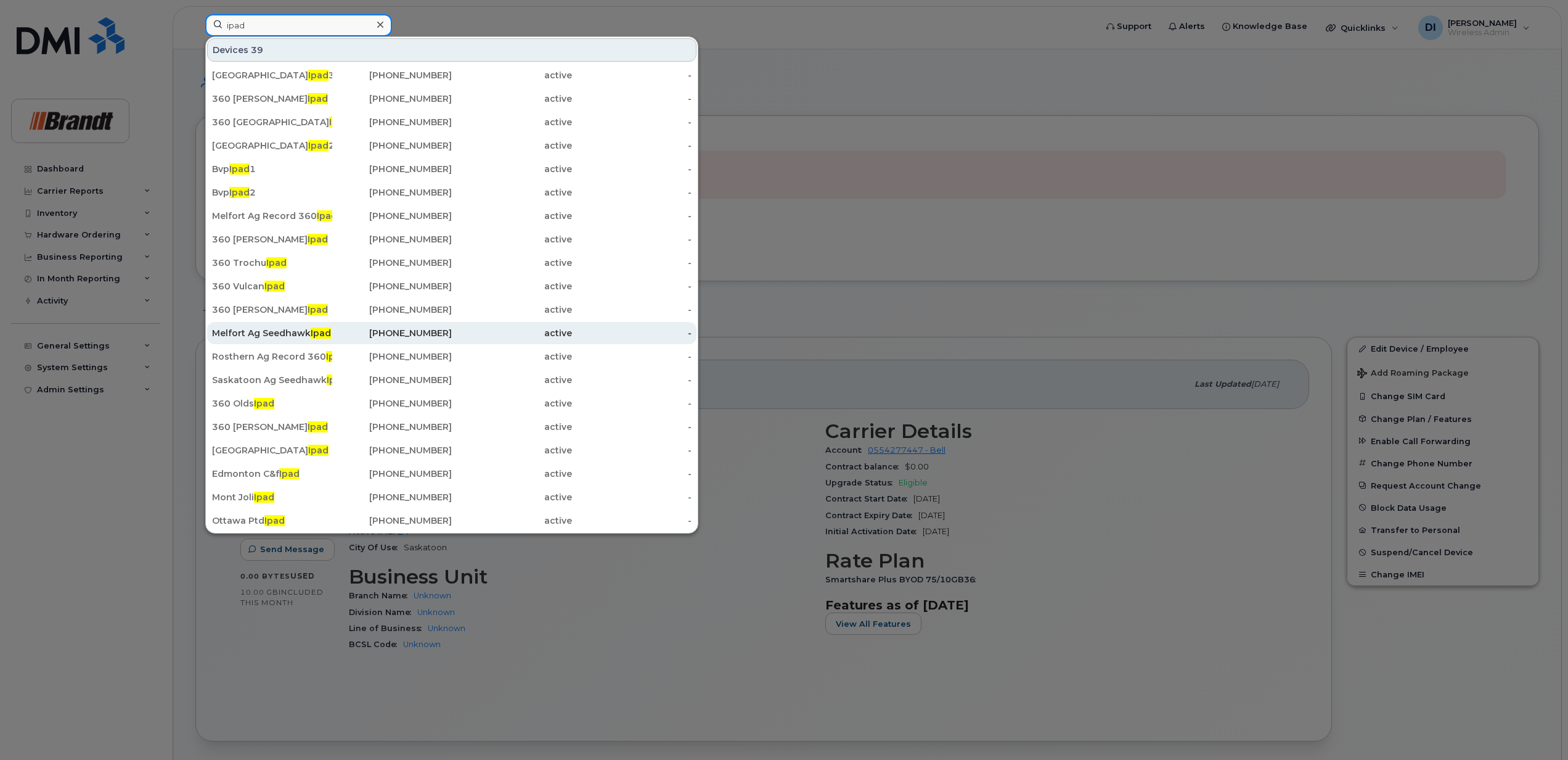
type input "ipad"
click at [290, 334] on div "Melfort Ag Seedhawk Ipad" at bounding box center [271, 333] width 120 height 12
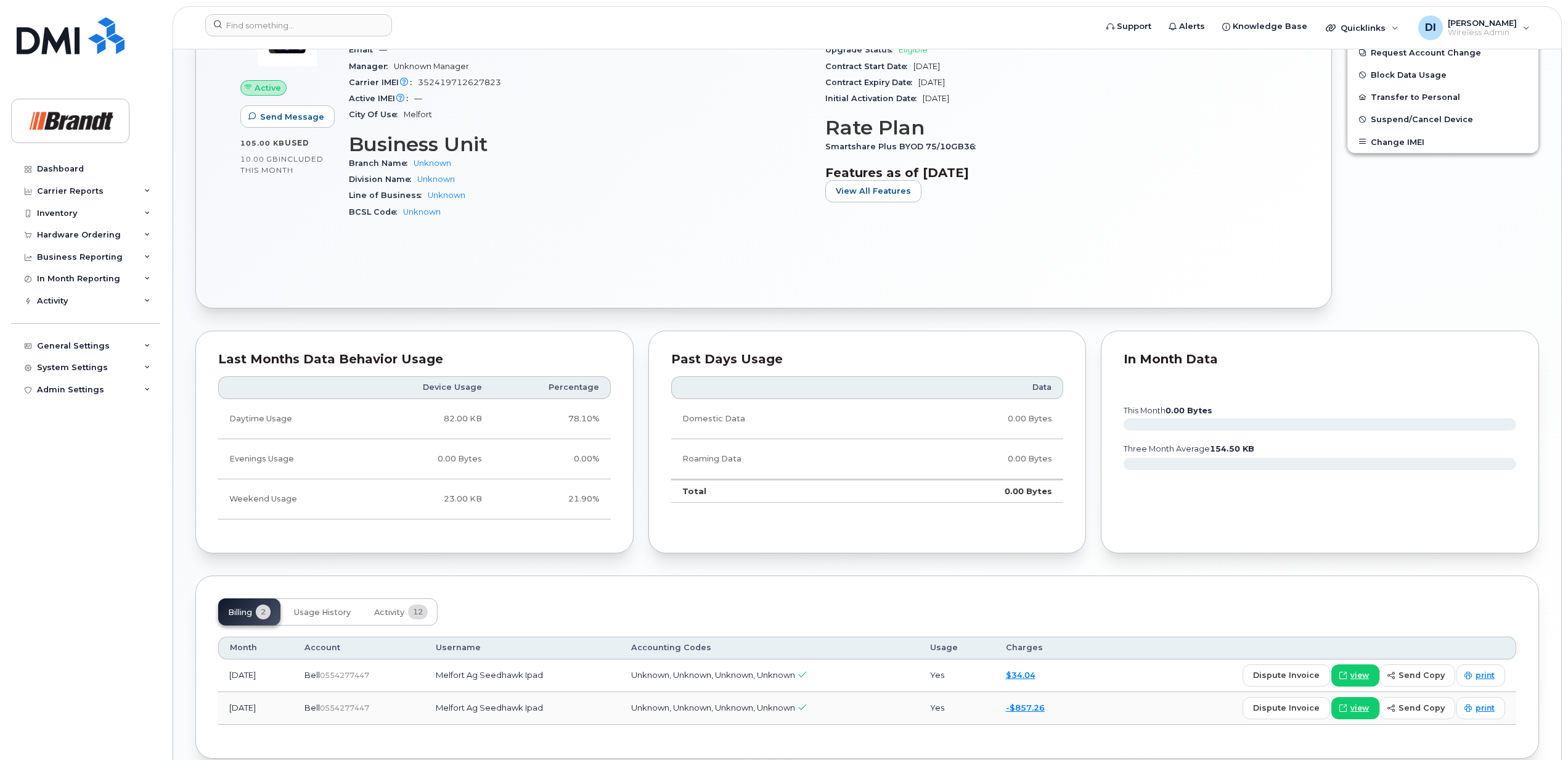
scroll to position [450, 0]
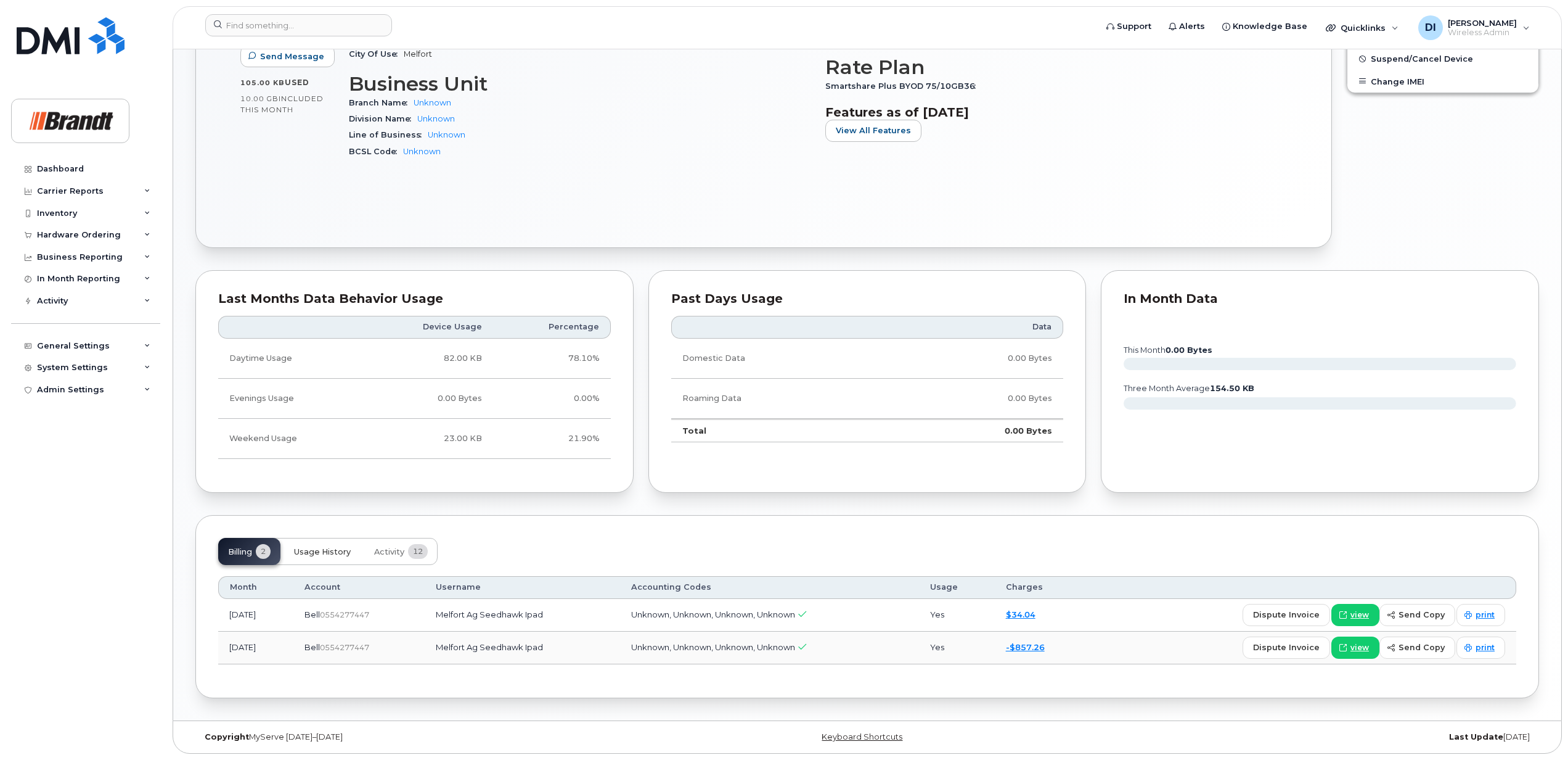
click at [325, 551] on span "Usage History" at bounding box center [322, 552] width 57 height 10
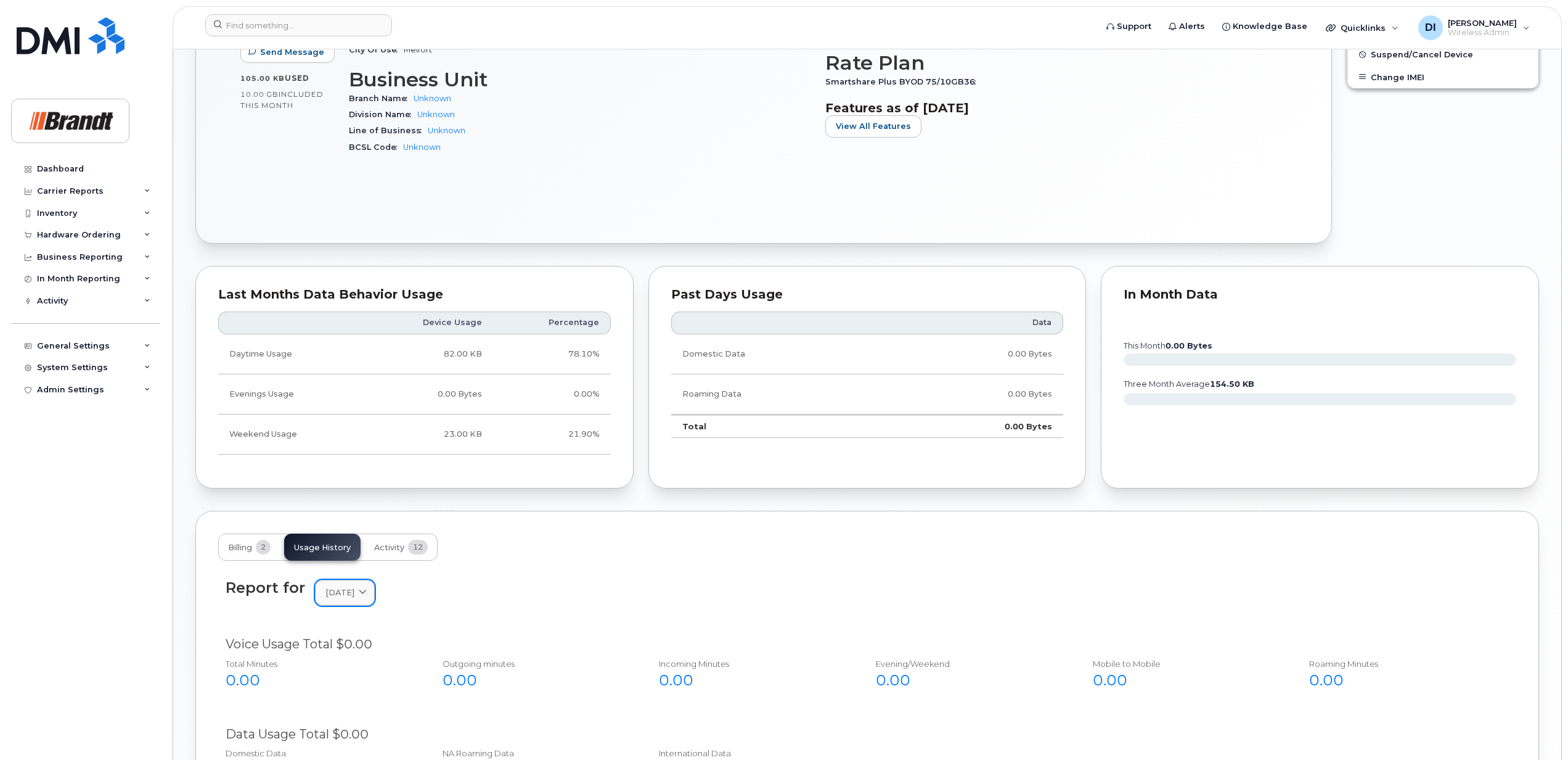
click at [366, 597] on icon at bounding box center [363, 593] width 8 height 8
click at [346, 703] on div "August" at bounding box center [374, 697] width 112 height 20
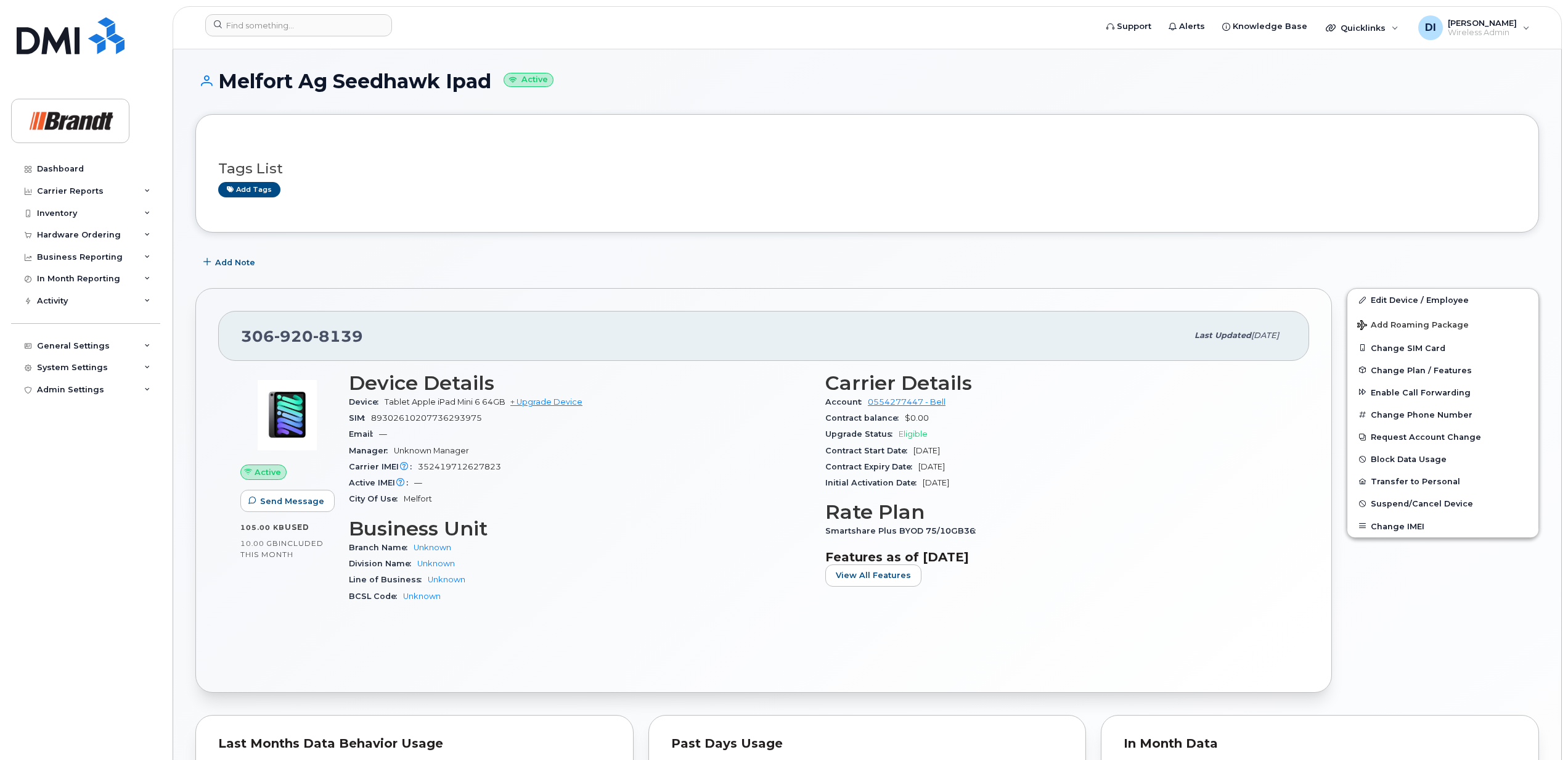
scroll to position [0, 0]
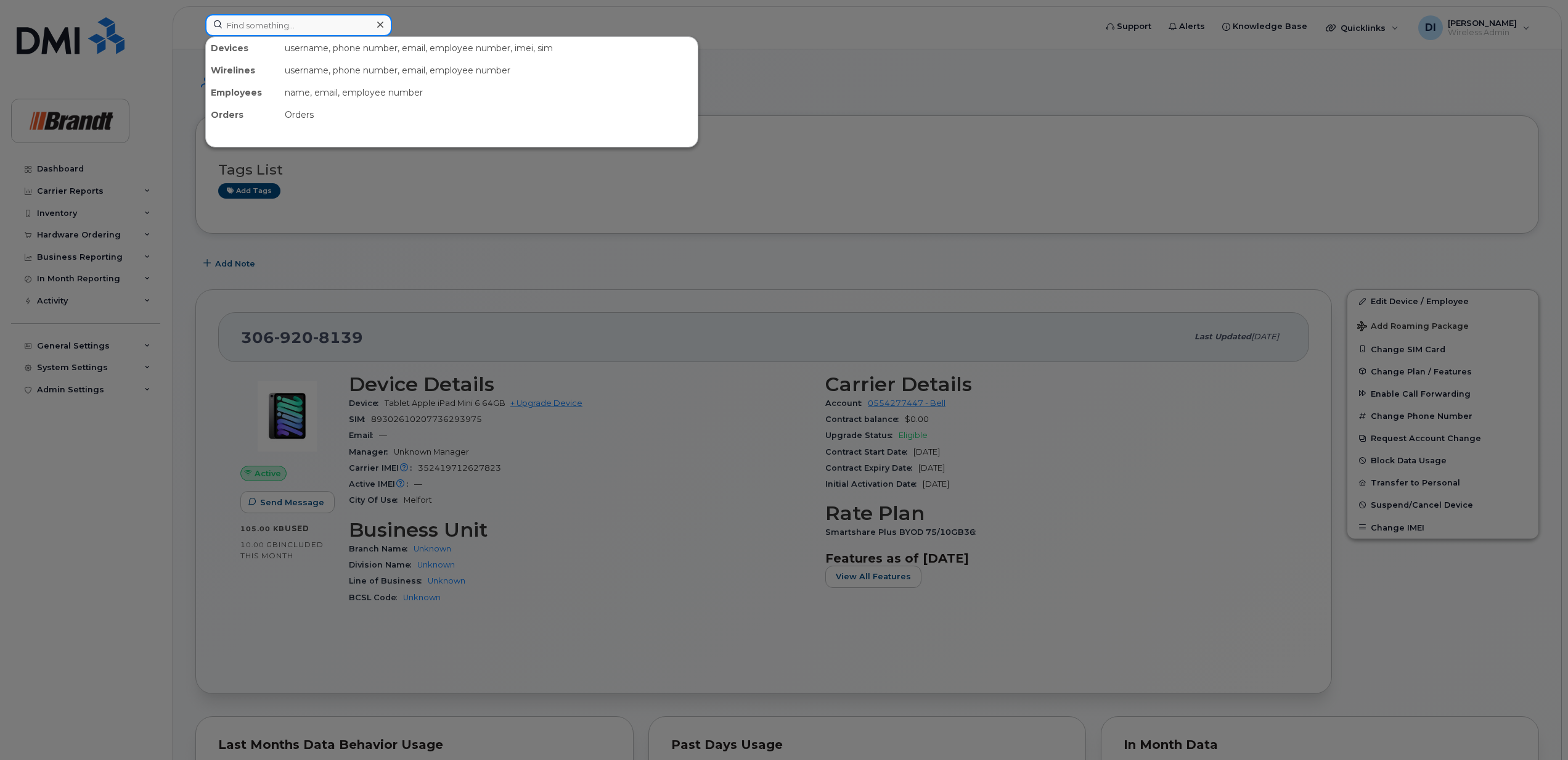
click at [274, 31] on input at bounding box center [298, 25] width 187 height 22
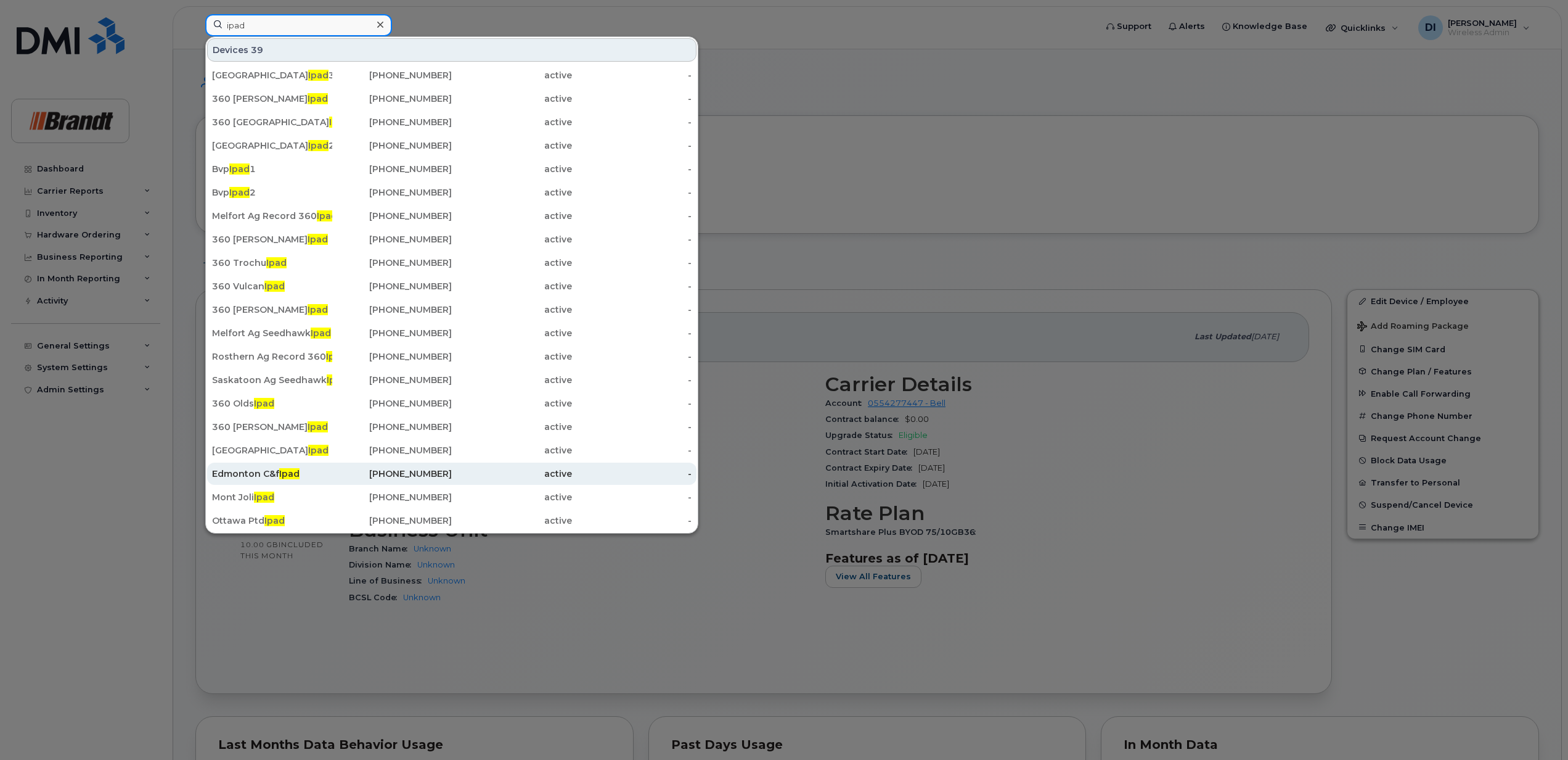
type input "ipad"
click at [245, 474] on div "Edmonton C&f Ipad" at bounding box center [271, 473] width 120 height 12
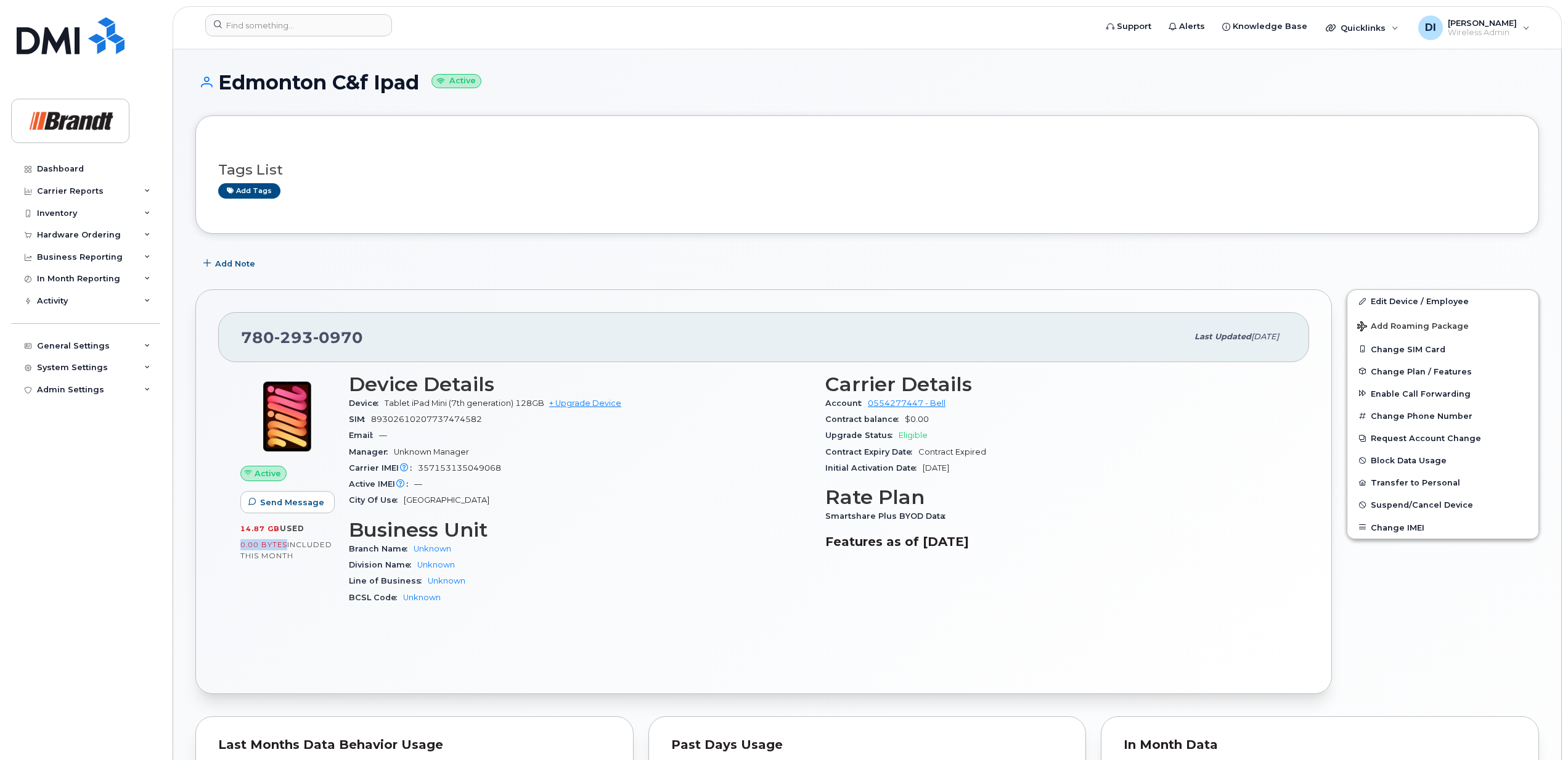
drag, startPoint x: 287, startPoint y: 546, endPoint x: 229, endPoint y: 545, distance: 58.0
click at [229, 545] on div "Active Send Message 14.87 GB  used 0.00 Bytes  included this month Device Detai…" at bounding box center [764, 516] width 1091 height 309
drag, startPoint x: 229, startPoint y: 546, endPoint x: 267, endPoint y: 593, distance: 60.4
click at [267, 593] on div "Active Send Message 14.87 GB  used 0.00 Bytes  included this month" at bounding box center [287, 494] width 108 height 257
drag, startPoint x: 267, startPoint y: 593, endPoint x: 253, endPoint y: 603, distance: 17.2
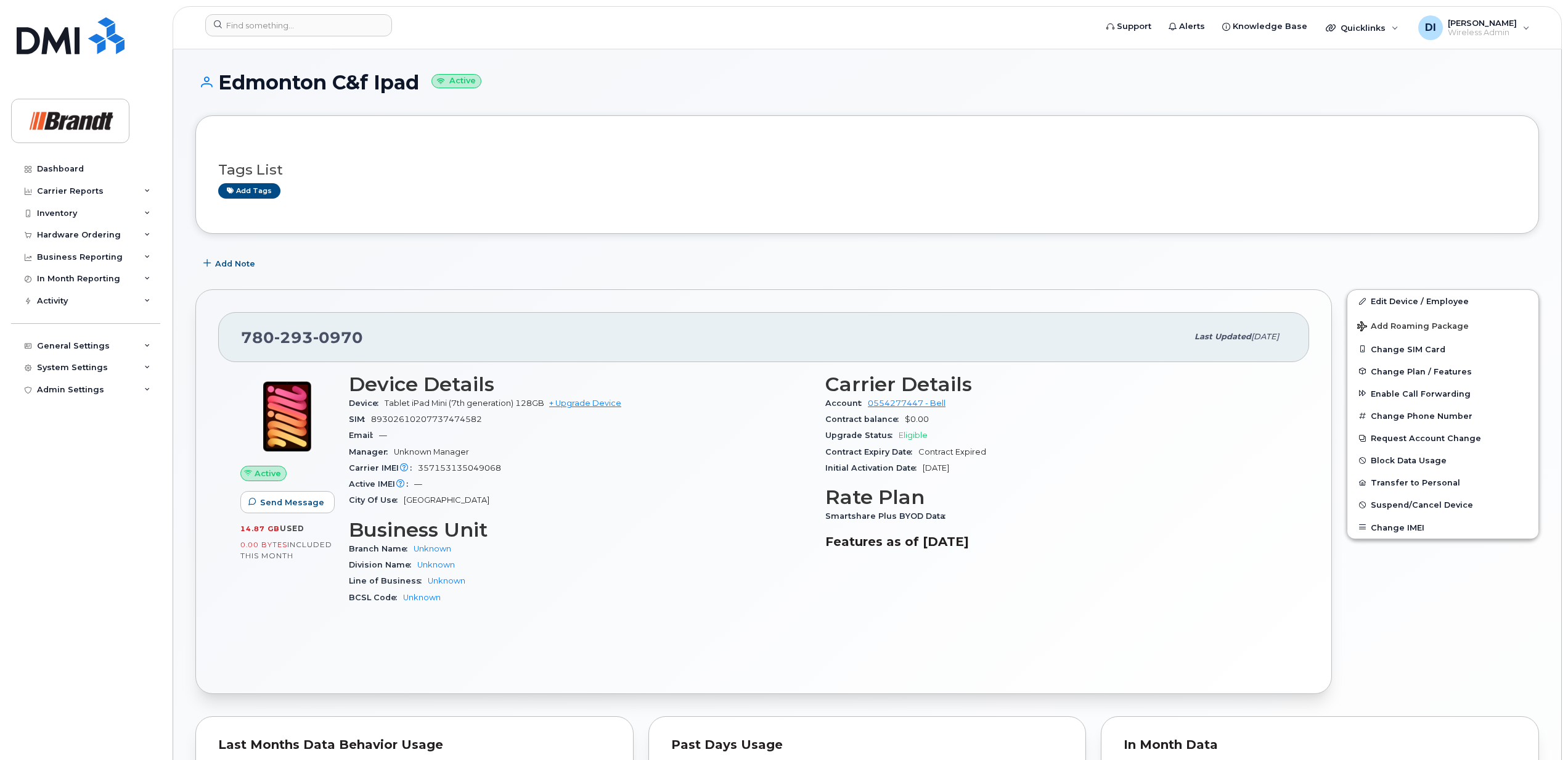
click at [253, 603] on div "Active Send Message 14.87 GB  used 0.00 Bytes  included this month" at bounding box center [287, 494] width 108 height 257
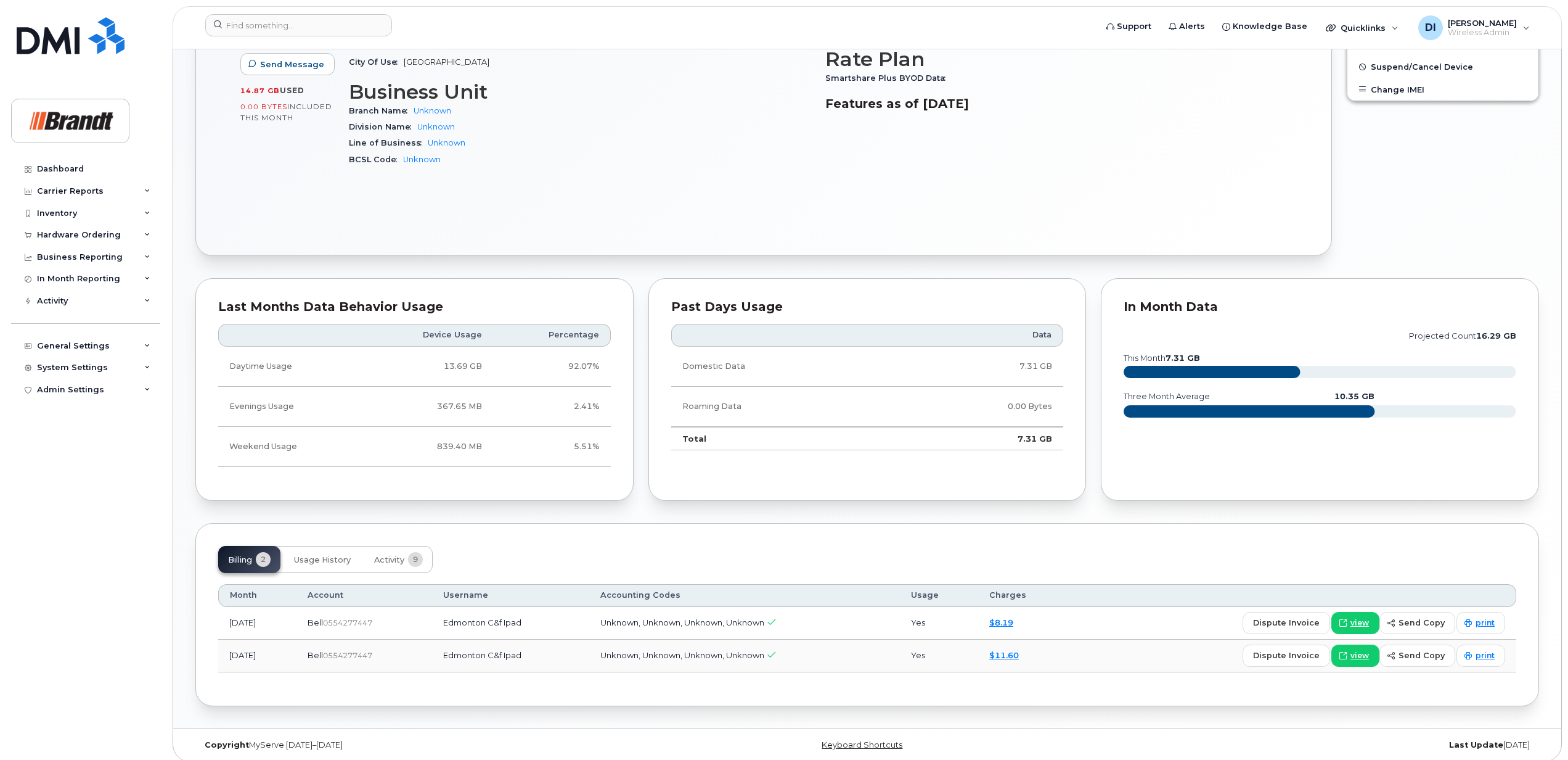
scroll to position [450, 0]
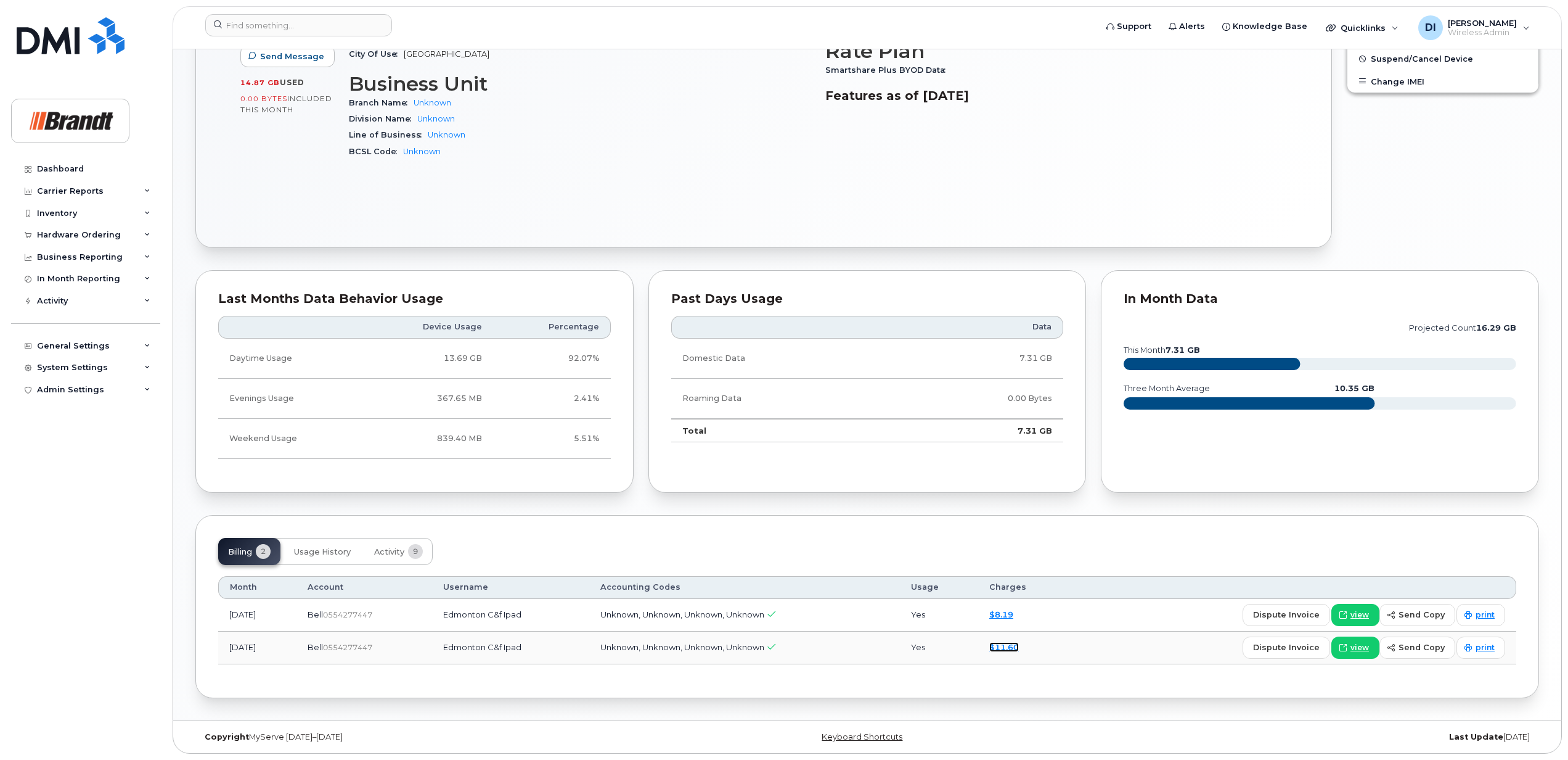
click at [1018, 647] on link "$11.60" at bounding box center [1004, 647] width 30 height 10
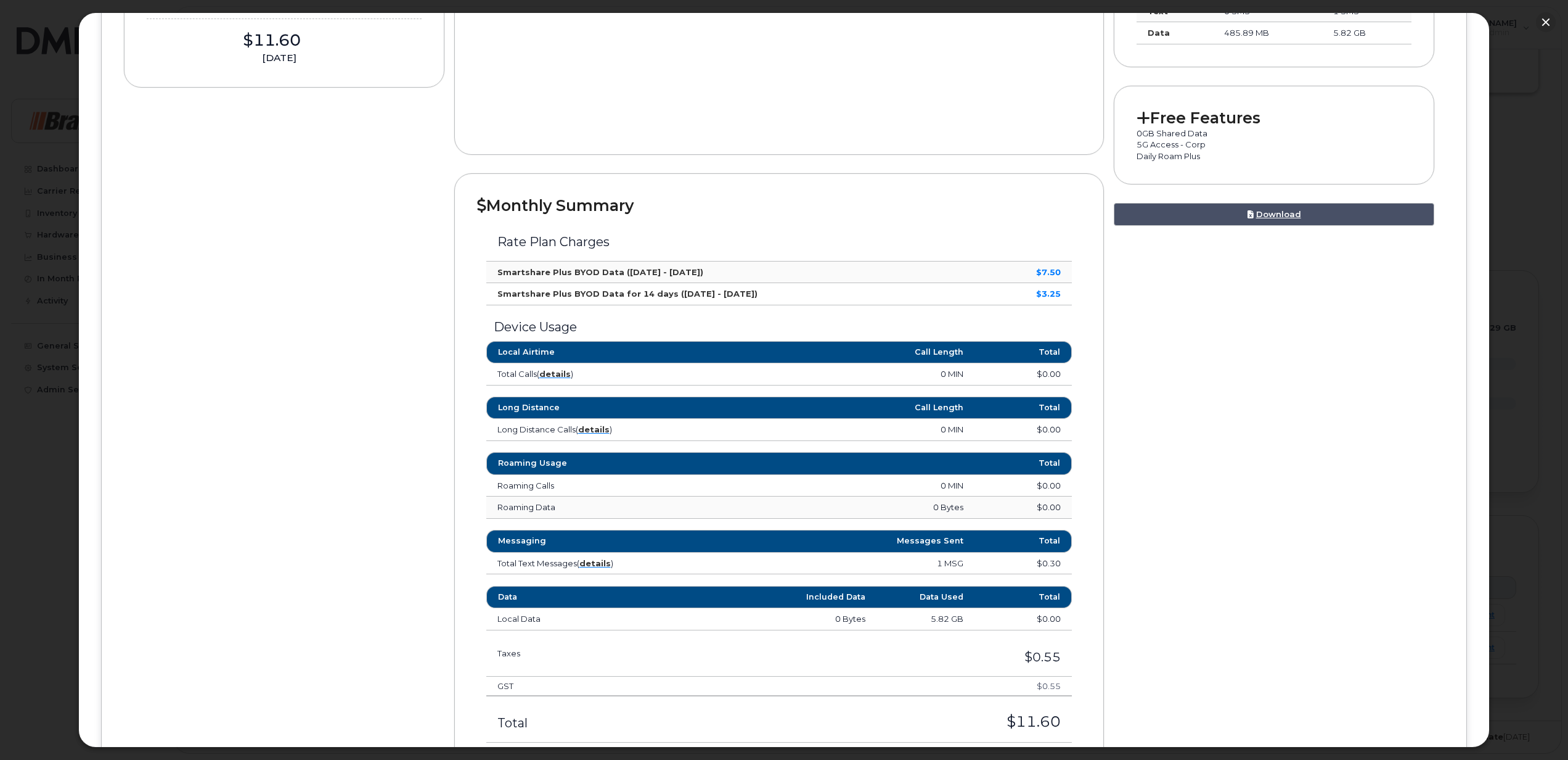
scroll to position [329, 0]
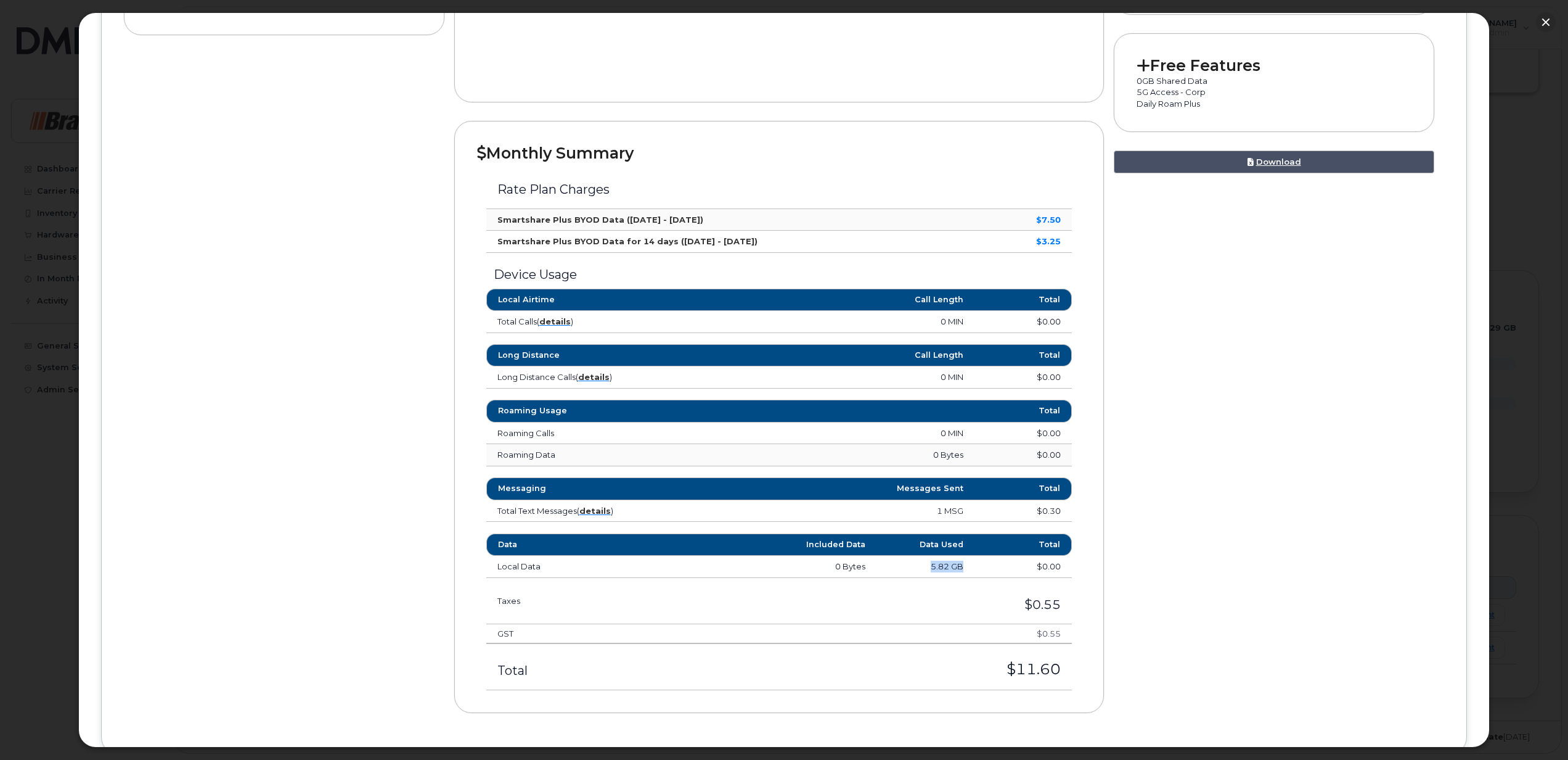
drag, startPoint x: 964, startPoint y: 569, endPoint x: 924, endPoint y: 568, distance: 40.0
click at [924, 568] on td "5.82 GB" at bounding box center [925, 566] width 98 height 22
click at [792, 263] on div "Device Usage Local Airtime Call Length Total Total Calls ( details ) 0 MIN $0.0…" at bounding box center [779, 294] width 604 height 81
drag, startPoint x: 1064, startPoint y: 220, endPoint x: 1034, endPoint y: 220, distance: 30.0
click at [1034, 220] on td "$7.50" at bounding box center [1030, 220] width 83 height 22
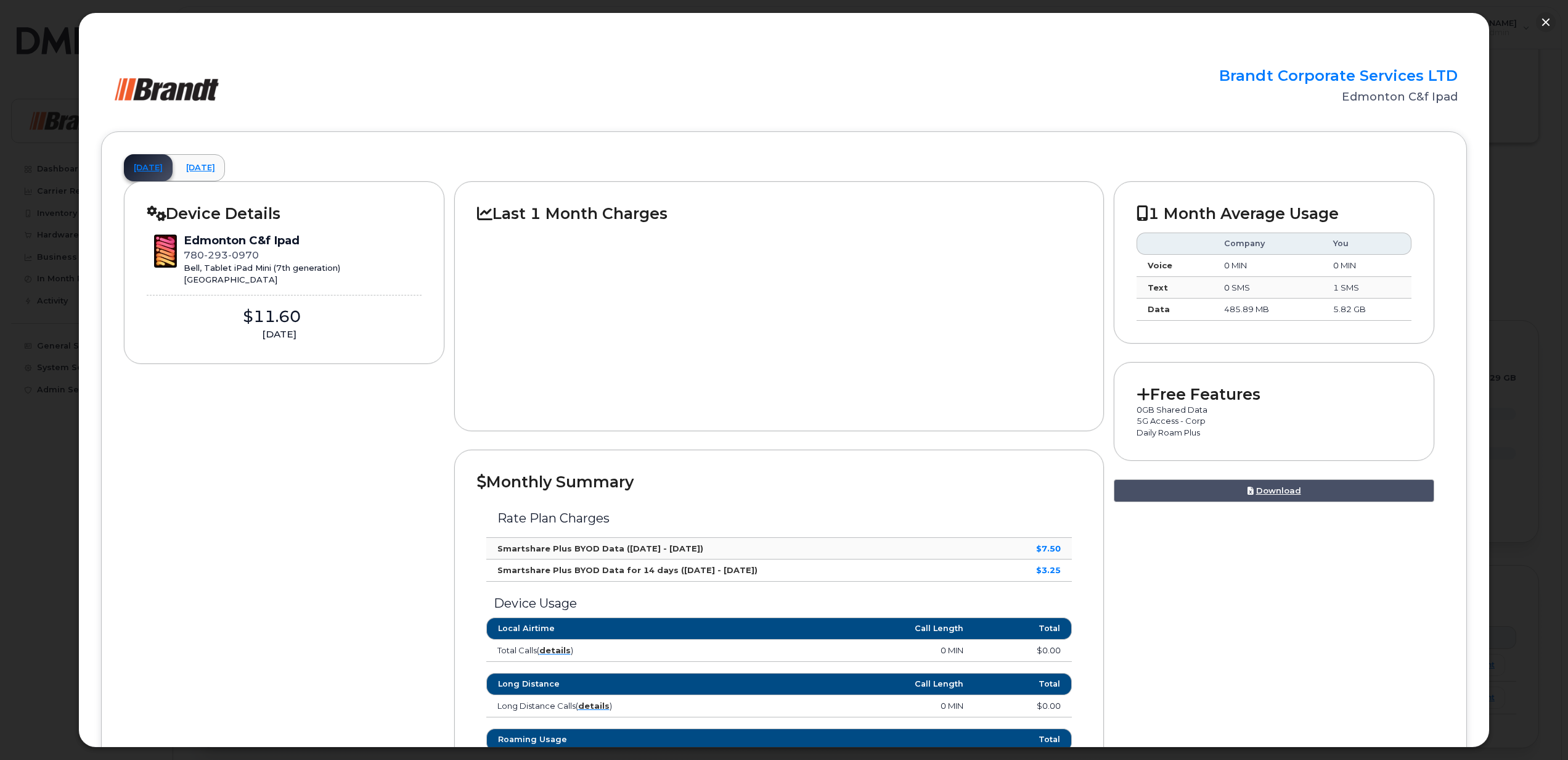
scroll to position [368, 0]
drag, startPoint x: 1364, startPoint y: 310, endPoint x: 1327, endPoint y: 312, distance: 37.1
click at [1327, 312] on td "5.82 GB" at bounding box center [1367, 309] width 89 height 22
drag, startPoint x: 1327, startPoint y: 312, endPoint x: 1337, endPoint y: 345, distance: 34.5
click at [1337, 344] on div "1 Month Average Usage Company You Voice 0 MIN 0 MIN Text 0 SMS 1 SMS Data 485.8…" at bounding box center [1274, 262] width 320 height 162
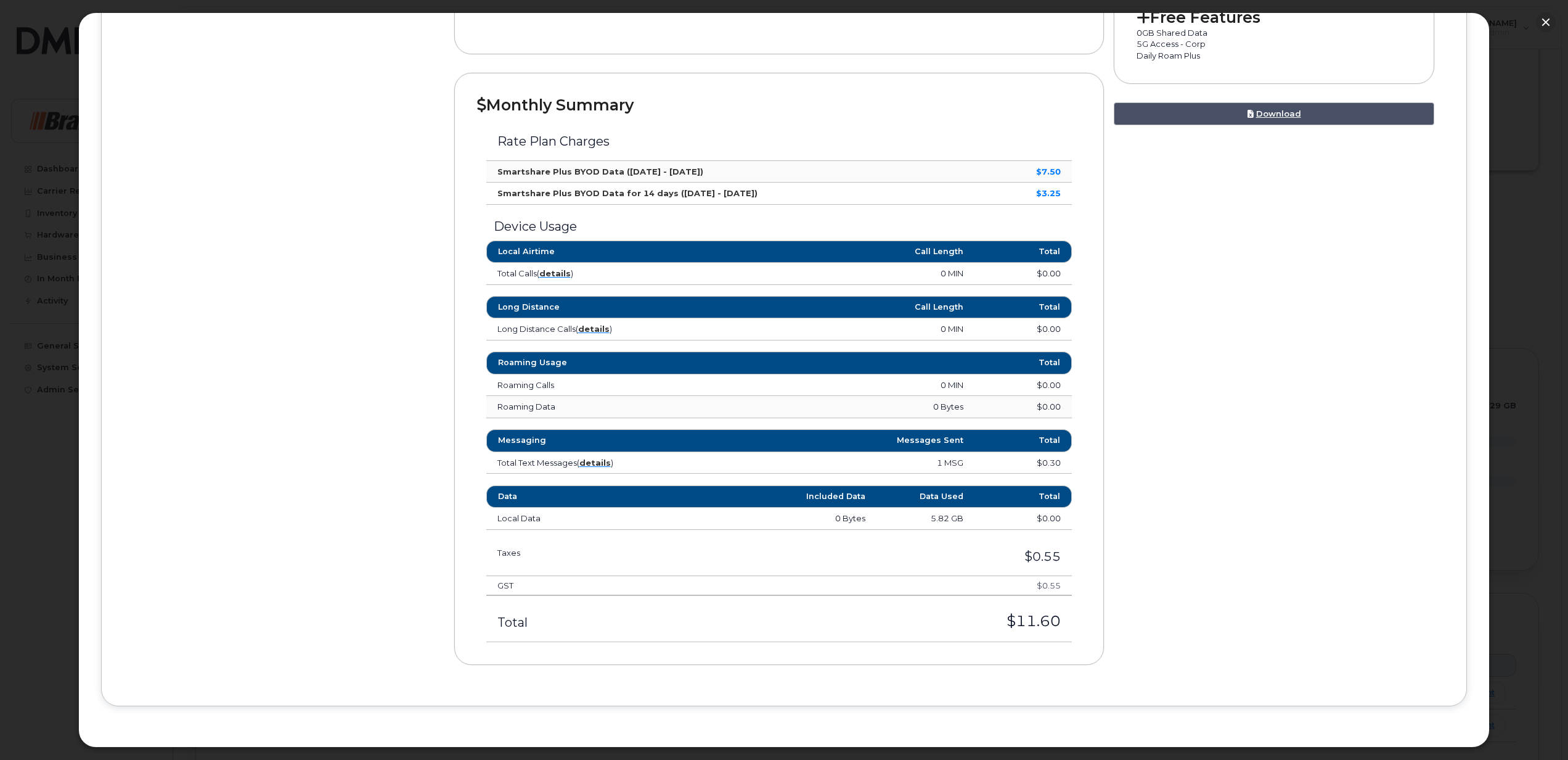
scroll to position [383, 0]
drag, startPoint x: 1542, startPoint y: 25, endPoint x: 1521, endPoint y: 42, distance: 27.0
click at [1542, 25] on button "button" at bounding box center [1546, 22] width 20 height 20
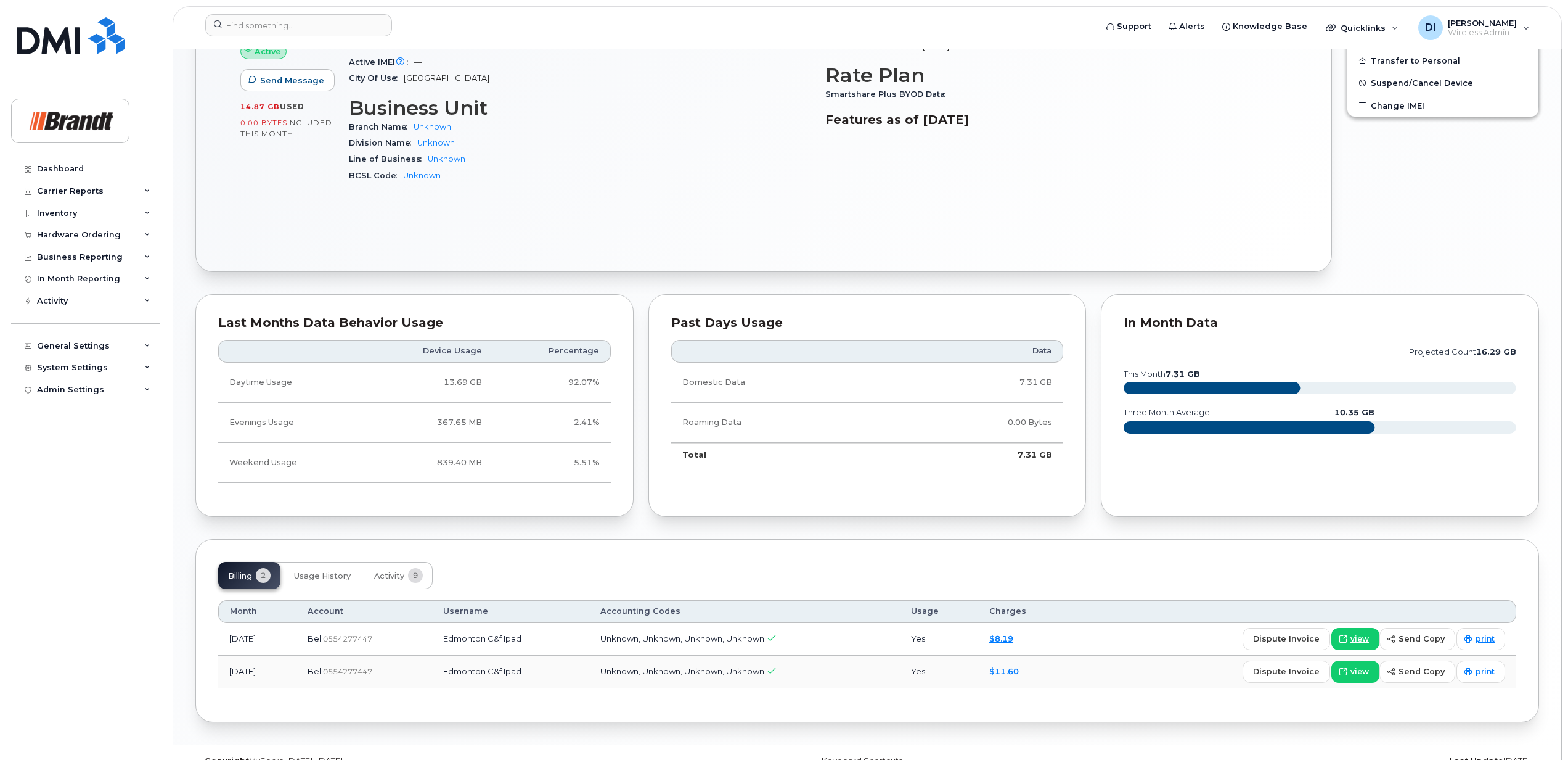
scroll to position [450, 0]
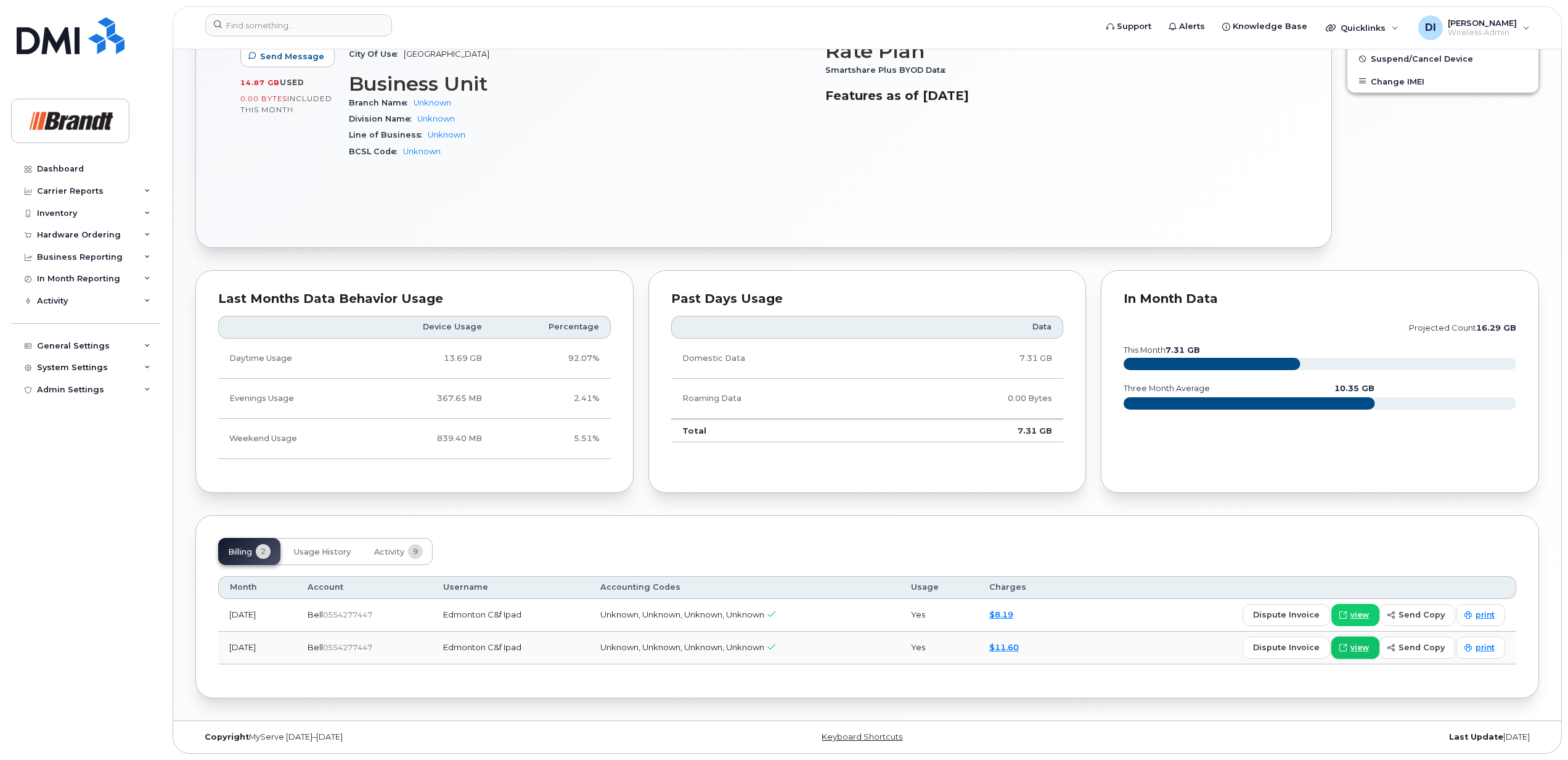
click at [1355, 647] on span "view" at bounding box center [1359, 648] width 18 height 12
